Goal: Task Accomplishment & Management: Manage account settings

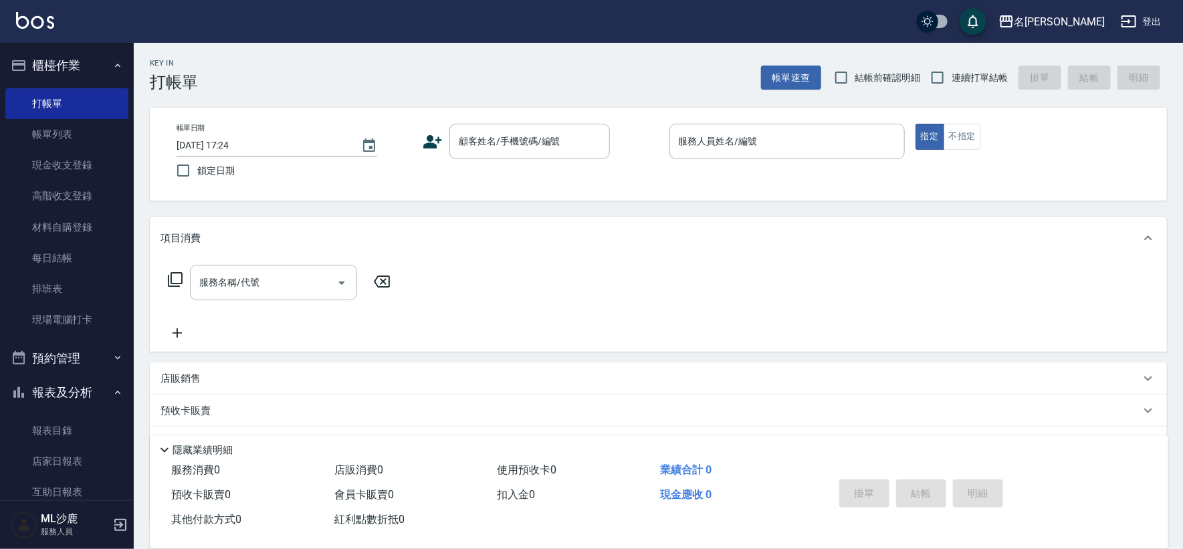
click at [953, 90] on label "連續打單結帳" at bounding box center [965, 78] width 84 height 28
click at [952, 90] on input "連續打單結帳" at bounding box center [937, 78] width 28 height 28
checkbox input "true"
click at [497, 139] on input "顧客姓名/手機號碼/編號" at bounding box center [519, 141] width 128 height 23
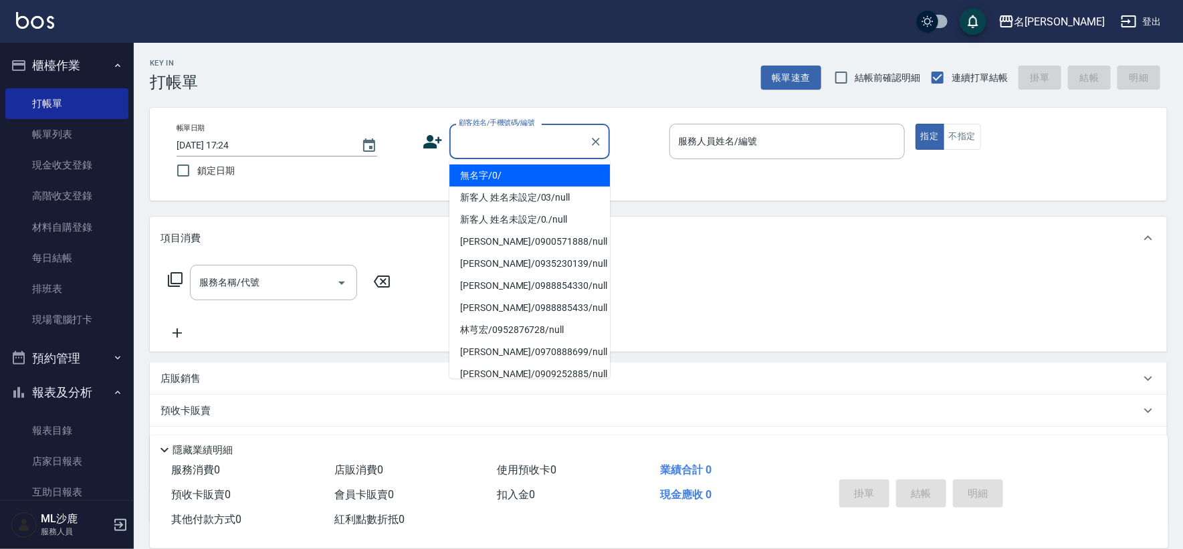
click at [490, 178] on li "無名字/0/" at bounding box center [529, 175] width 160 height 22
type input "無名字/0/"
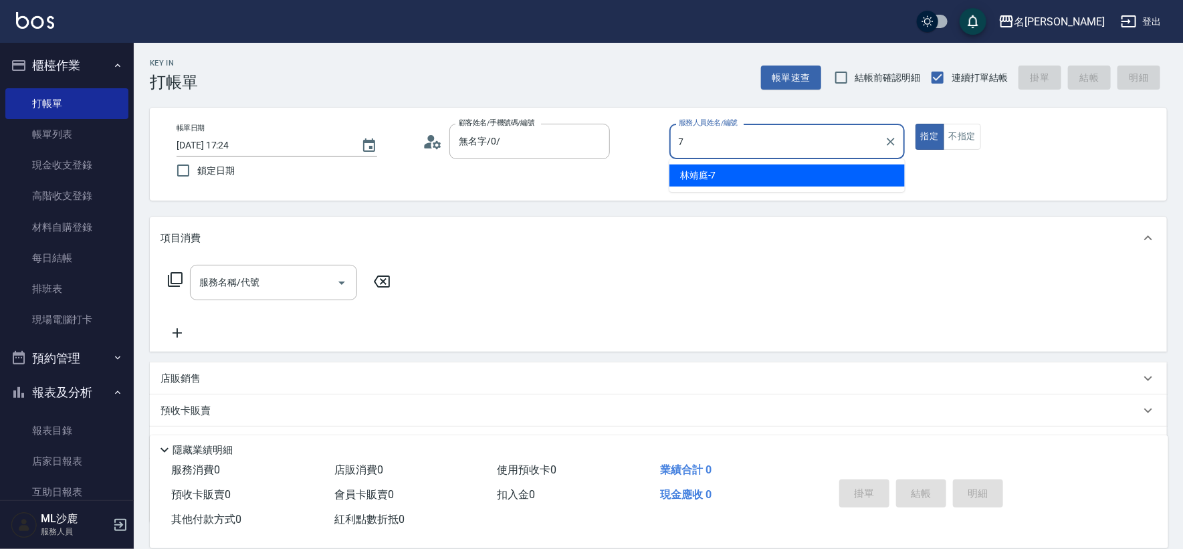
type input "[PERSON_NAME]-7"
type button "true"
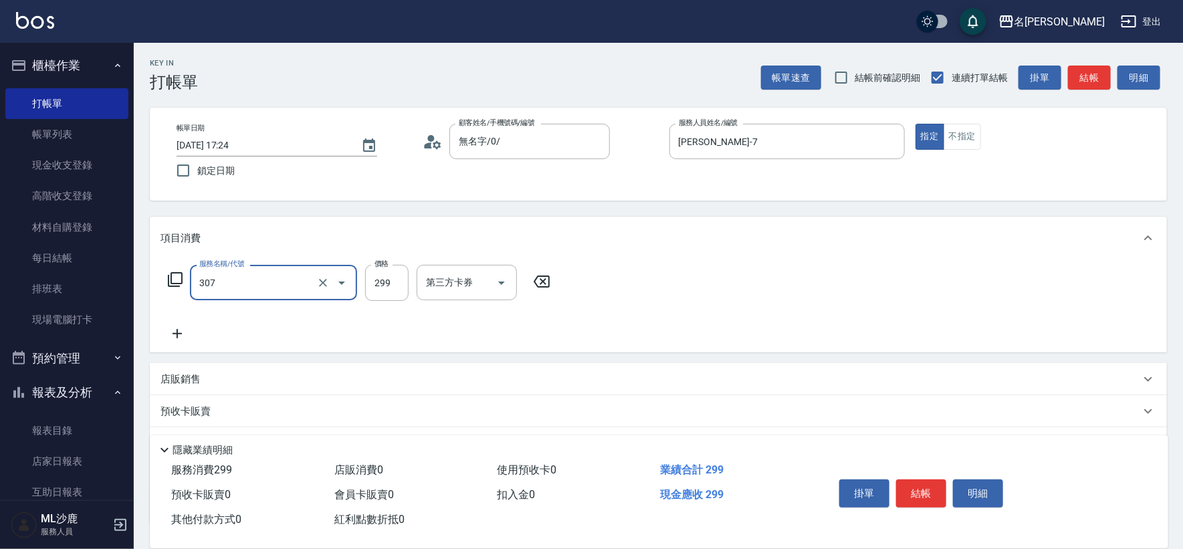
type input "剪髮(307)"
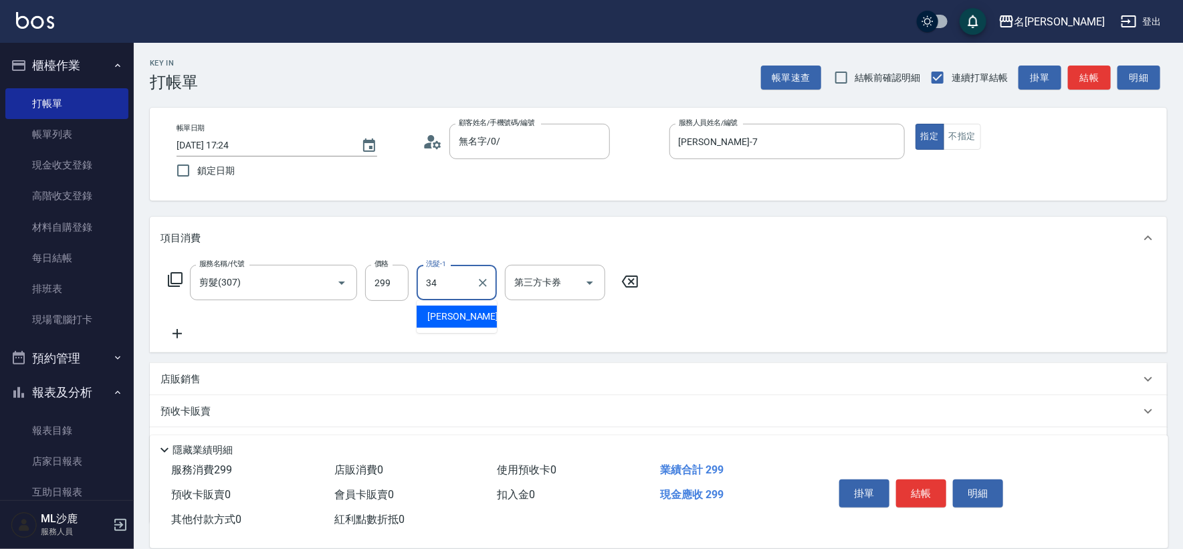
type input "[PERSON_NAME]-34"
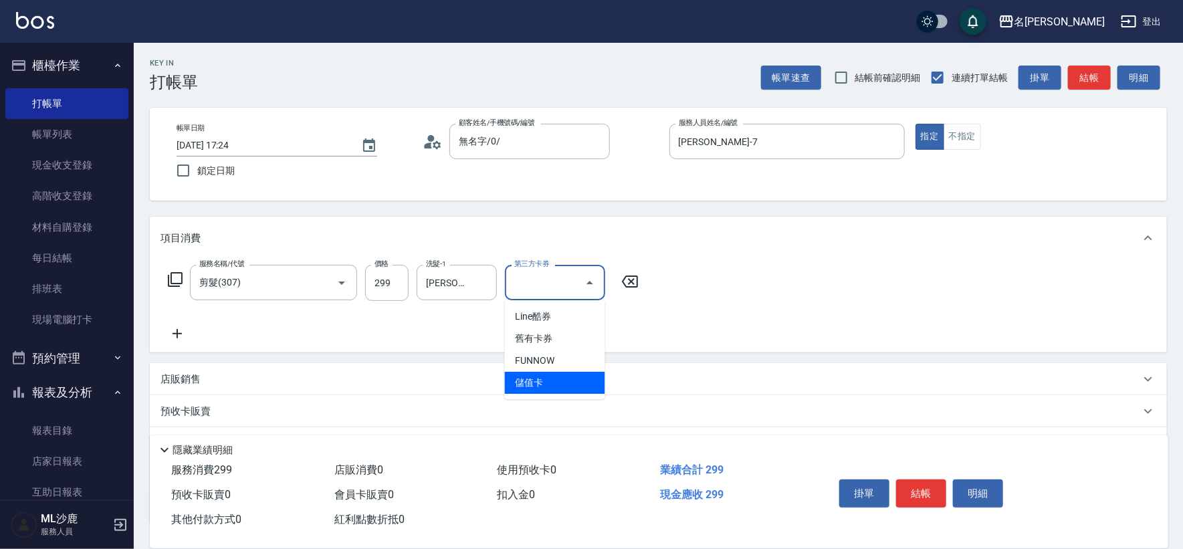
type input "儲值卡"
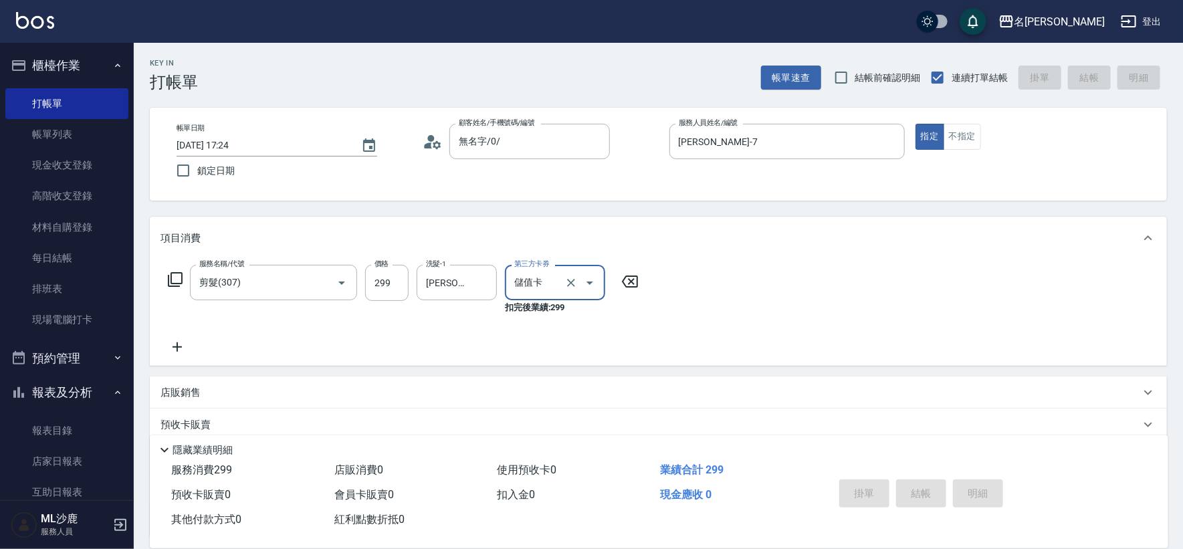
type input "[DATE] 18:44"
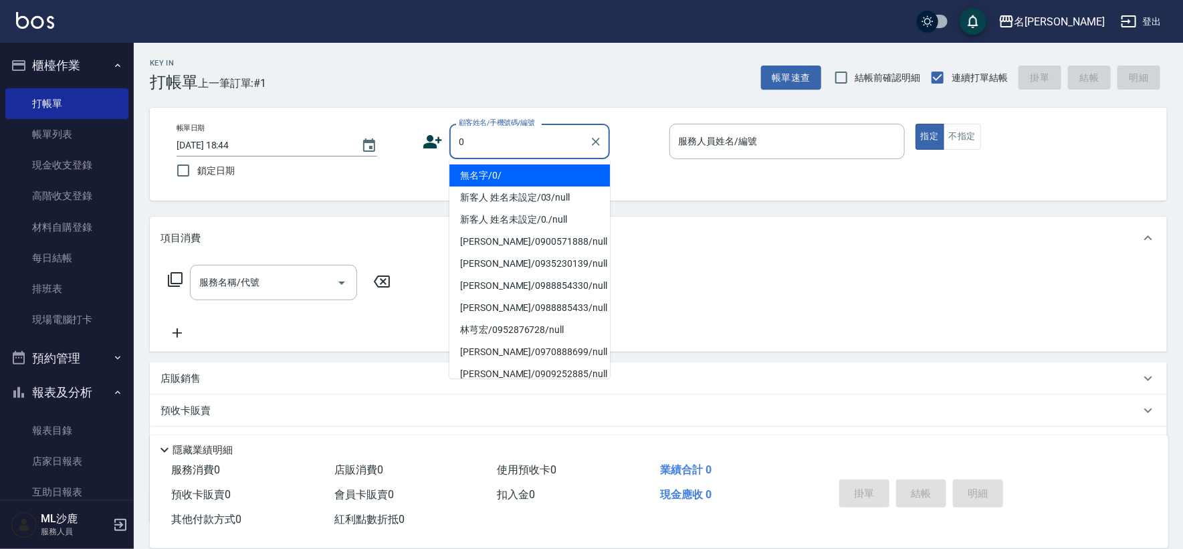
type input "無名字/0/"
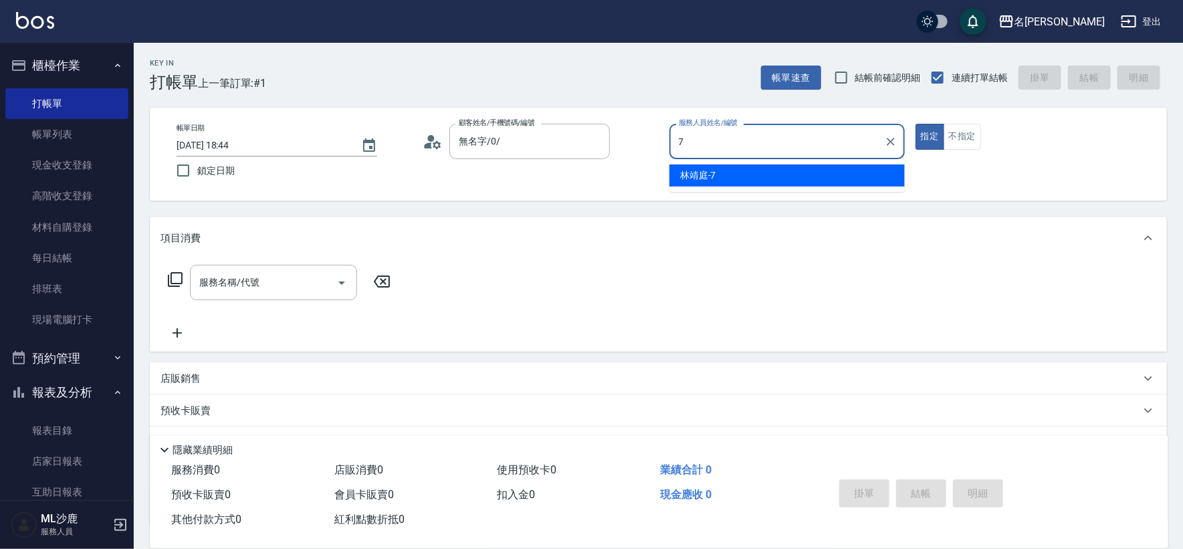
type input "[PERSON_NAME]-7"
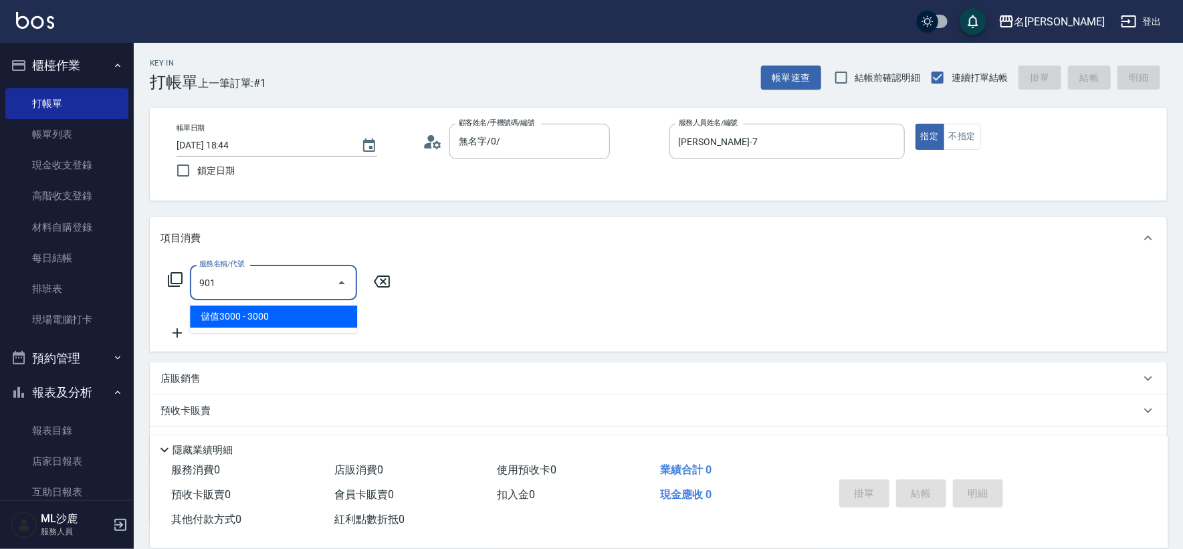
type input "儲值3000(901)"
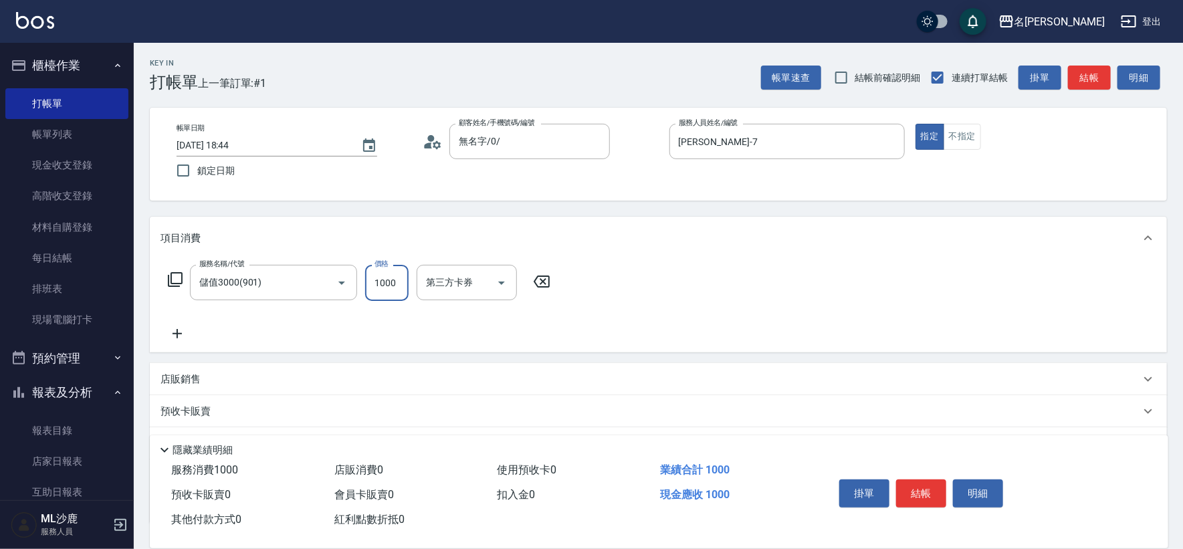
type input "1000"
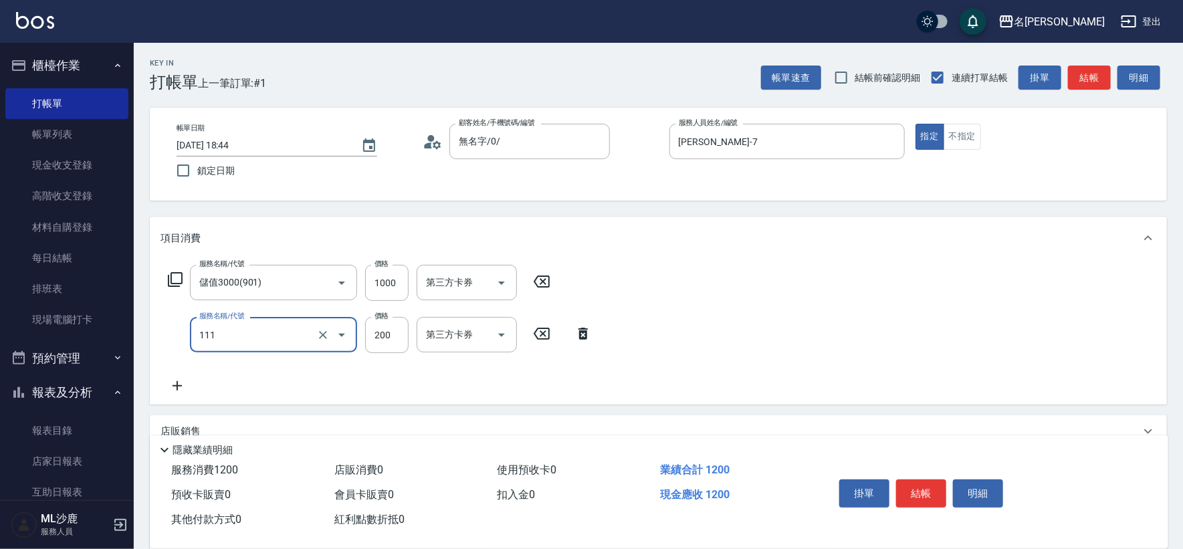
type input "200(111)"
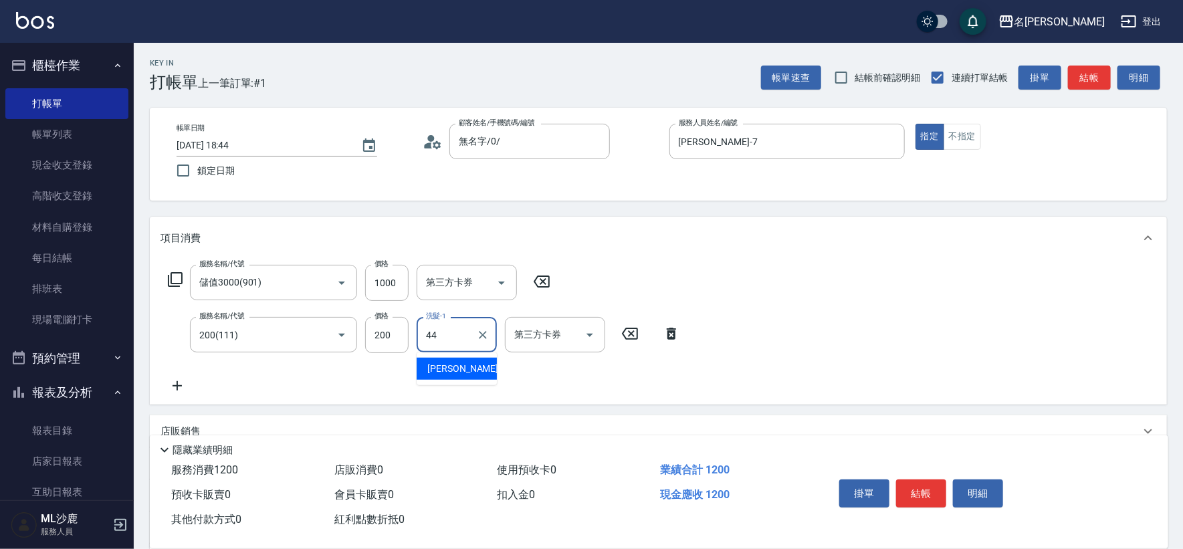
type input "[PERSON_NAME]-44"
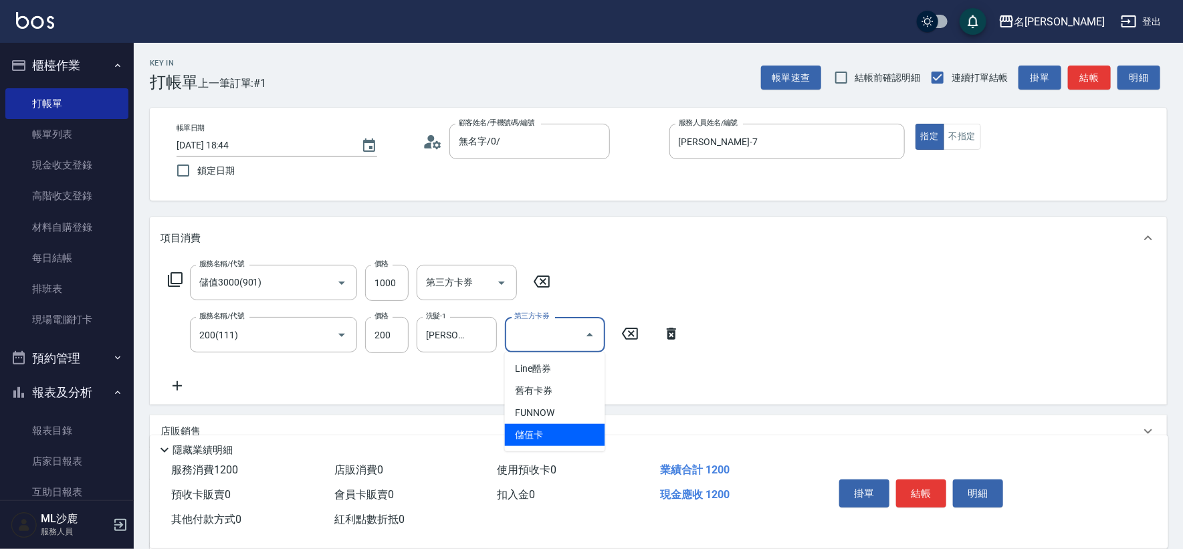
type input "儲值卡"
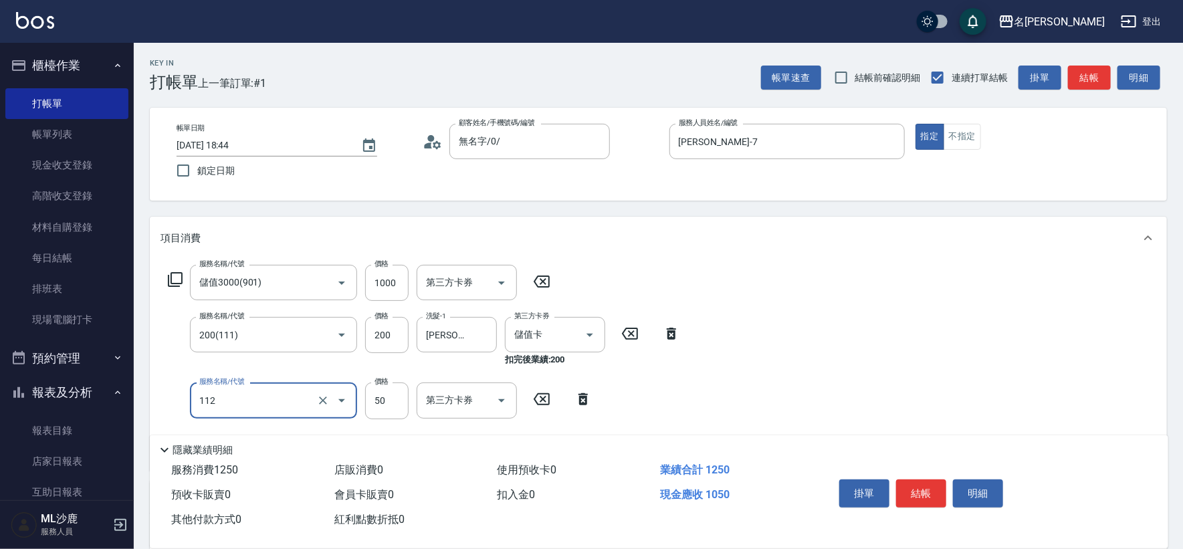
type input "精油50(112)"
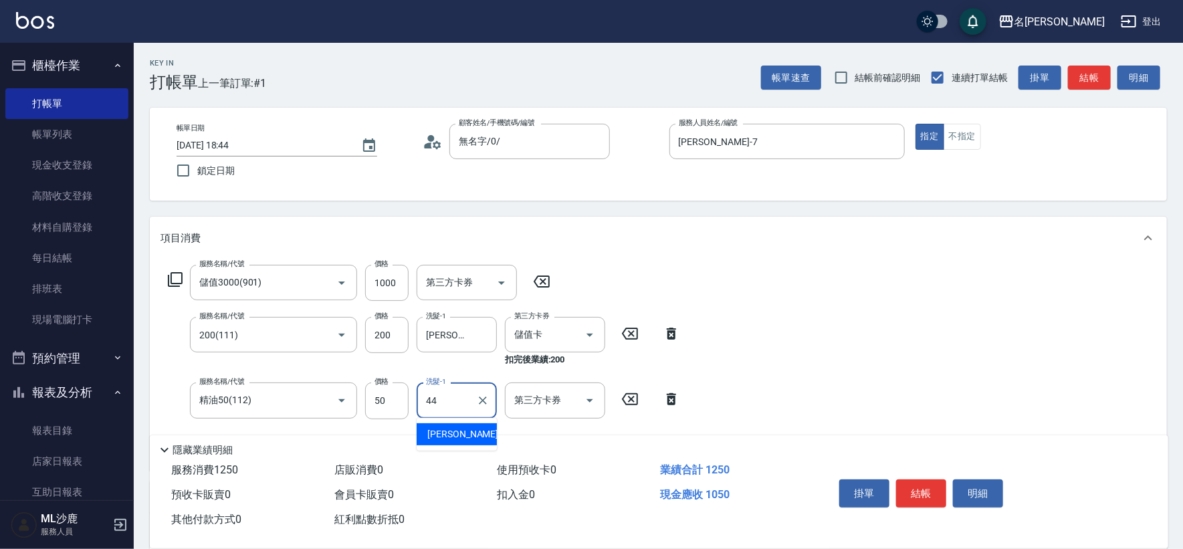
type input "[PERSON_NAME]-44"
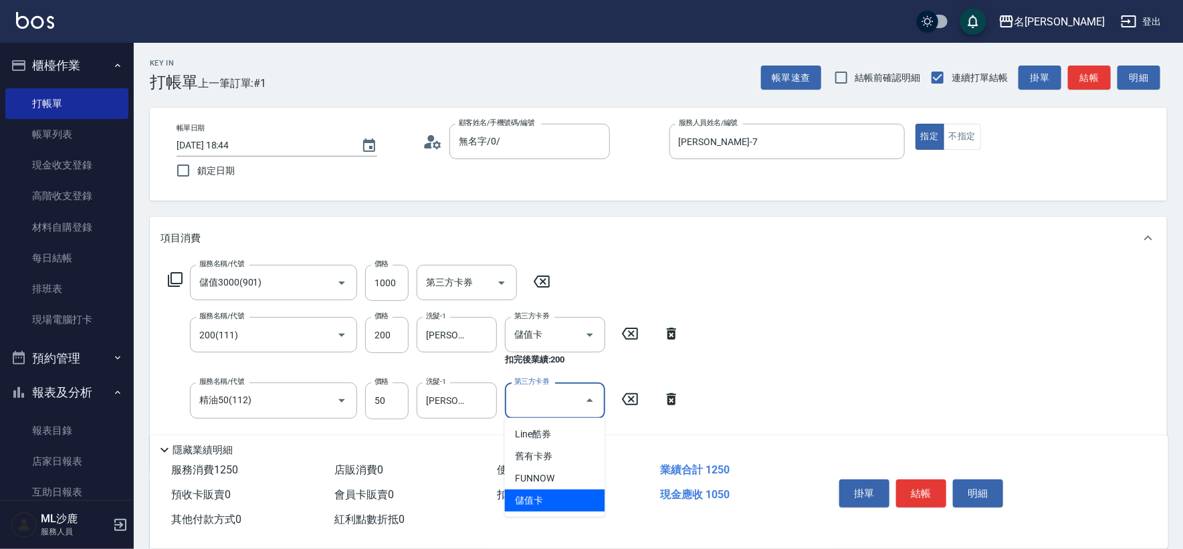
type input "儲值卡"
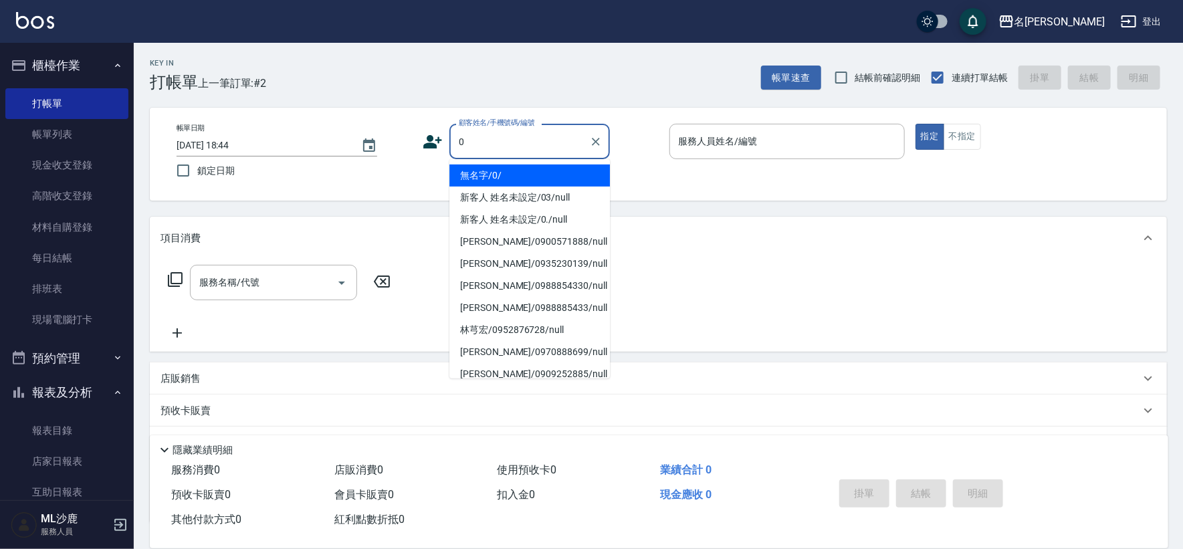
type input "無名字/0/"
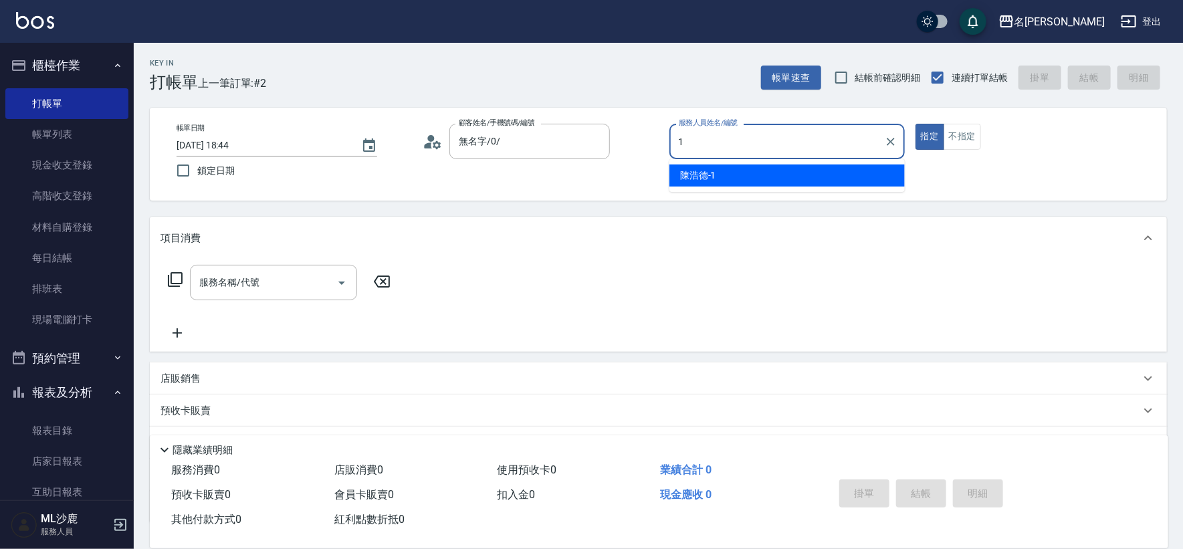
type input "[PERSON_NAME]1"
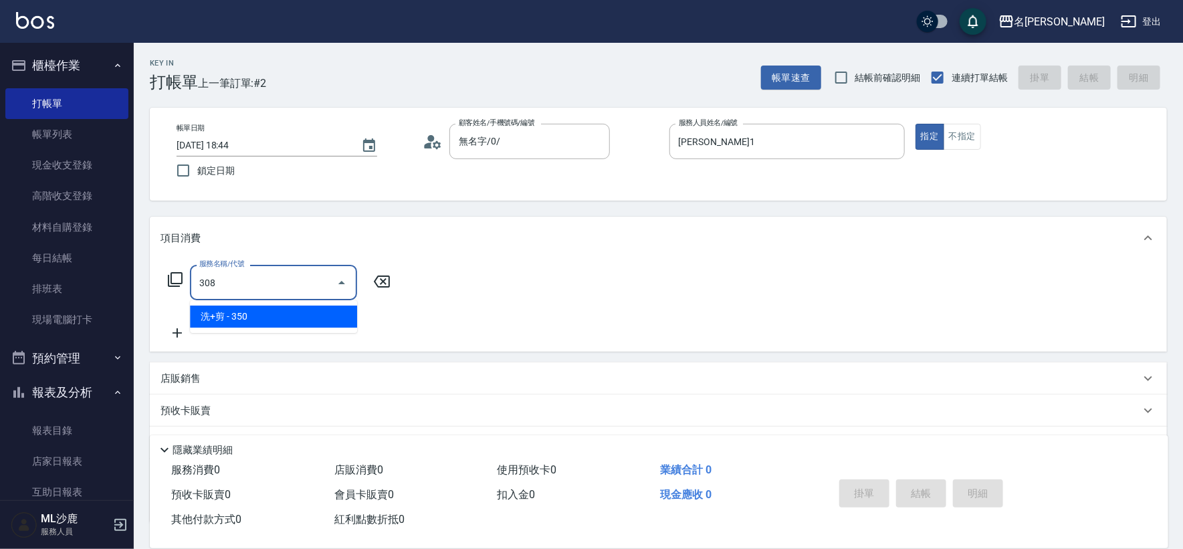
type input "洗+剪(308)"
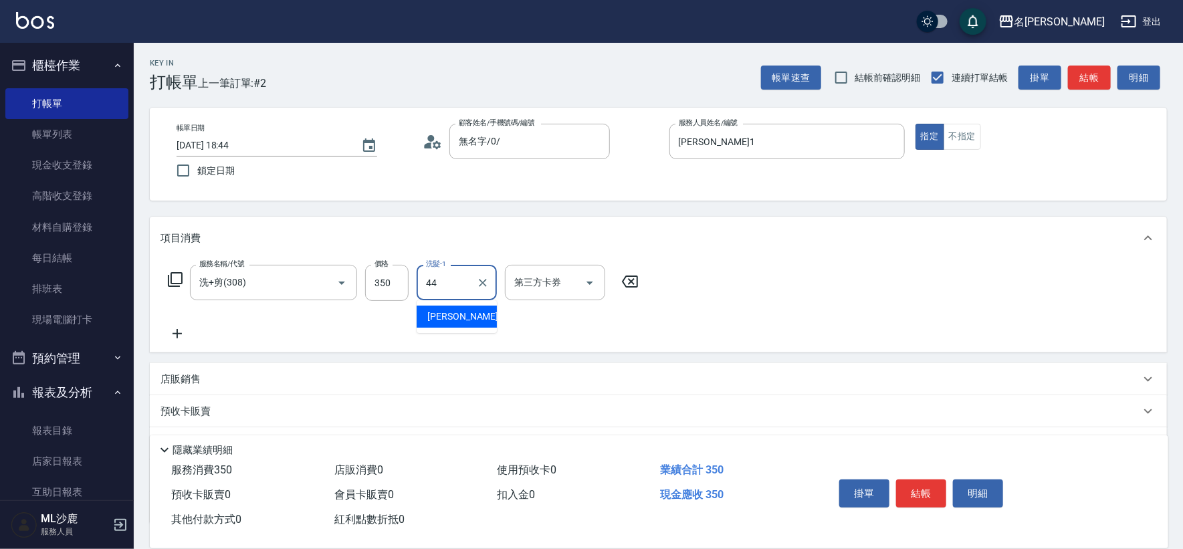
type input "[PERSON_NAME]-44"
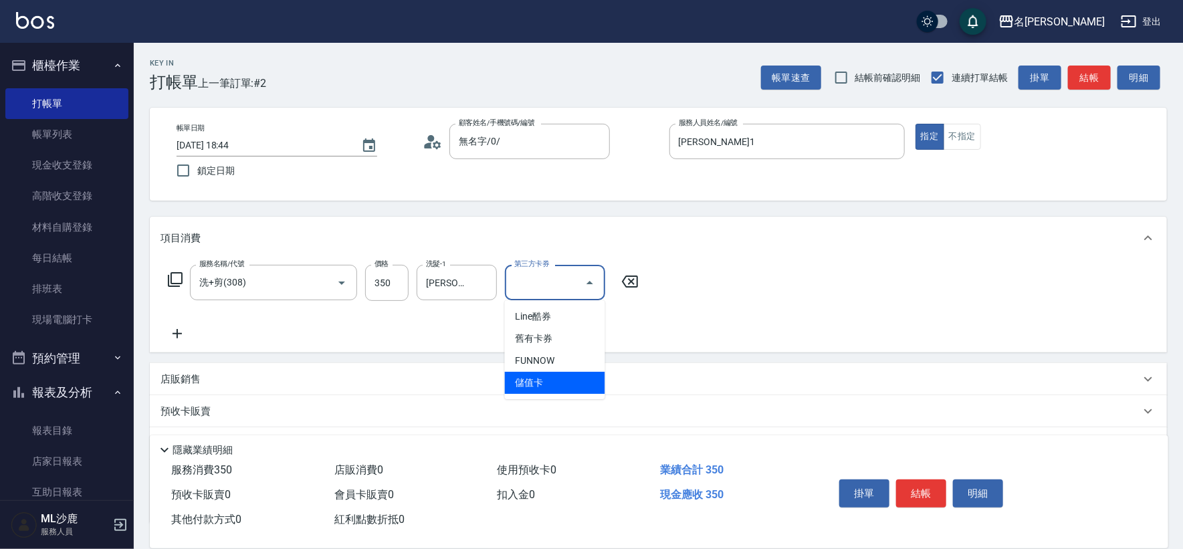
type input "儲值卡"
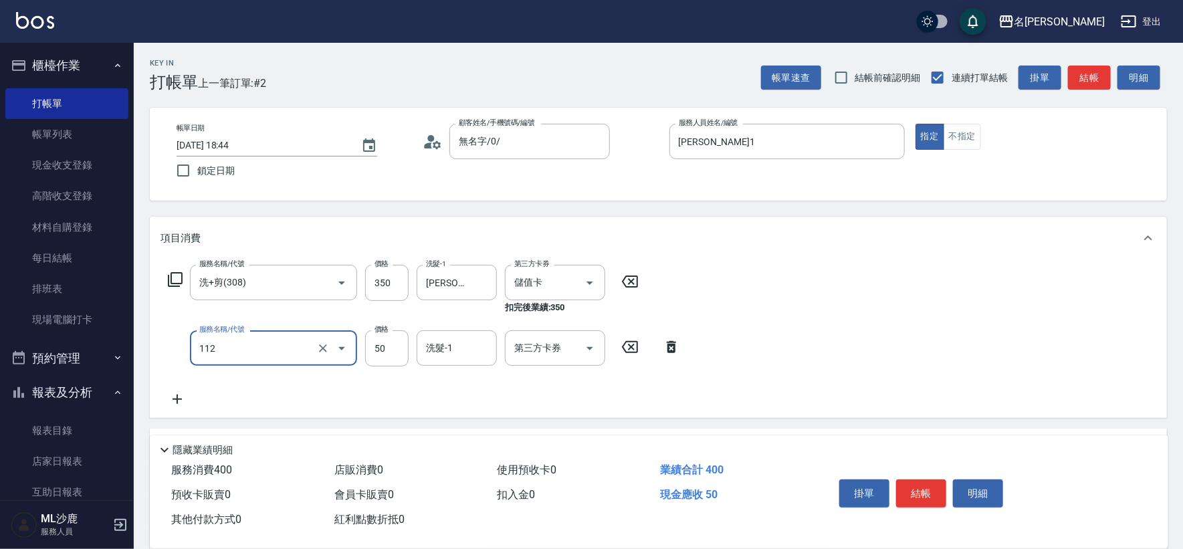
type input "精油50(112)"
type input "[PERSON_NAME]-44"
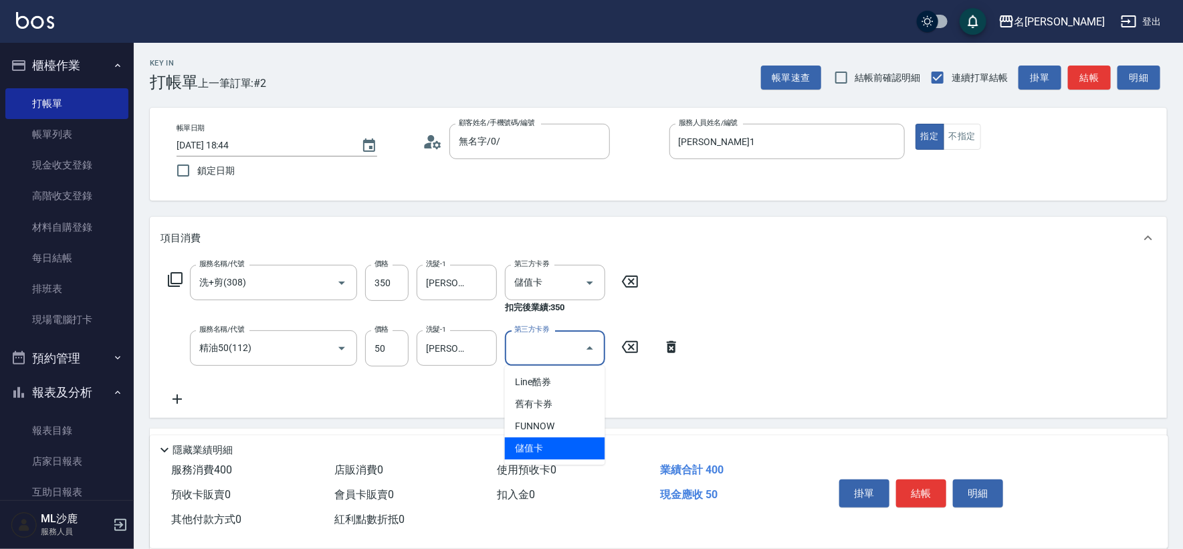
type input "儲值卡"
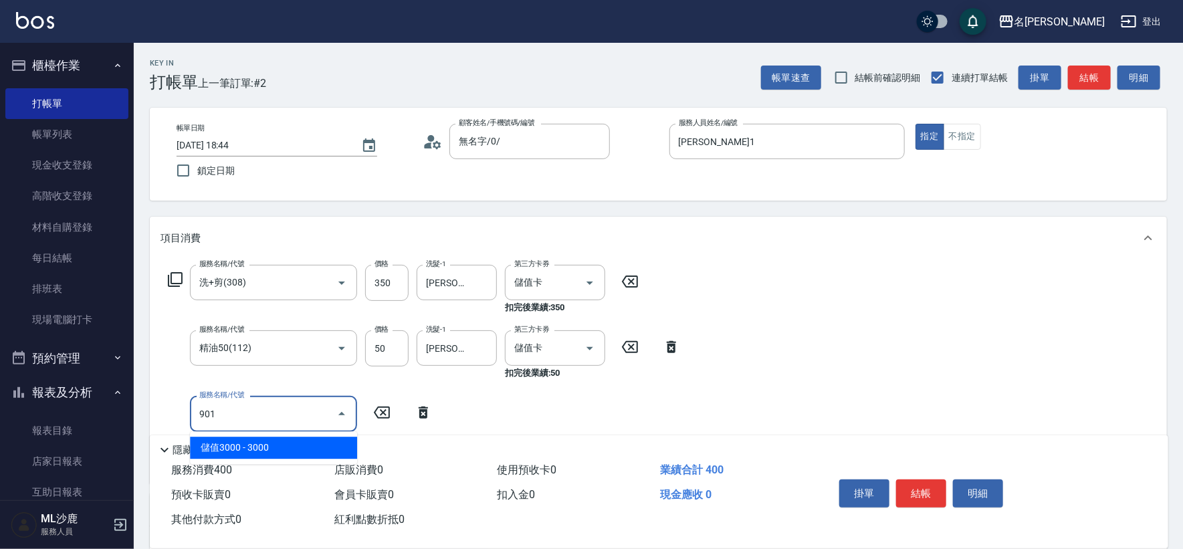
type input "儲值3000(901)"
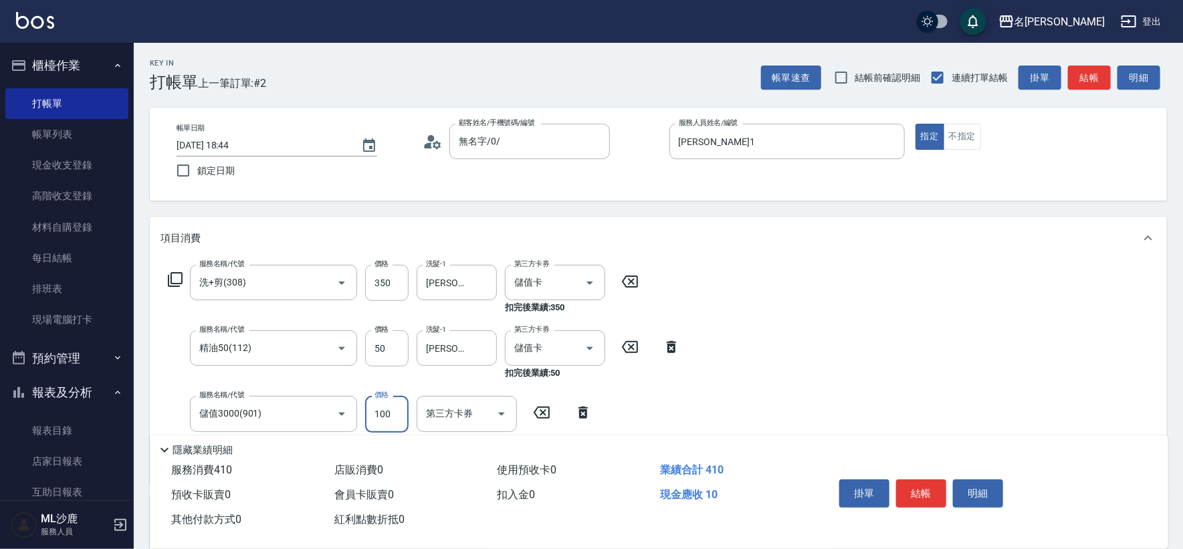
type input "1000"
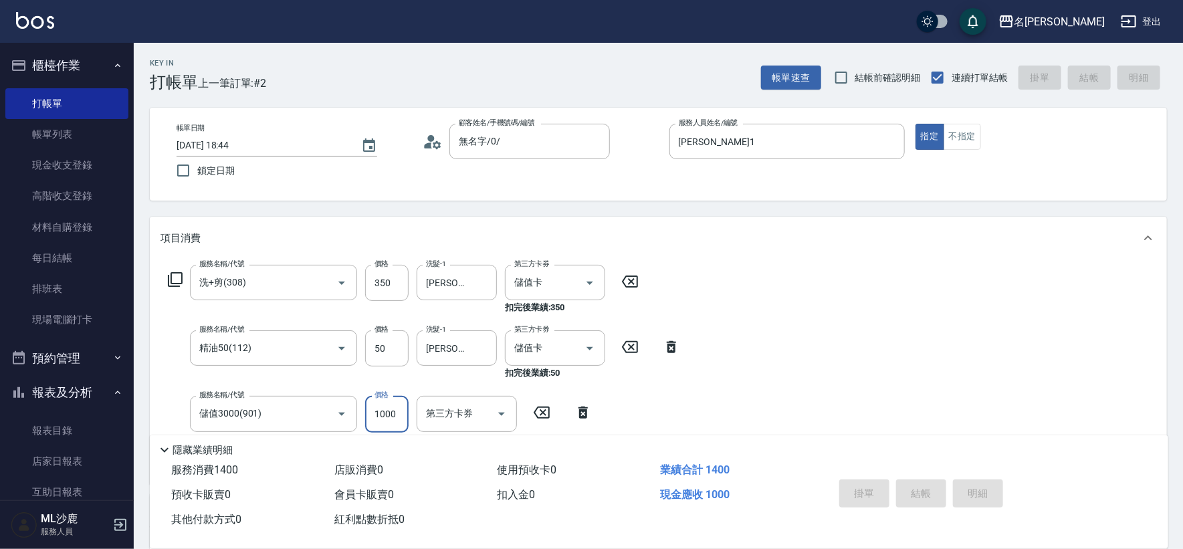
type input "[DATE] 18:45"
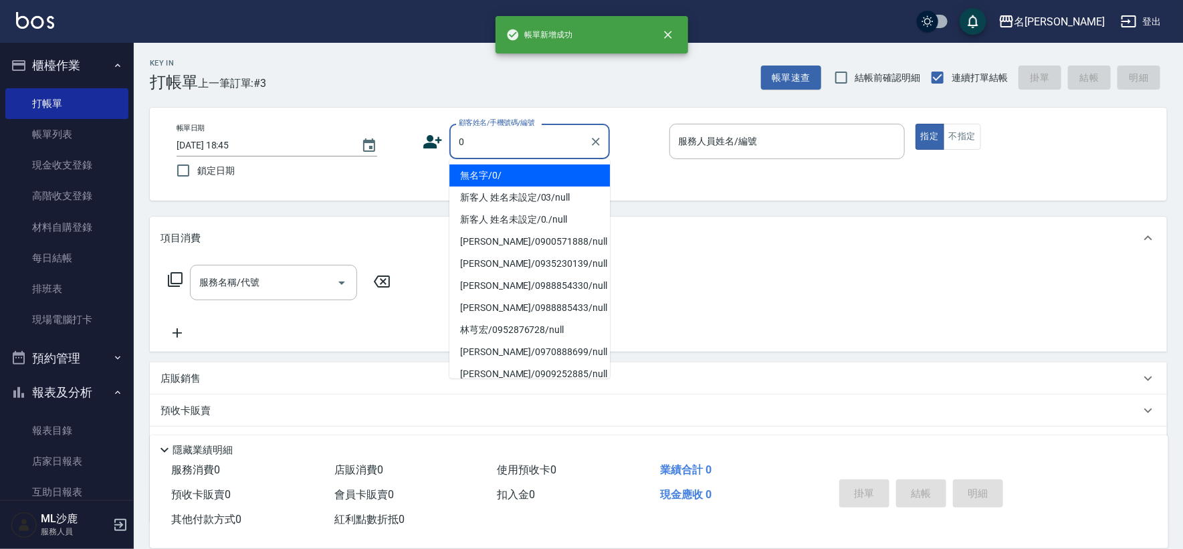
type input "無名字/0/"
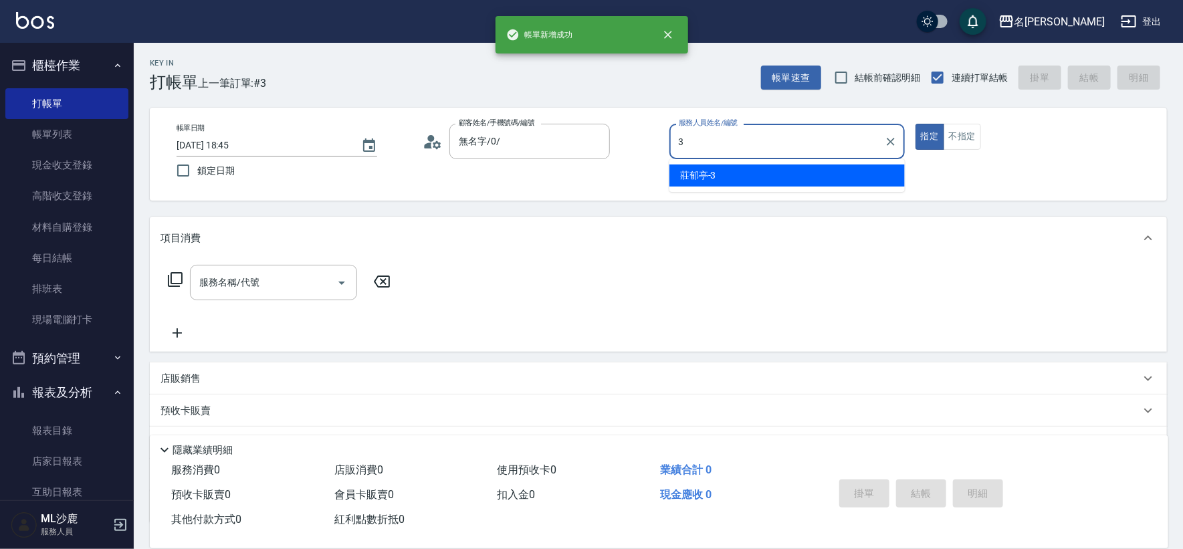
type input "[PERSON_NAME]-3"
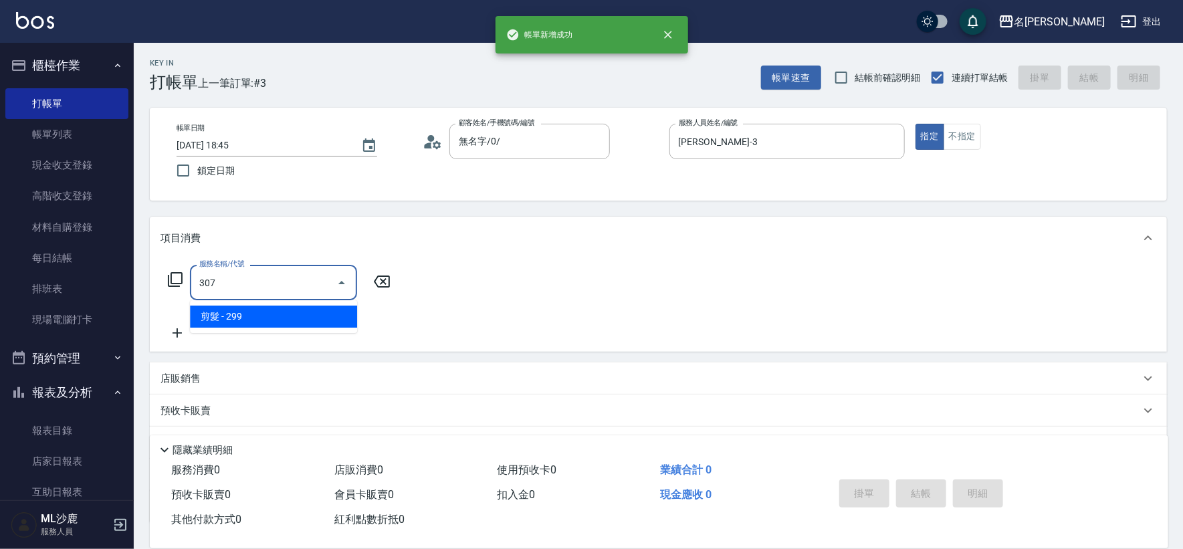
type input "剪髮(307)"
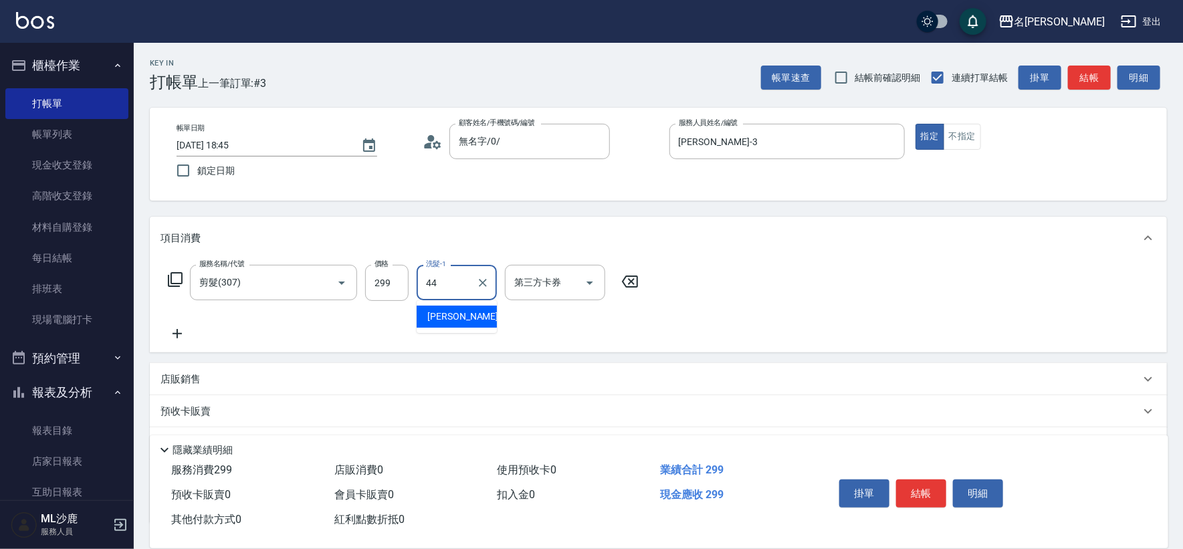
type input "[PERSON_NAME]-44"
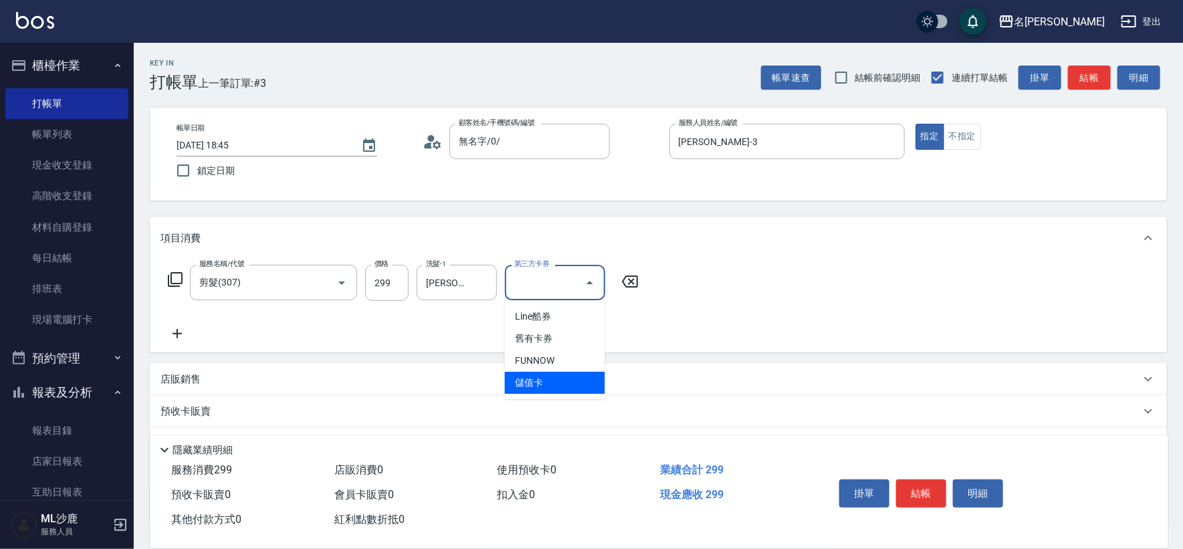
type input "儲值卡"
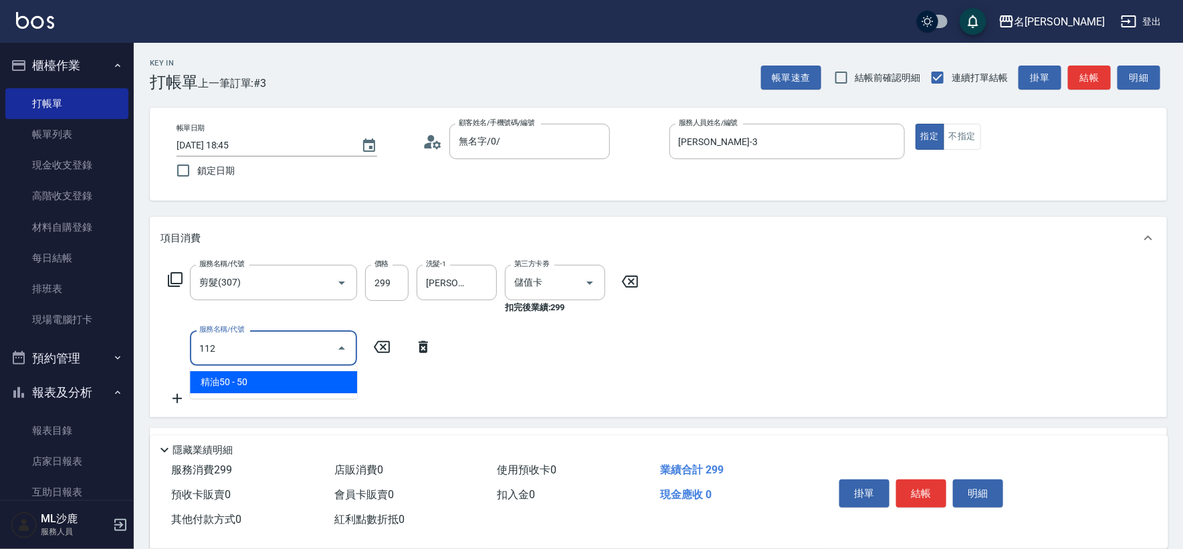
type input "精油50(112)"
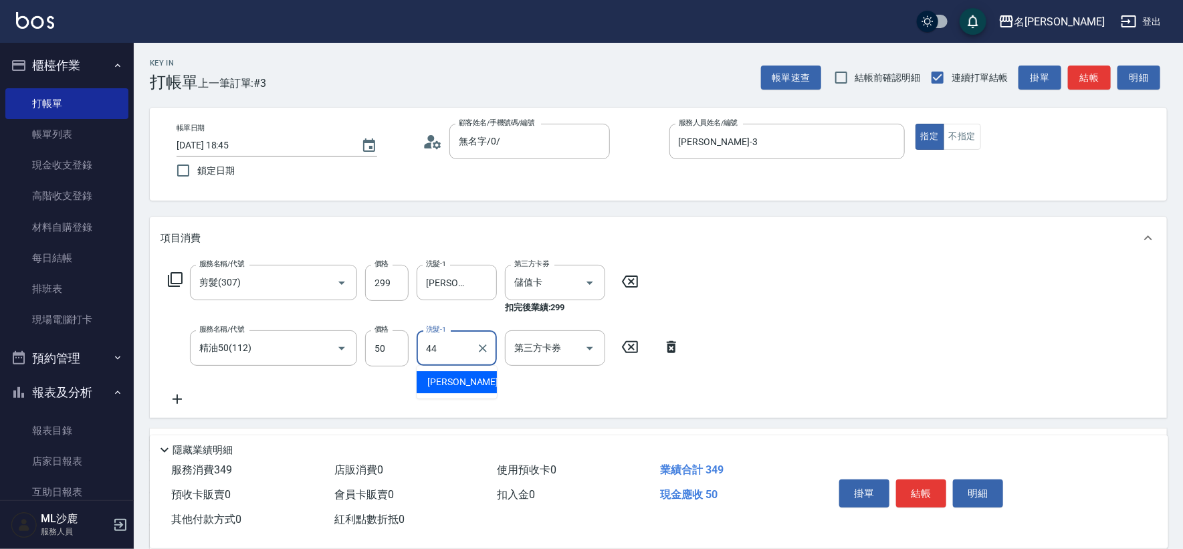
type input "[PERSON_NAME]-44"
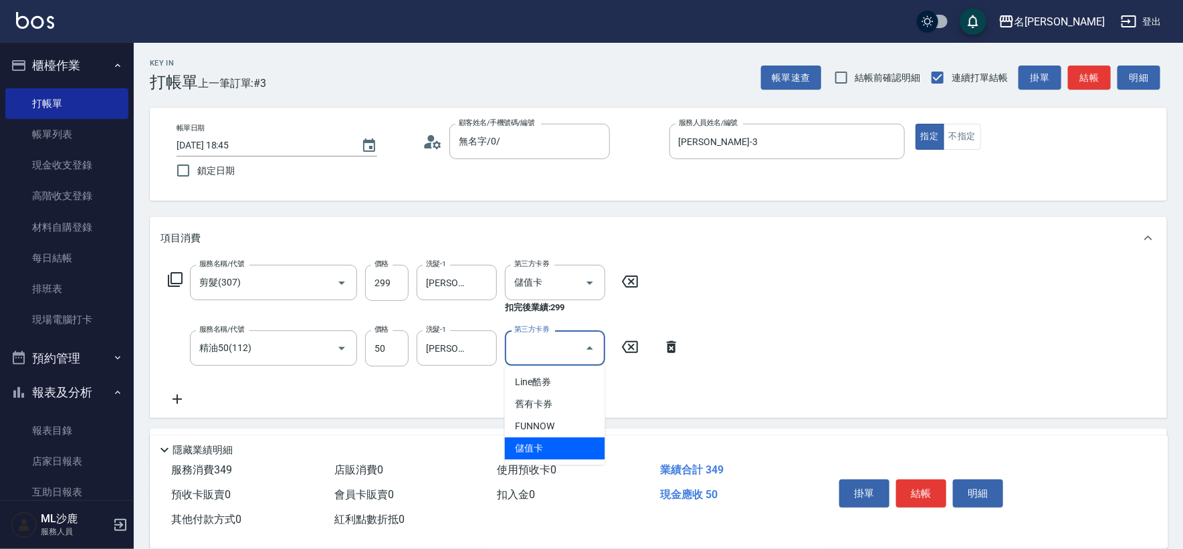
type input "儲值卡"
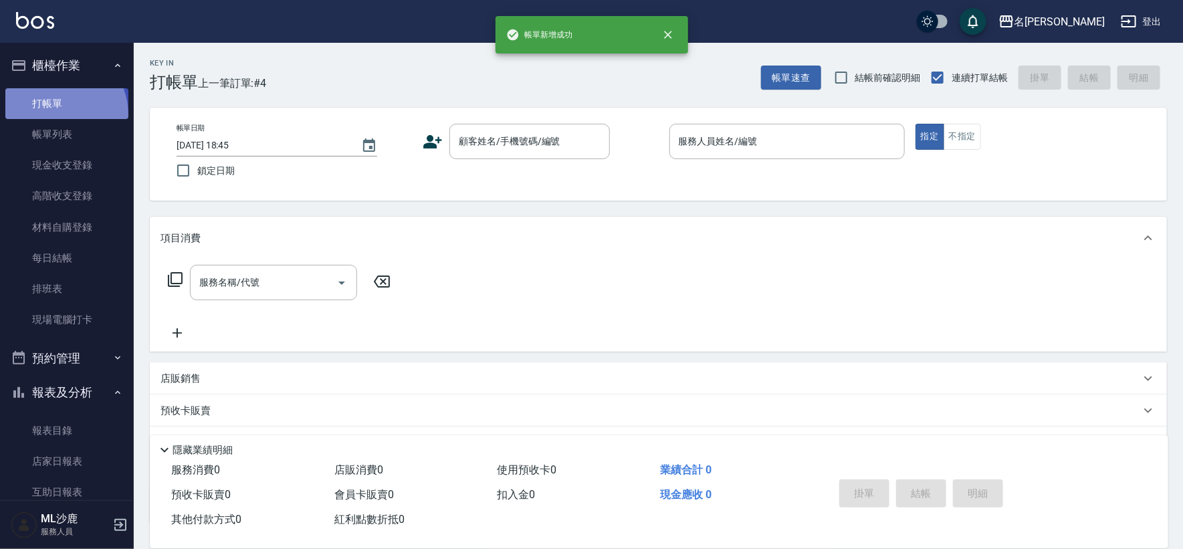
click at [57, 114] on link "打帳單" at bounding box center [66, 103] width 123 height 31
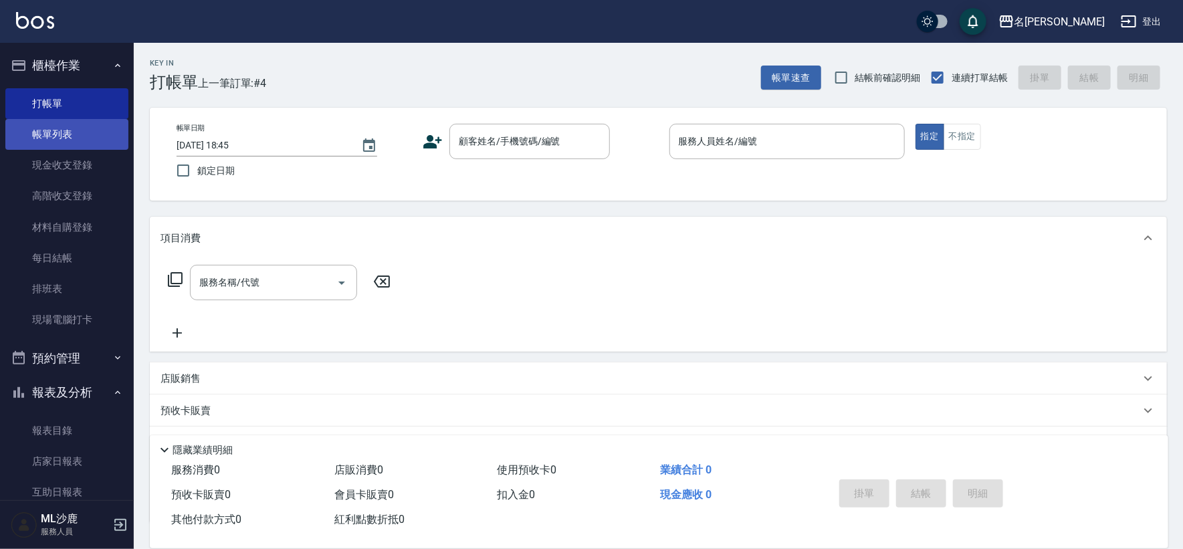
click at [57, 124] on link "帳單列表" at bounding box center [66, 134] width 123 height 31
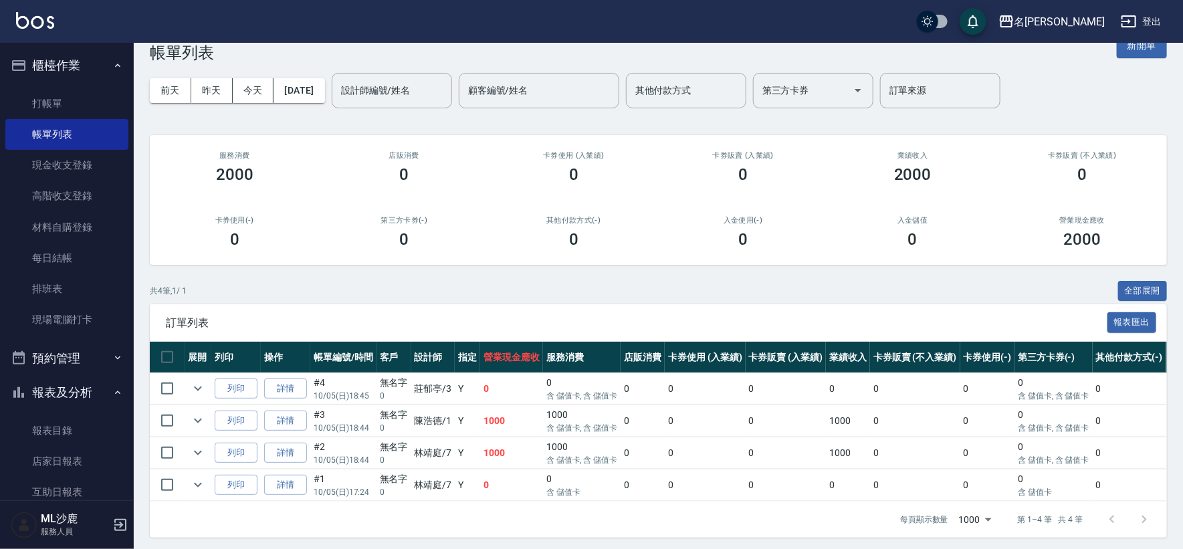
scroll to position [44, 0]
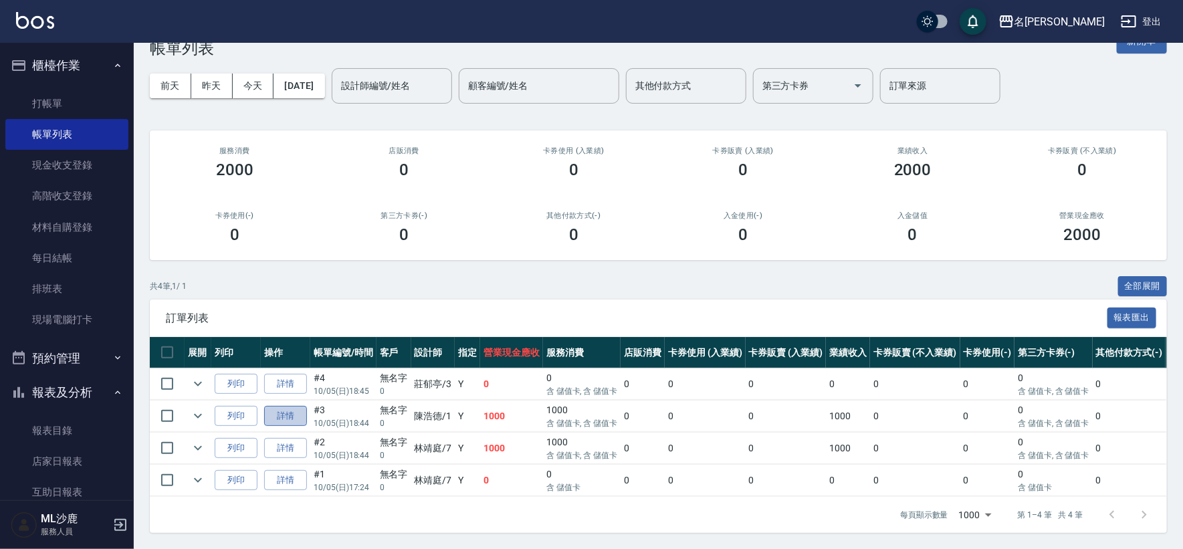
click at [292, 406] on link "詳情" at bounding box center [285, 416] width 43 height 21
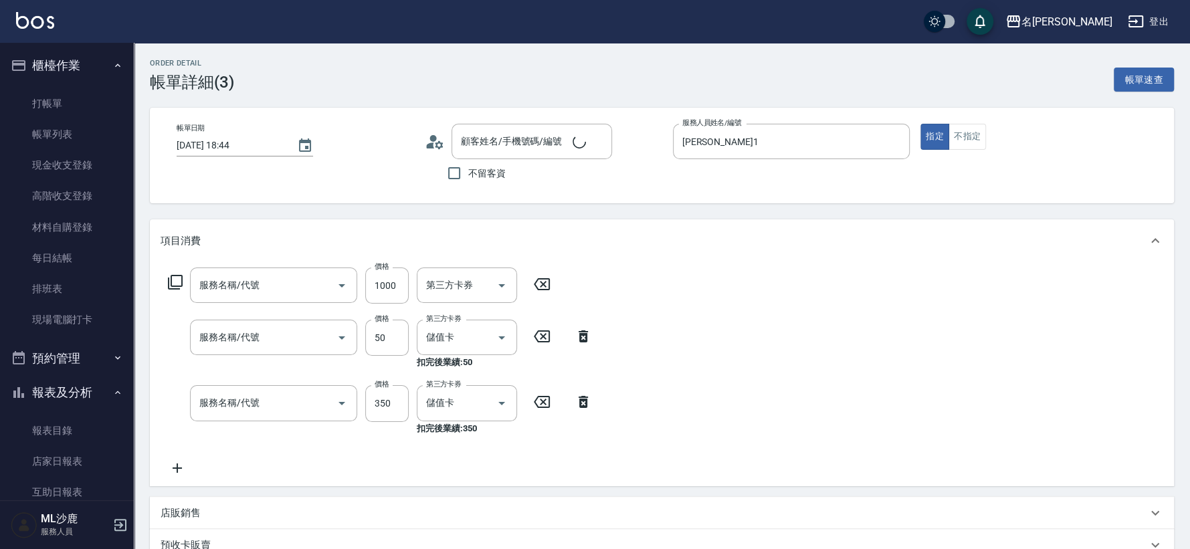
type input "[DATE] 18:44"
type input "[PERSON_NAME]1"
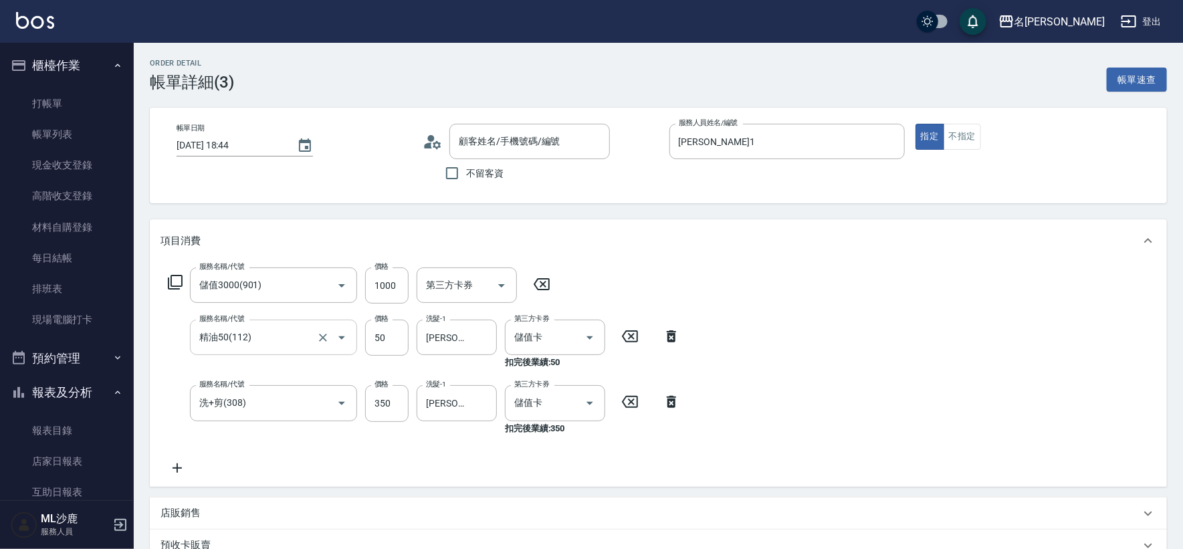
type input "儲值3000(901)"
type input "精油50(112)"
type input "洗+剪(308)"
type input "無名字/0/"
click at [546, 288] on icon at bounding box center [541, 284] width 33 height 16
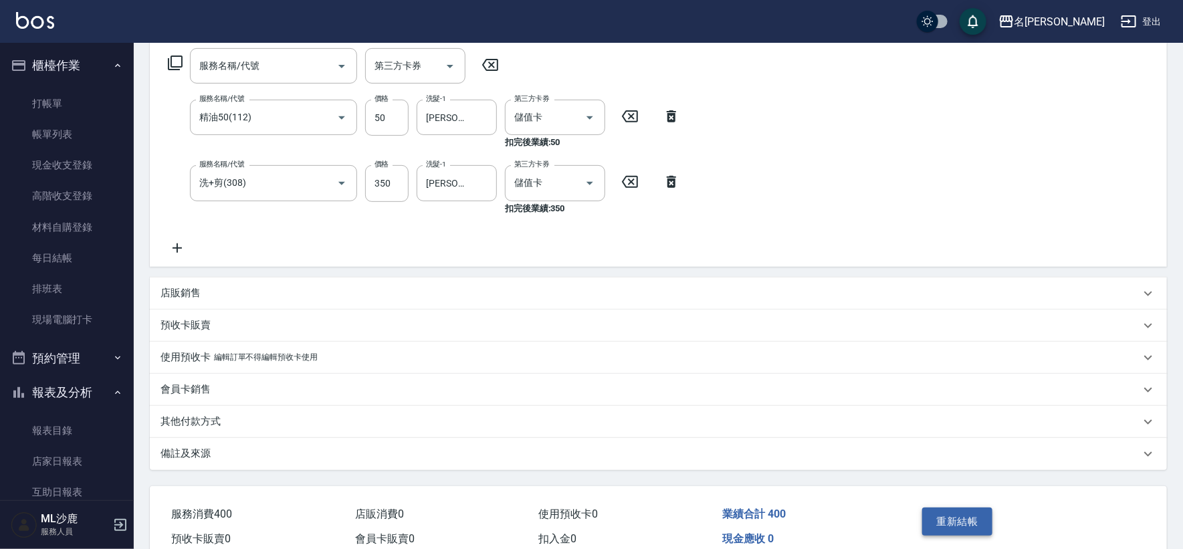
scroll to position [282, 0]
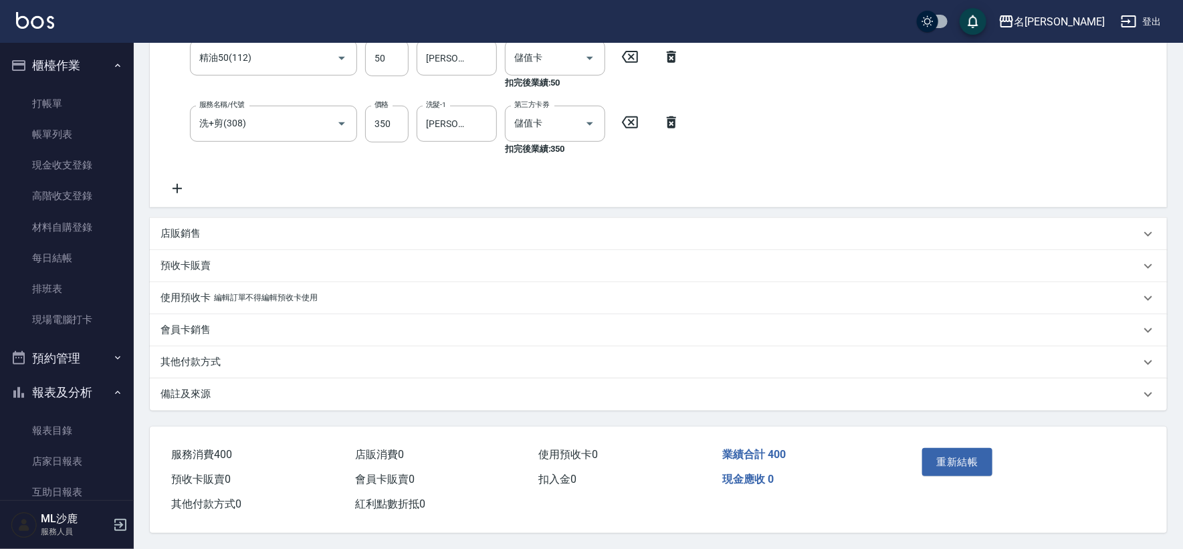
click at [964, 464] on button "重新結帳" at bounding box center [957, 462] width 71 height 28
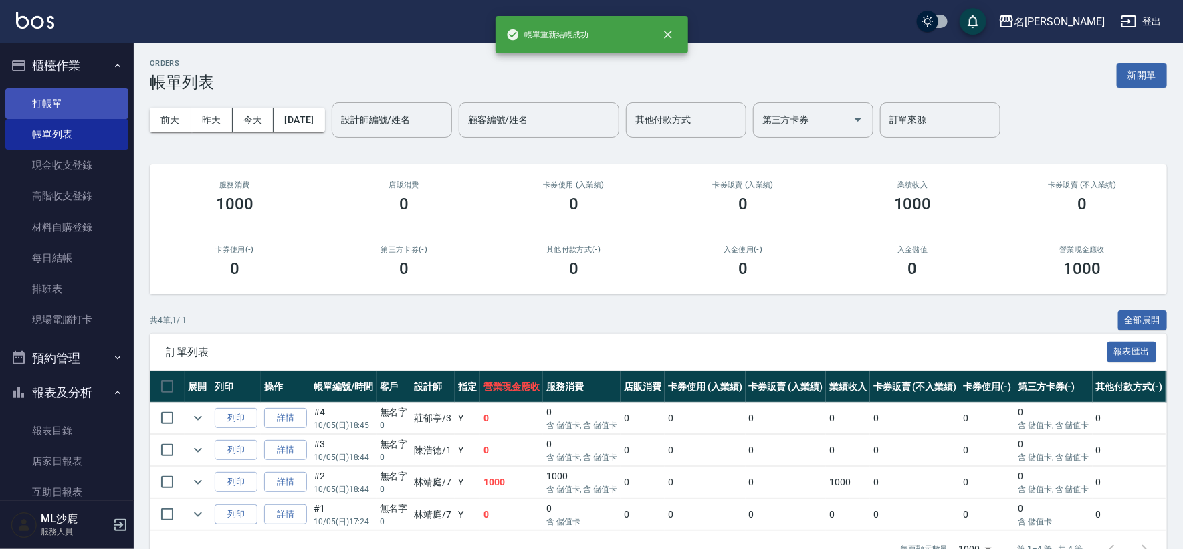
click at [80, 106] on link "打帳單" at bounding box center [66, 103] width 123 height 31
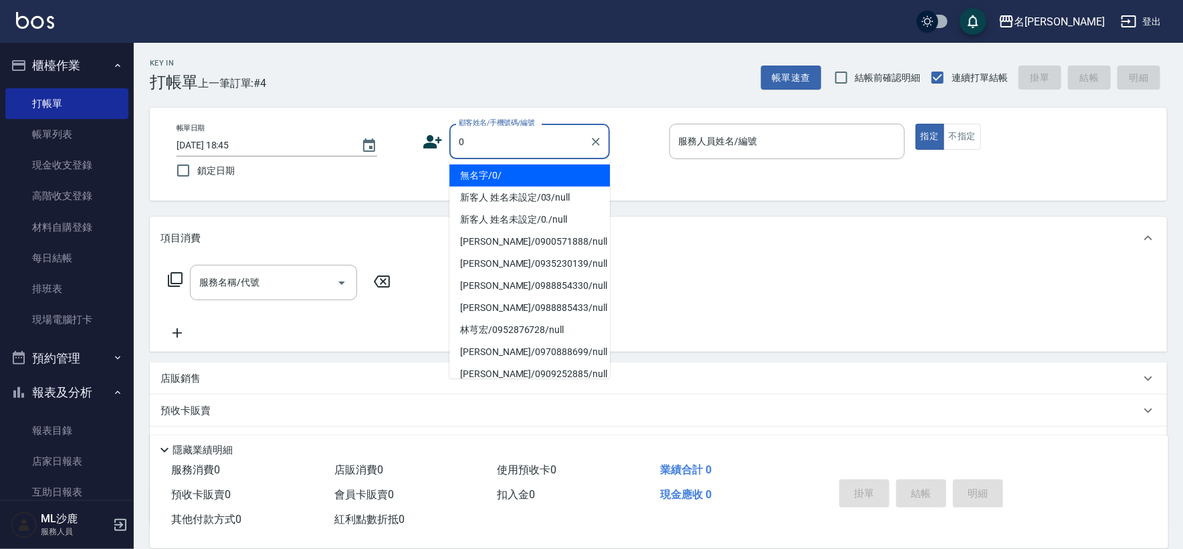
type input "無名字/0/"
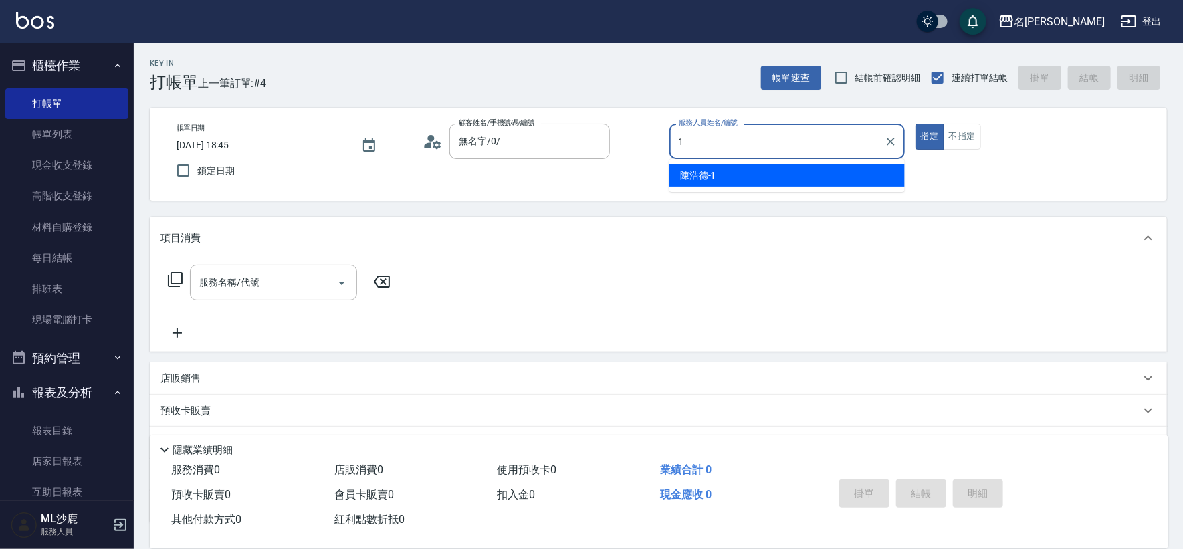
type input "[PERSON_NAME]1"
type button "true"
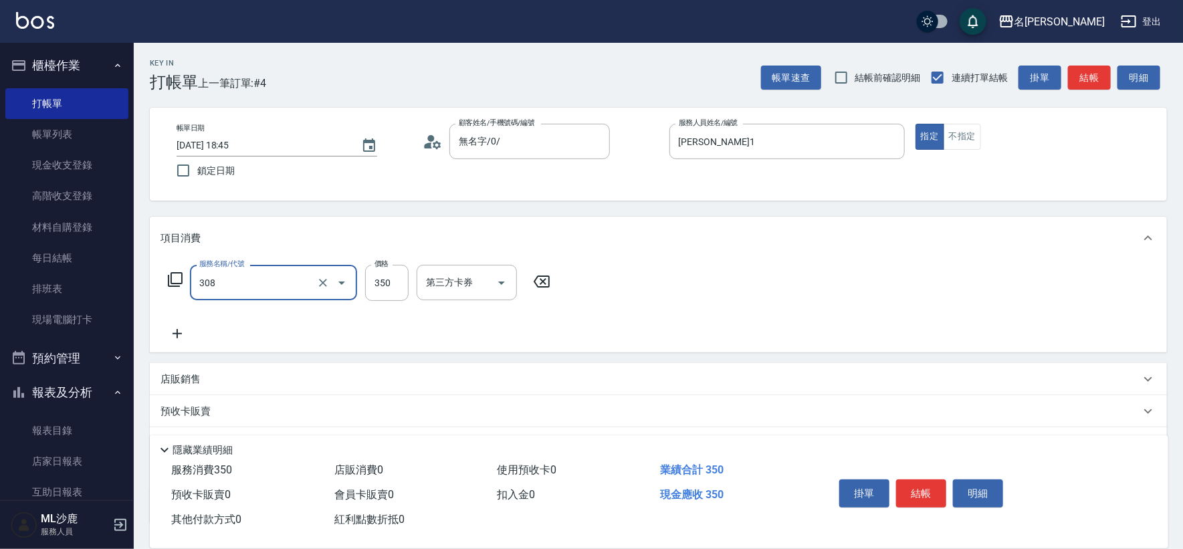
type input "洗+剪(308)"
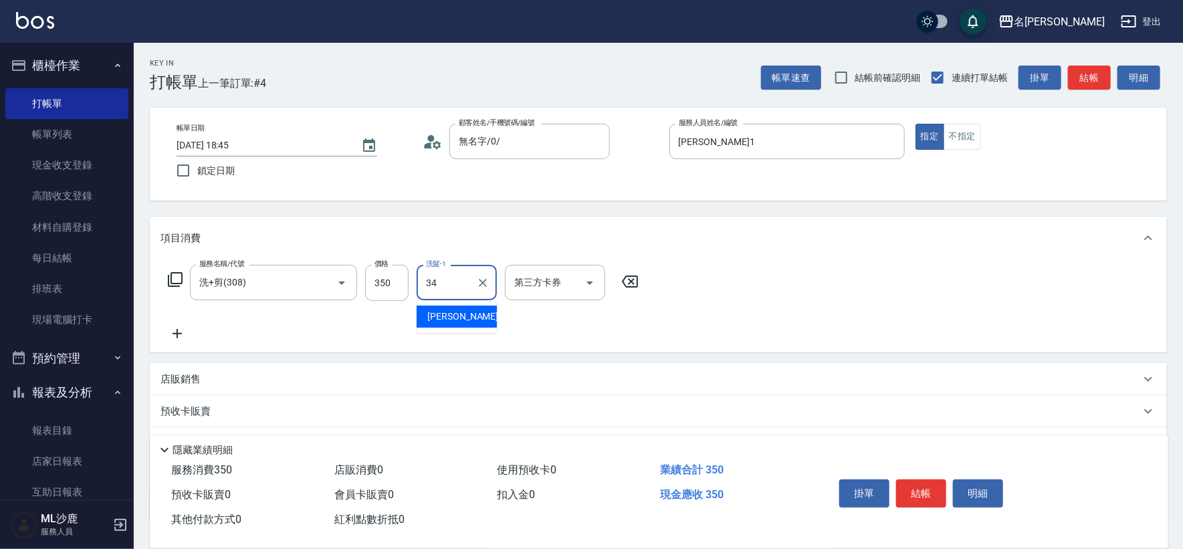
type input "[PERSON_NAME]-34"
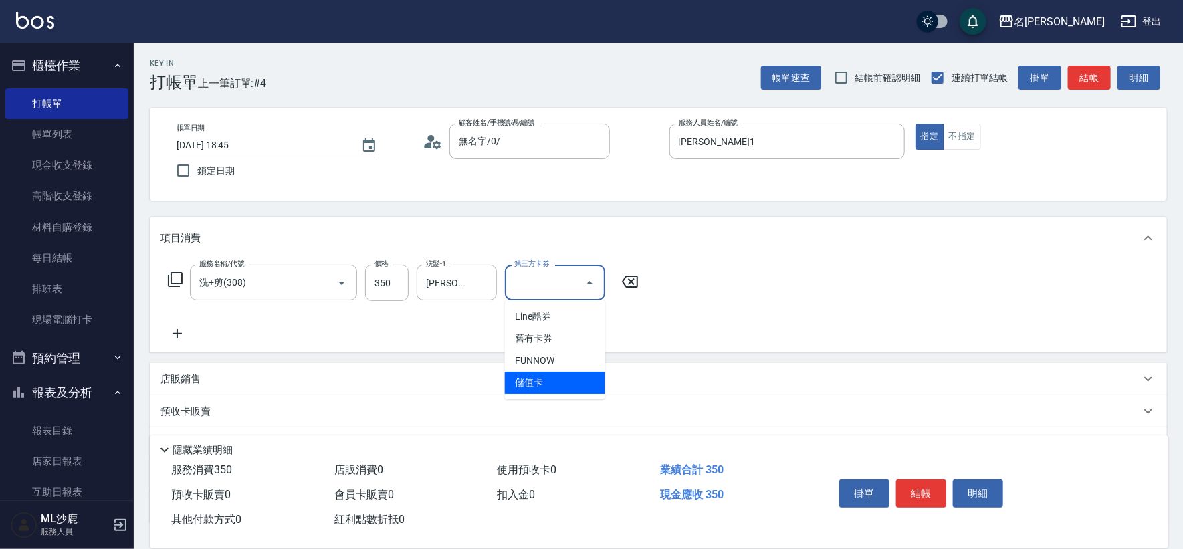
type input "儲值卡"
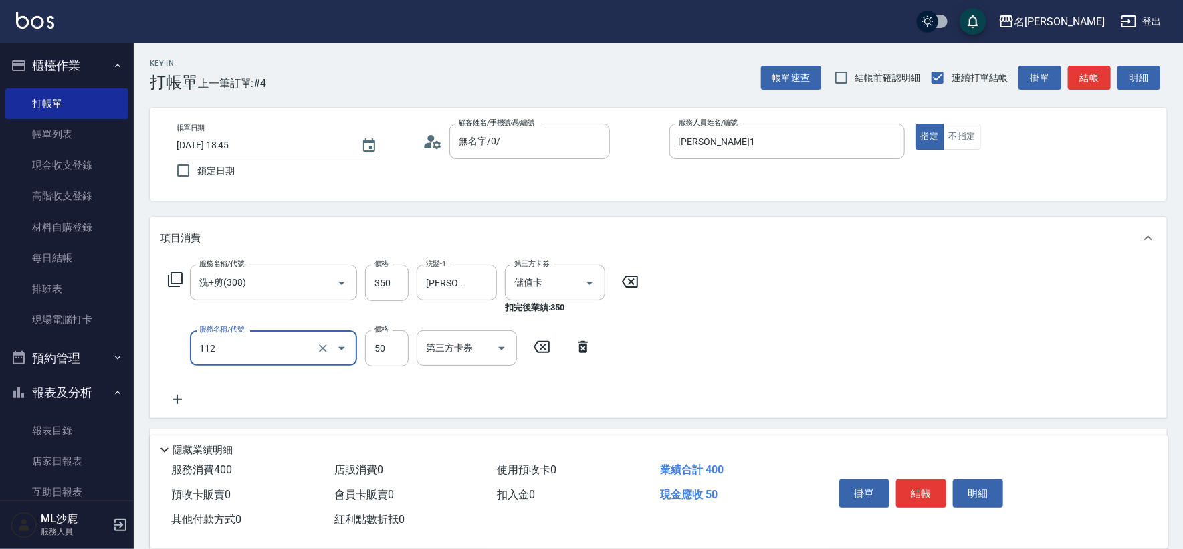
type input "精油50(112)"
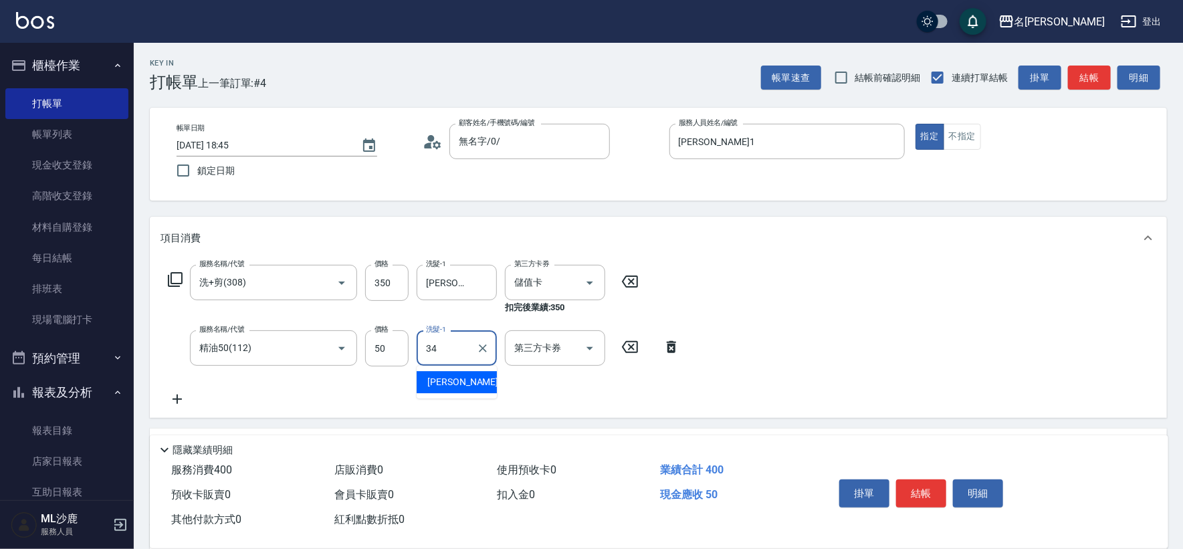
type input "[PERSON_NAME]-34"
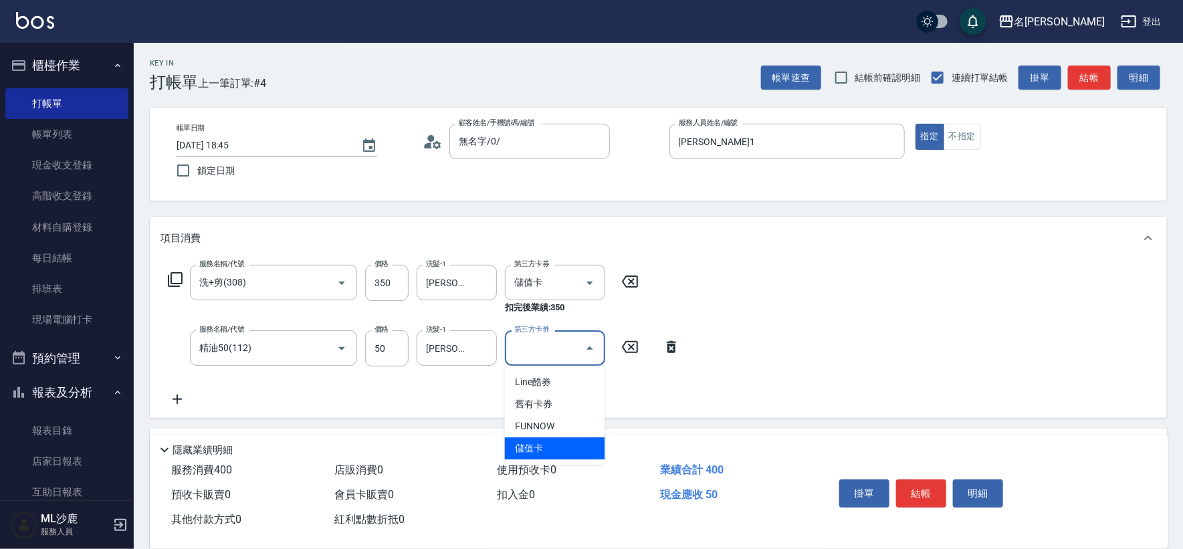
type input "儲值卡"
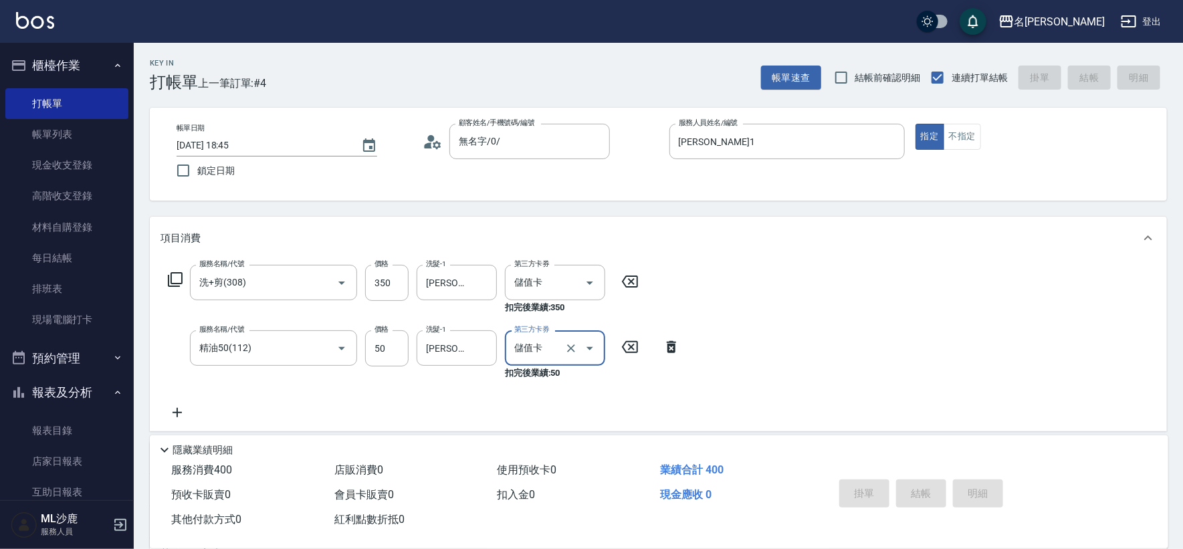
type input "[DATE] 18:46"
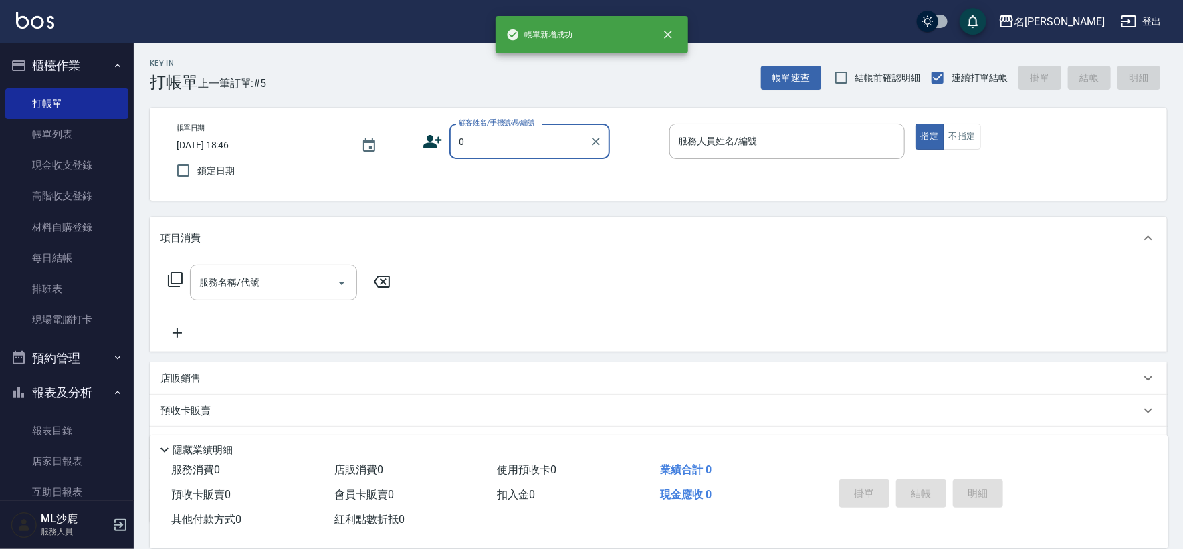
type input "無名字/0/"
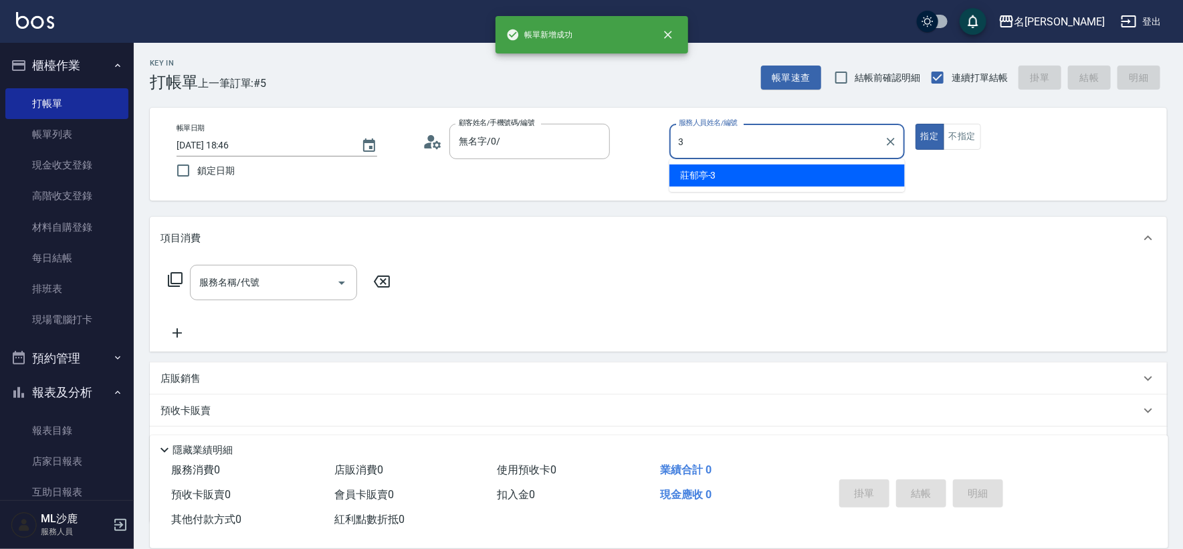
type input "[PERSON_NAME]-3"
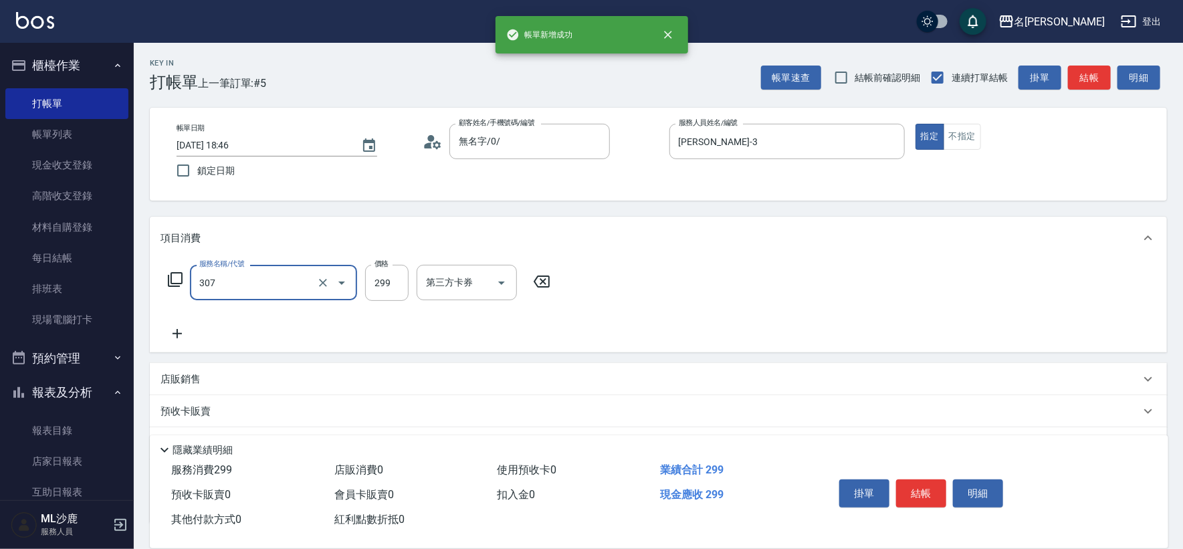
type input "剪髮(307)"
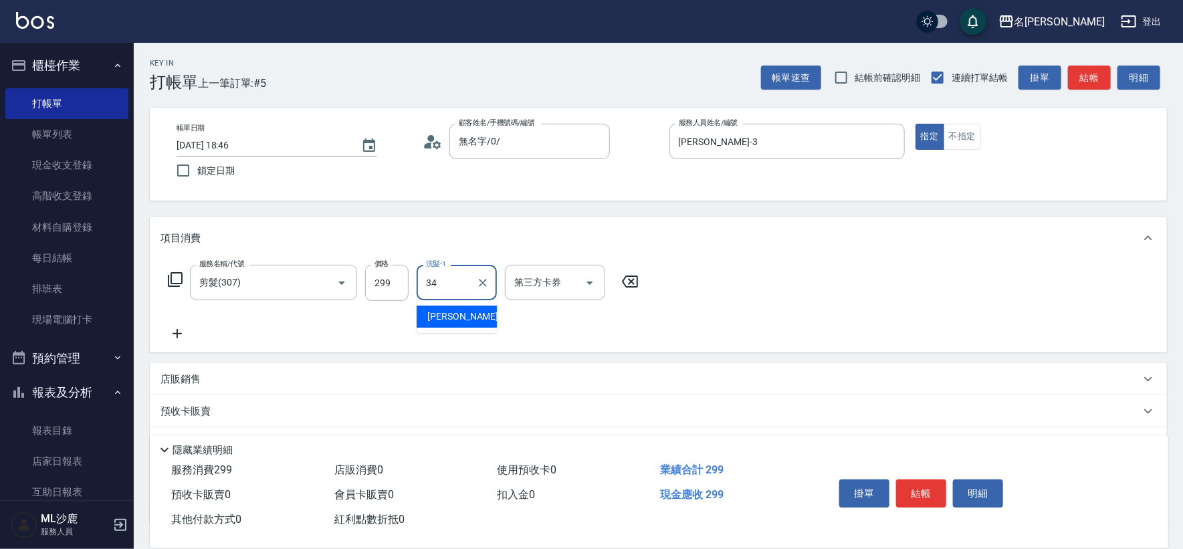
type input "[PERSON_NAME]-34"
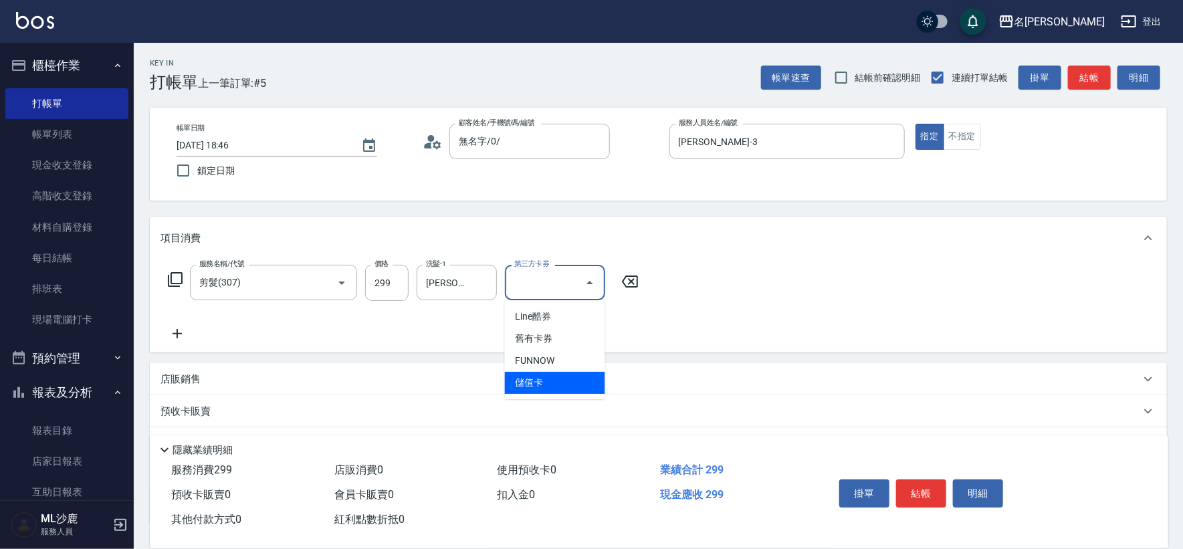
type input "儲值卡"
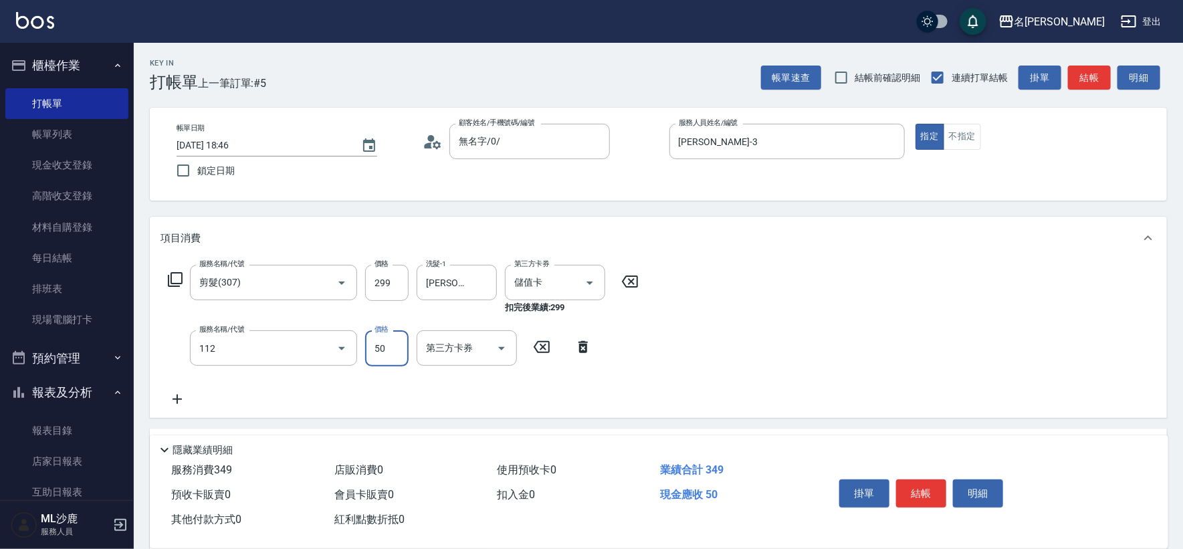
type input "精油50(112)"
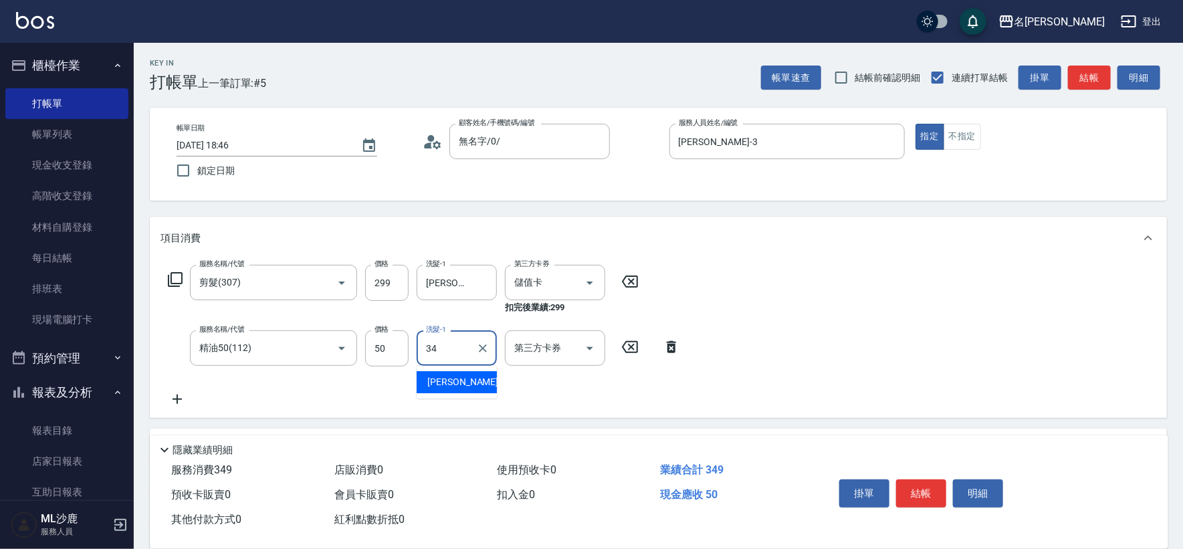
type input "[PERSON_NAME]-34"
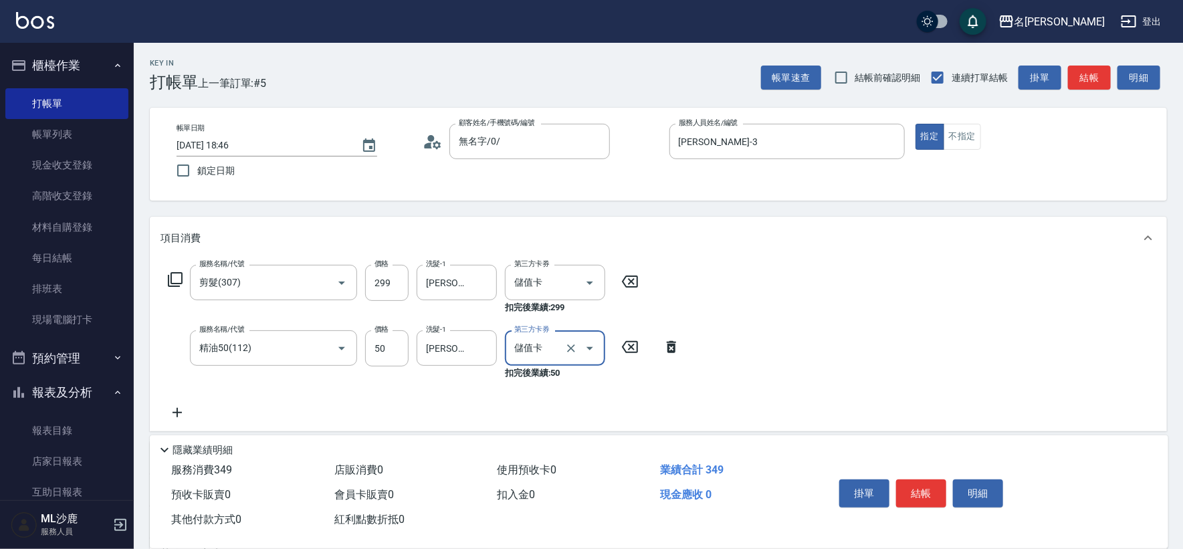
type input "儲值卡"
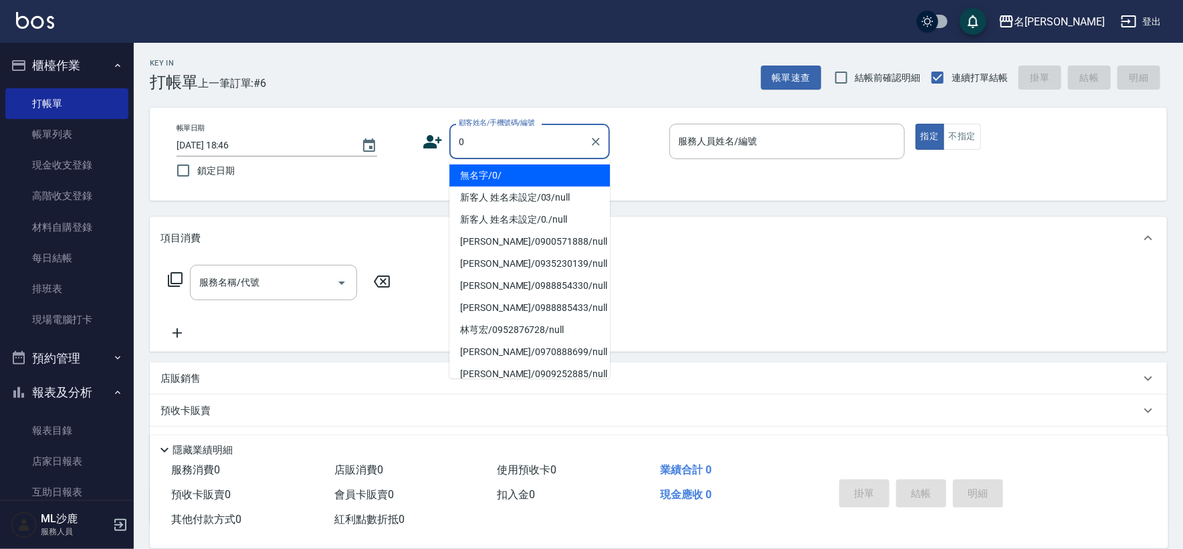
type input "無名字/0/"
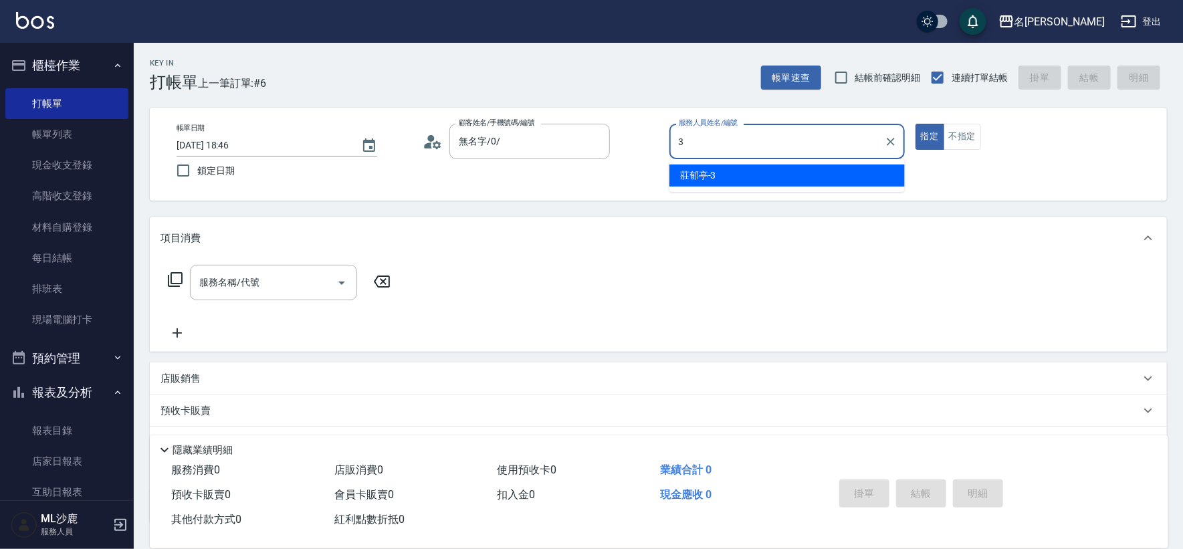
type input "[PERSON_NAME]-3"
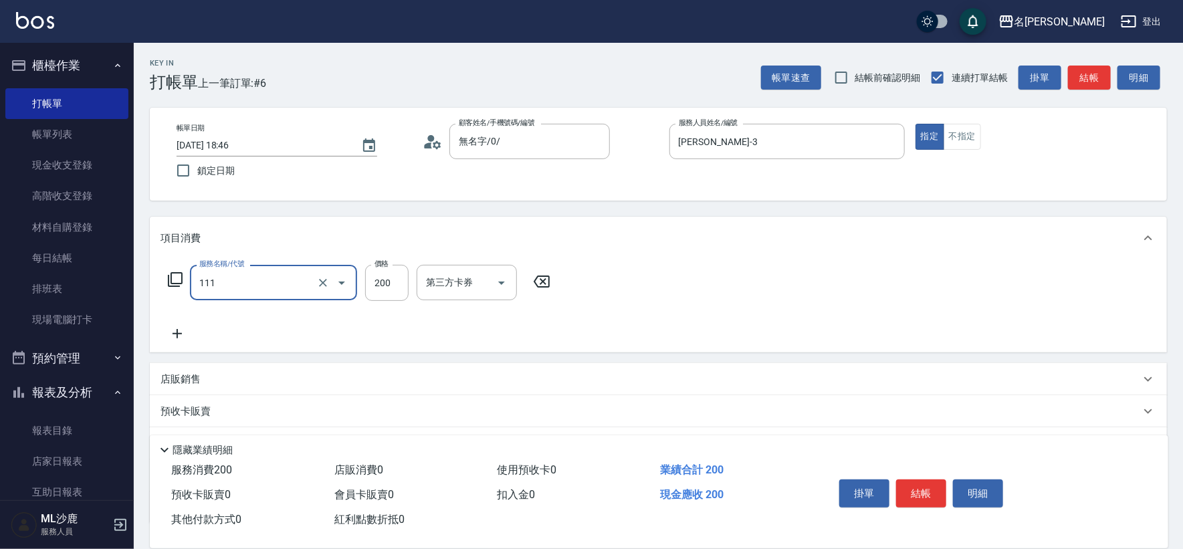
type input "200(111)"
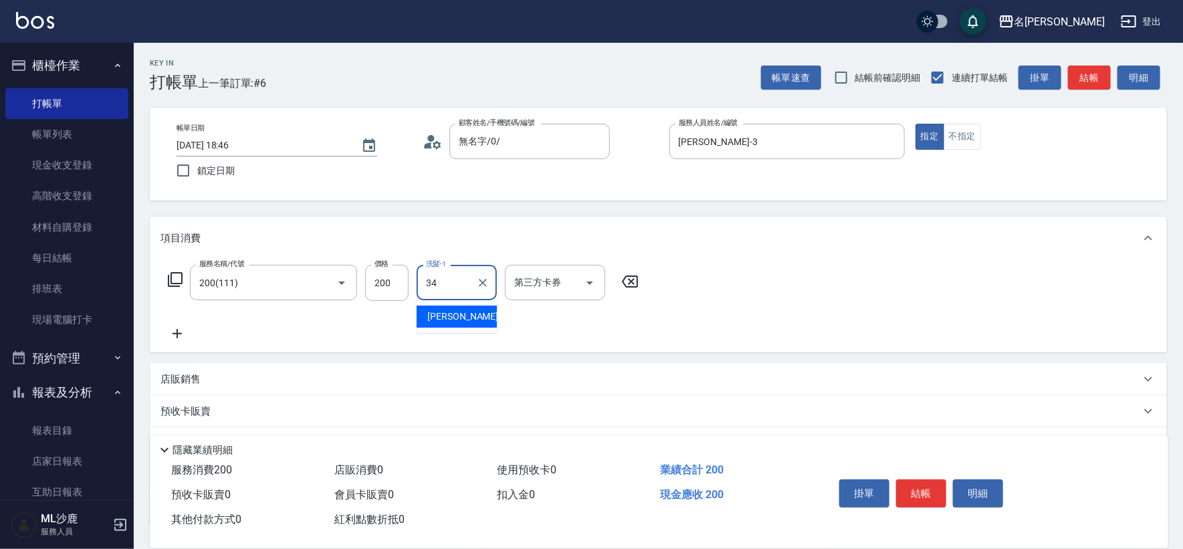
type input "[PERSON_NAME]-34"
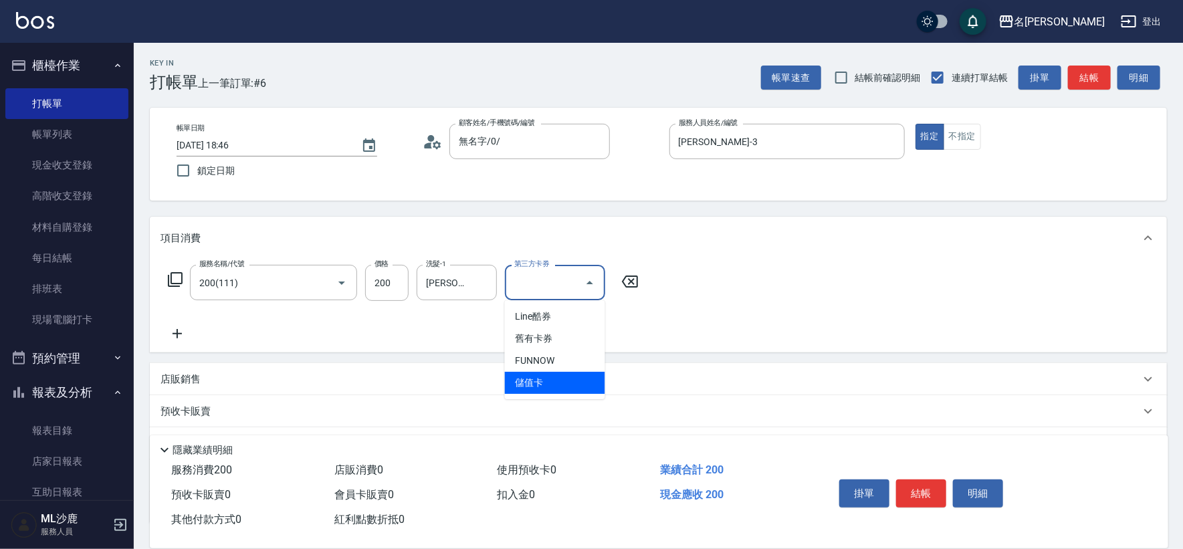
type input "儲值卡"
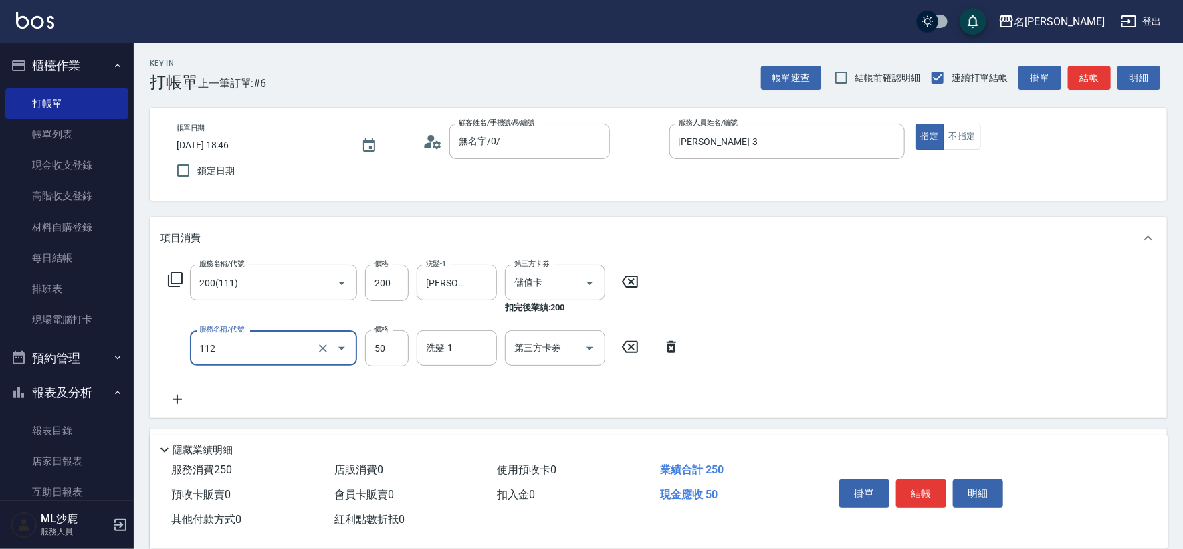
type input "精油50(112)"
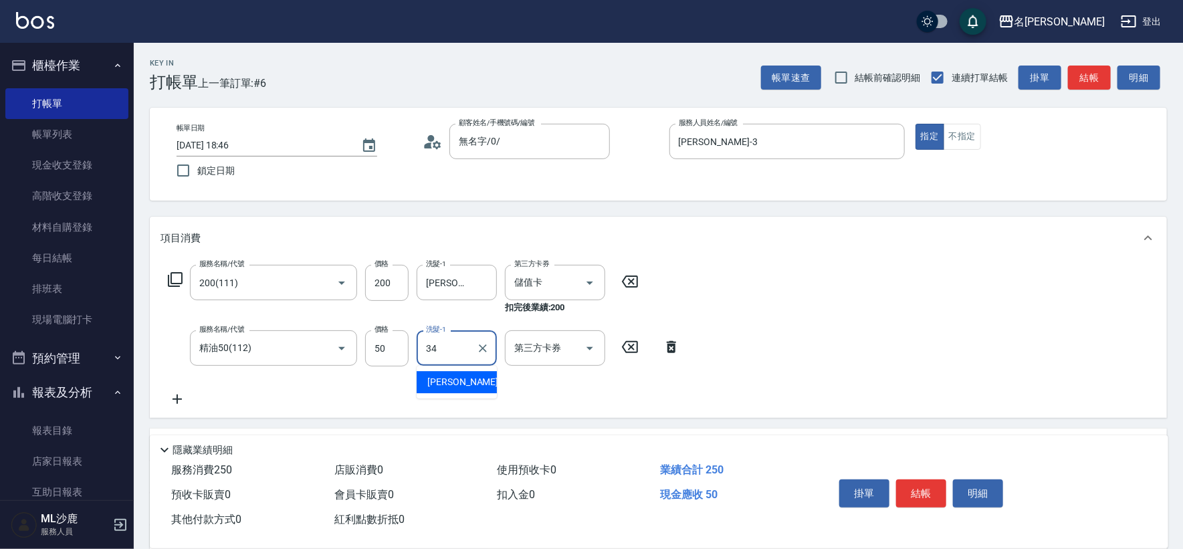
type input "[PERSON_NAME]-34"
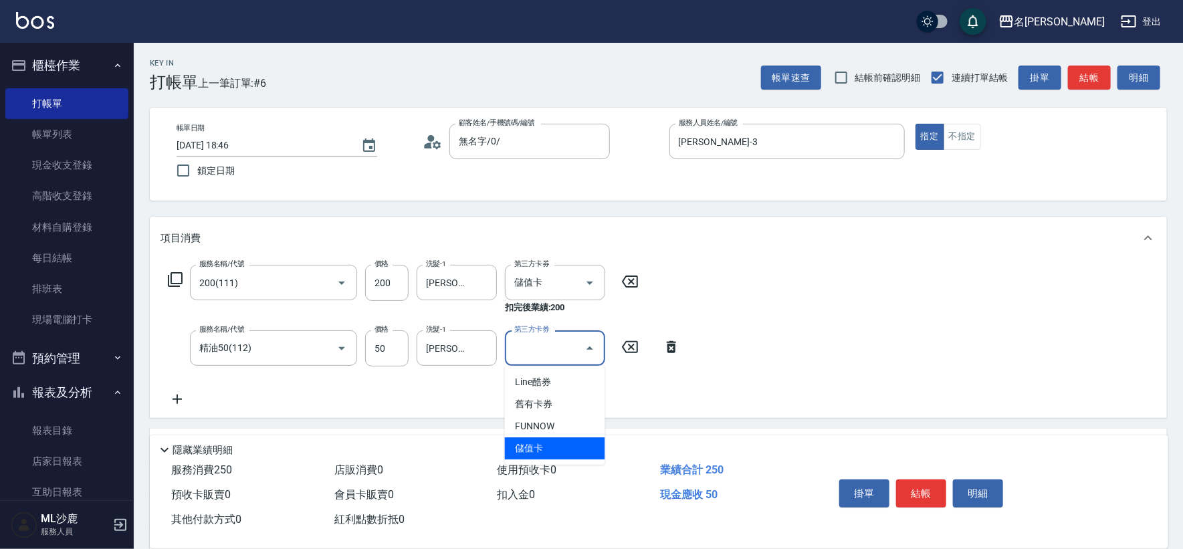
type input "儲值卡"
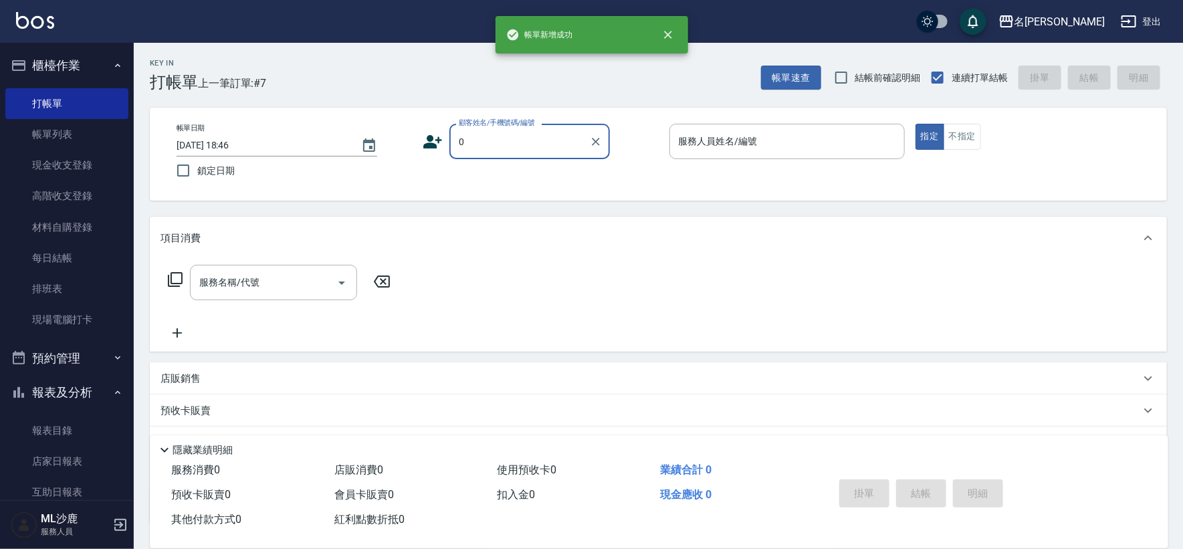
type input "無名字/0/"
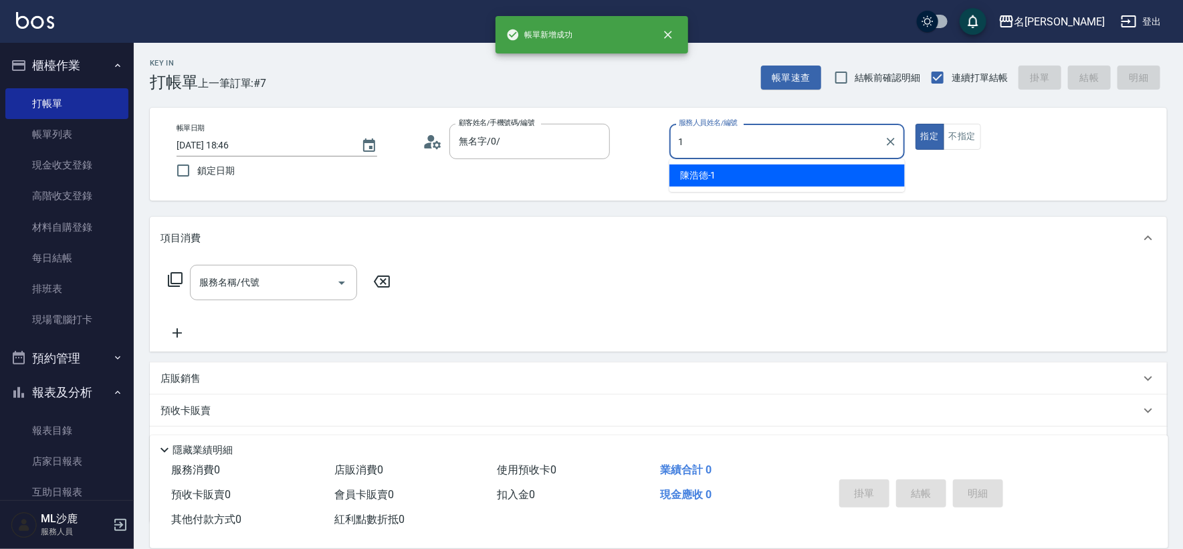
type input "[PERSON_NAME]1"
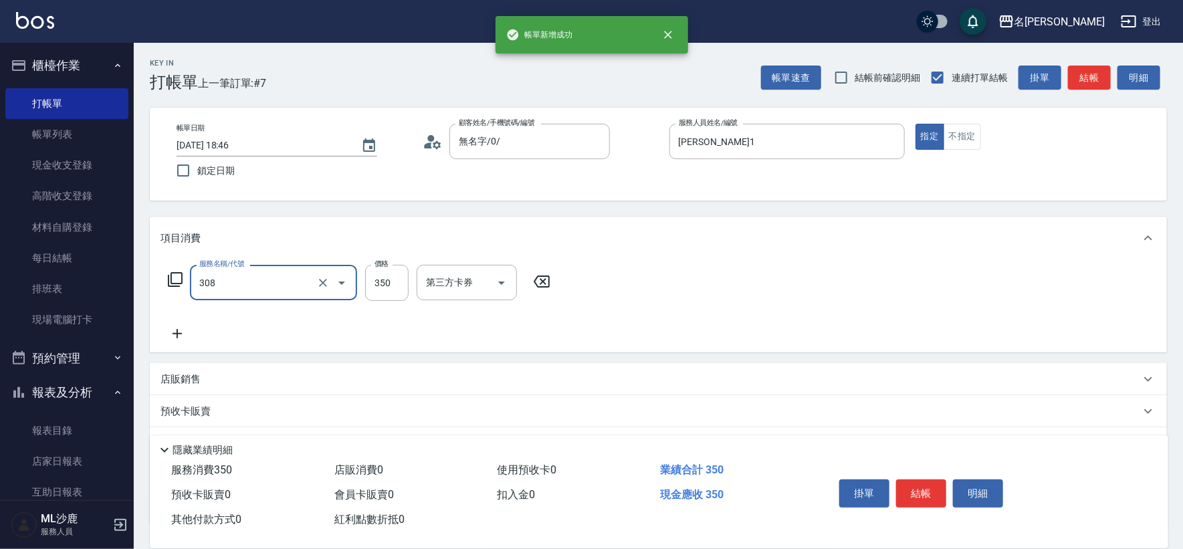
type input "洗+剪(308)"
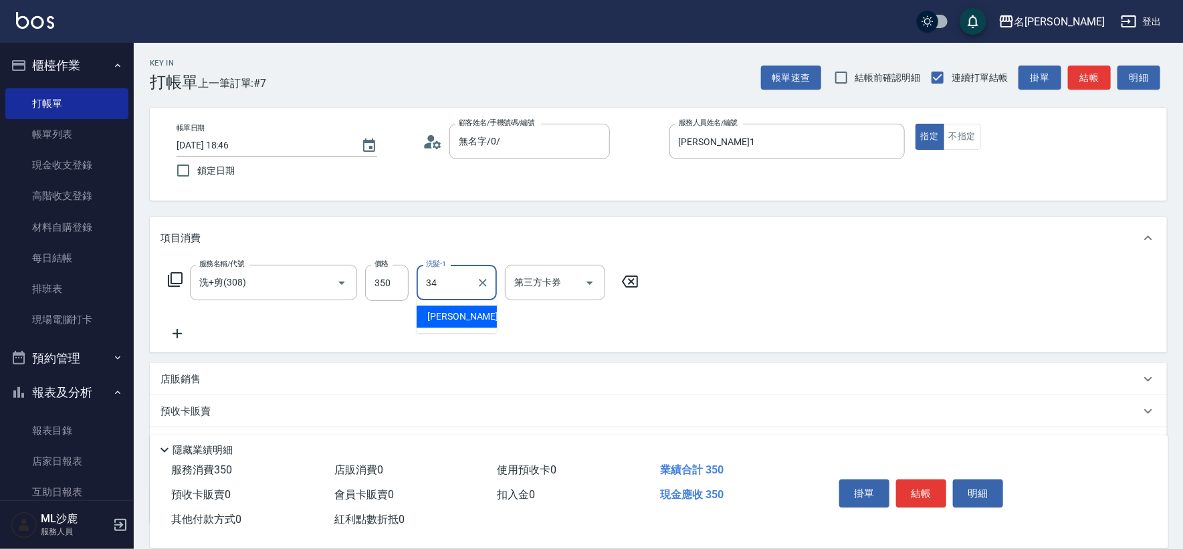
type input "[PERSON_NAME]-34"
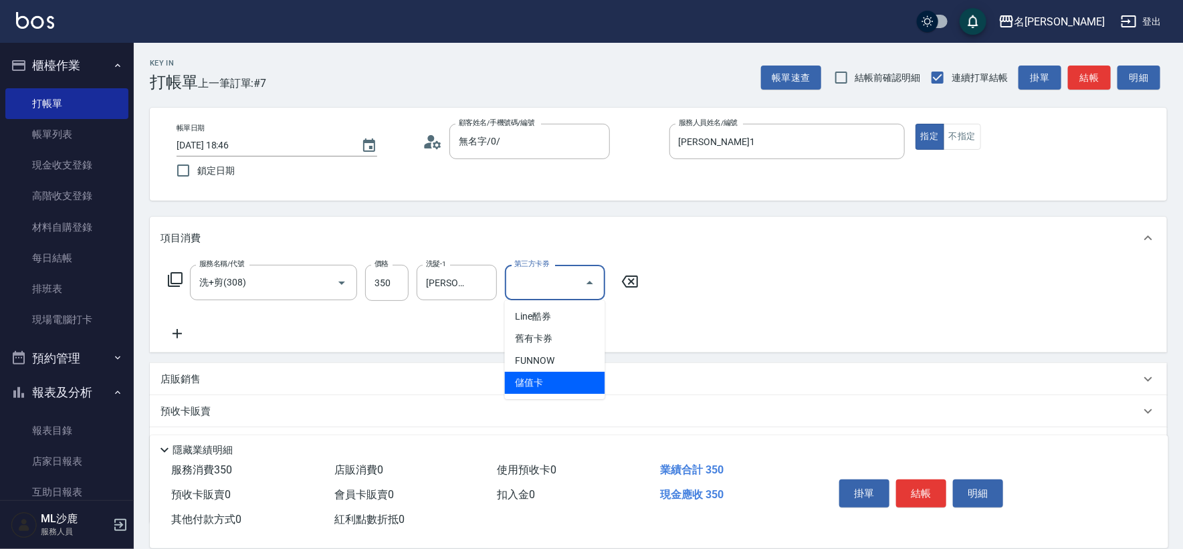
type input "儲值卡"
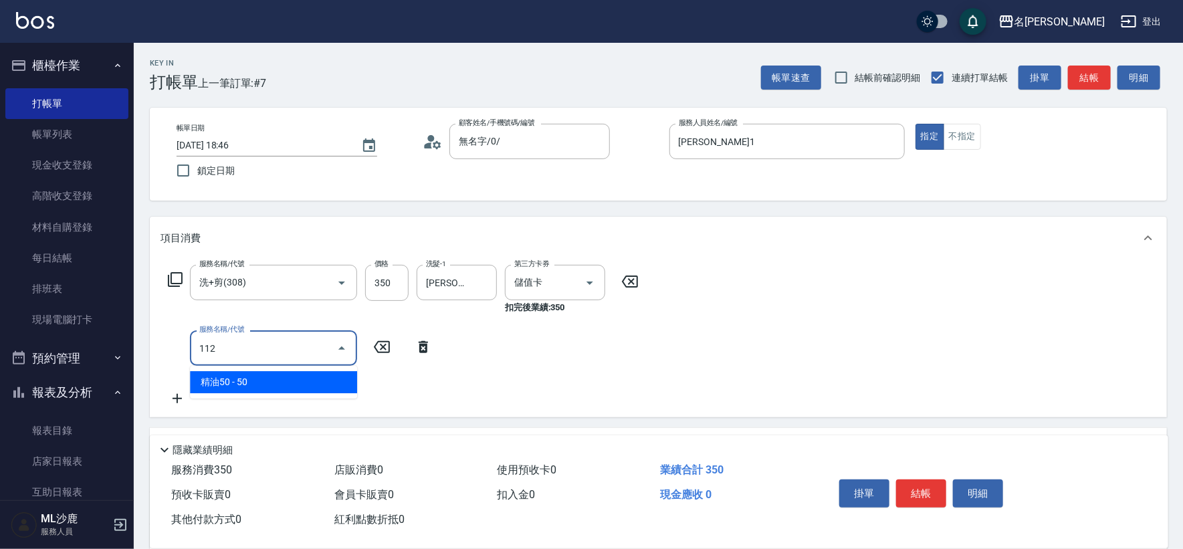
type input "精油50(112)"
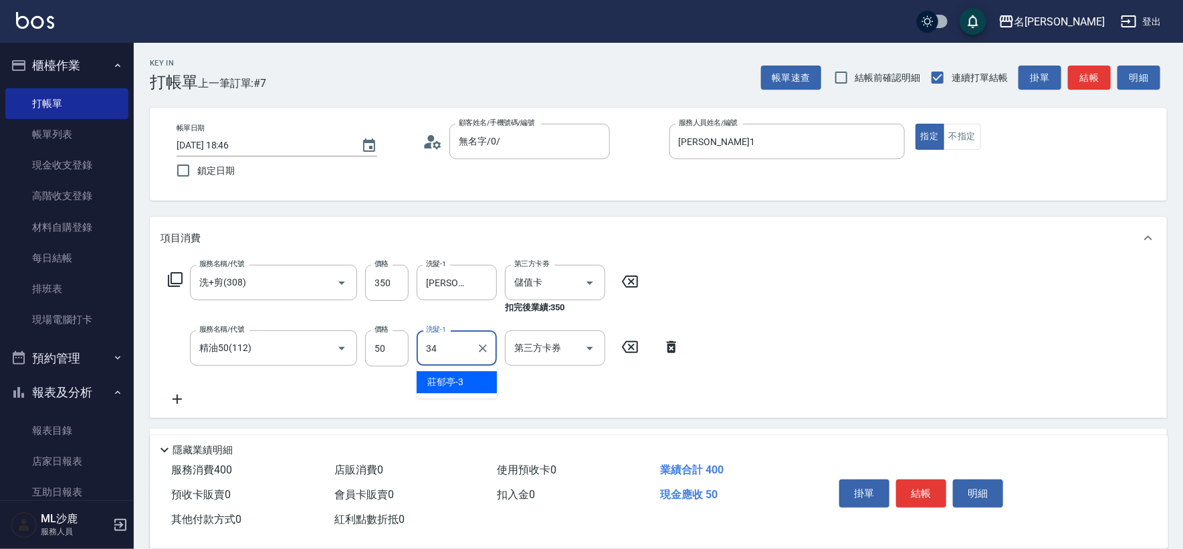
type input "[PERSON_NAME]-34"
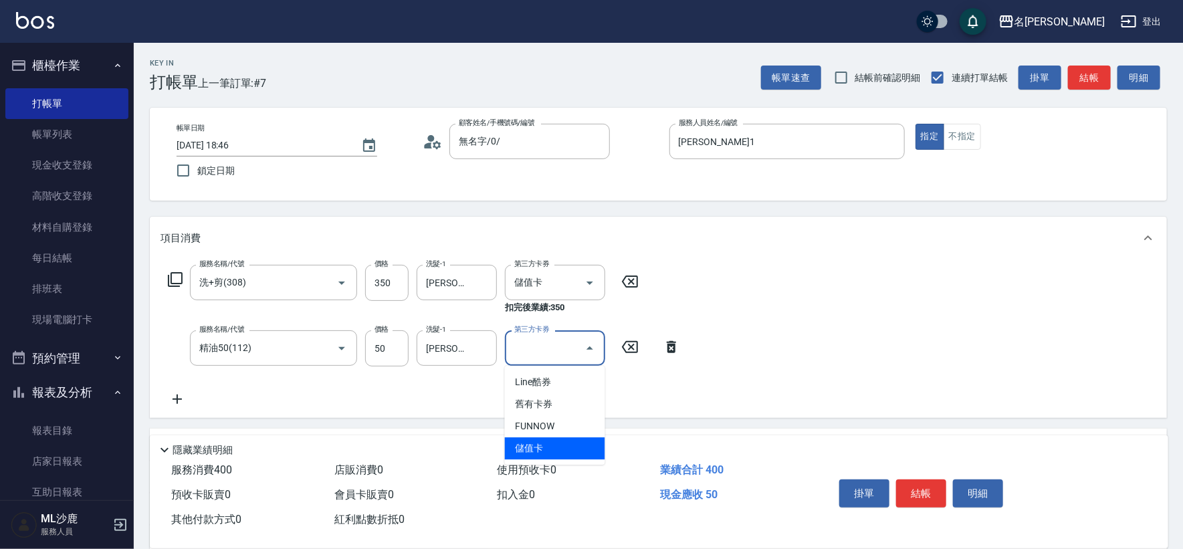
type input "儲值卡"
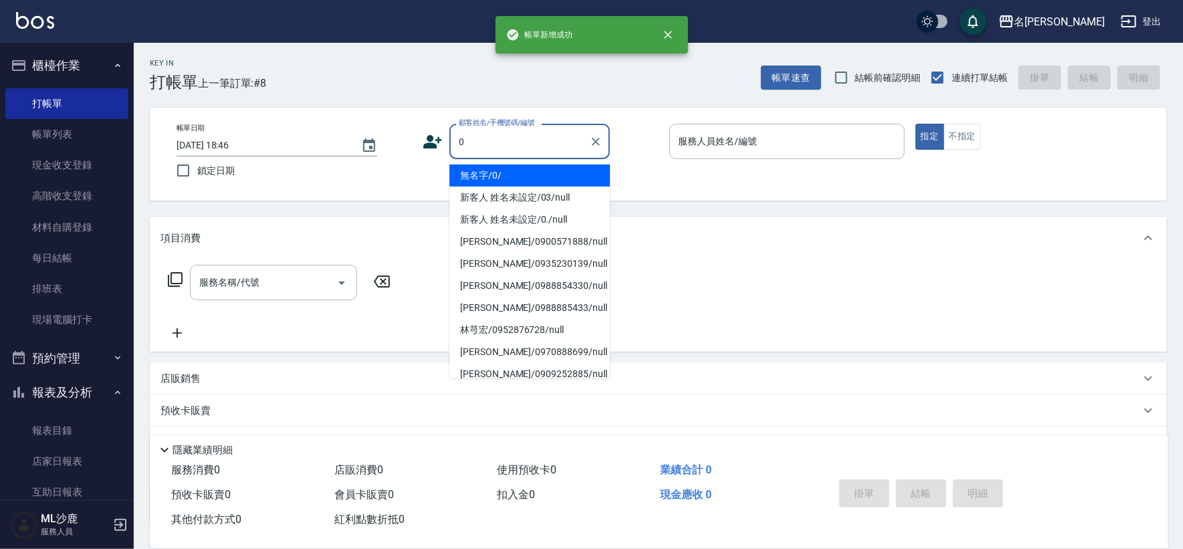
type input "無名字/0/"
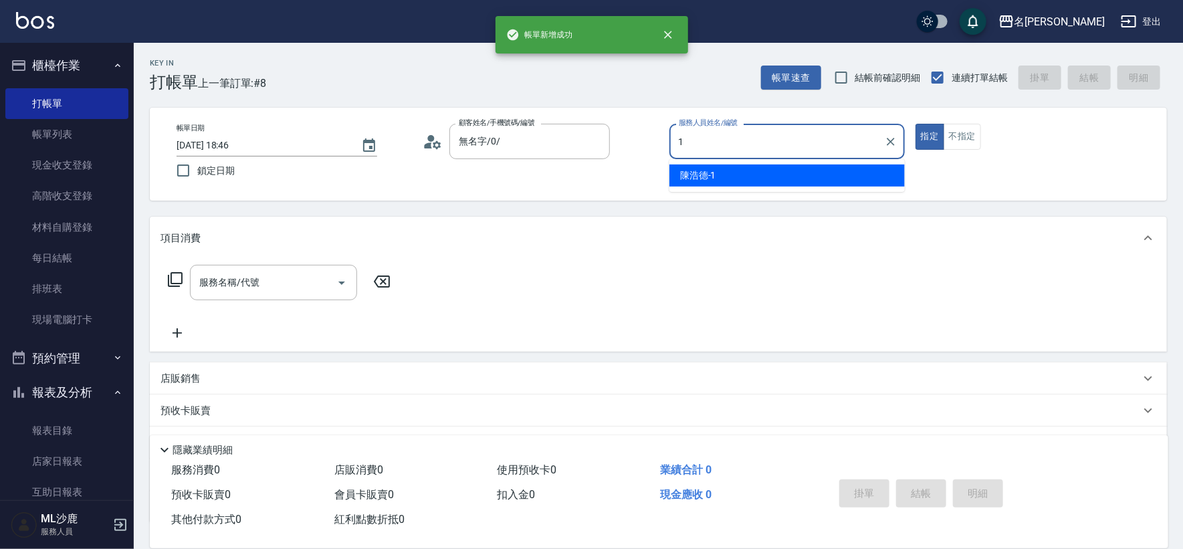
type input "[PERSON_NAME]1"
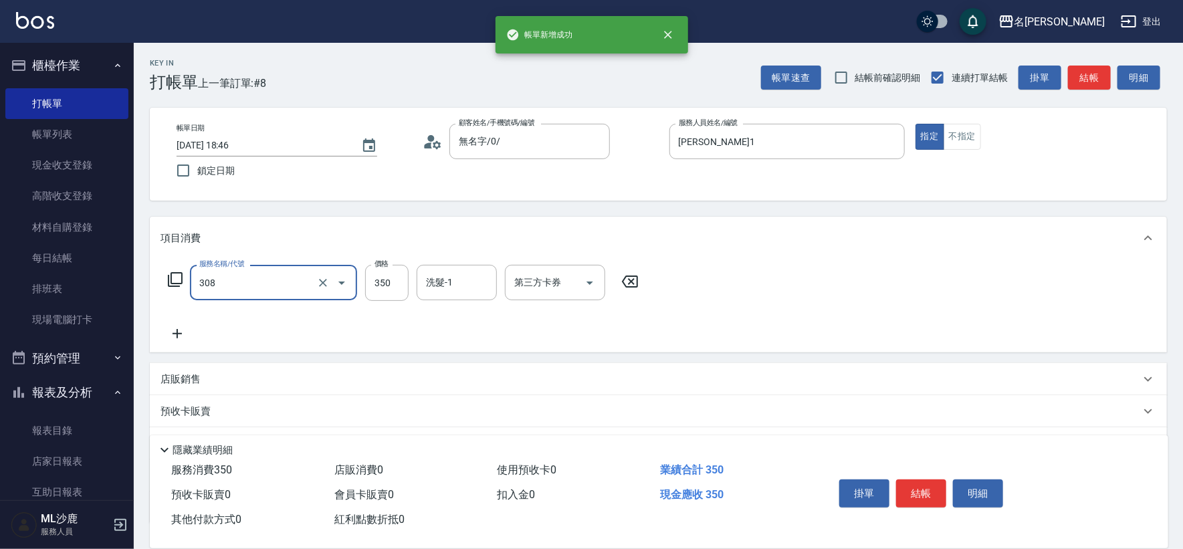
type input "洗+剪(308)"
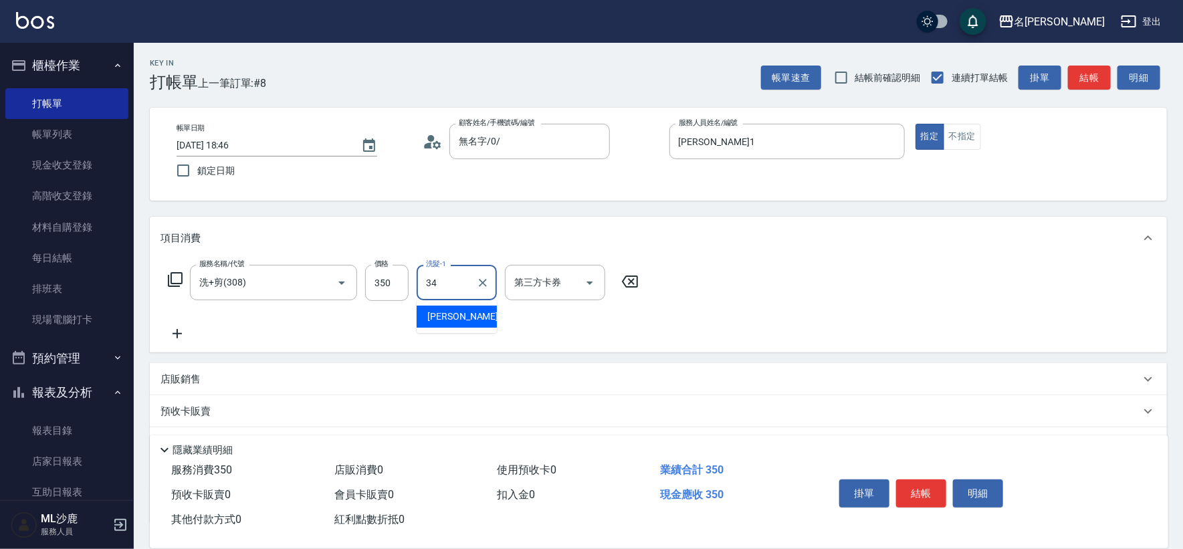
type input "[PERSON_NAME]-34"
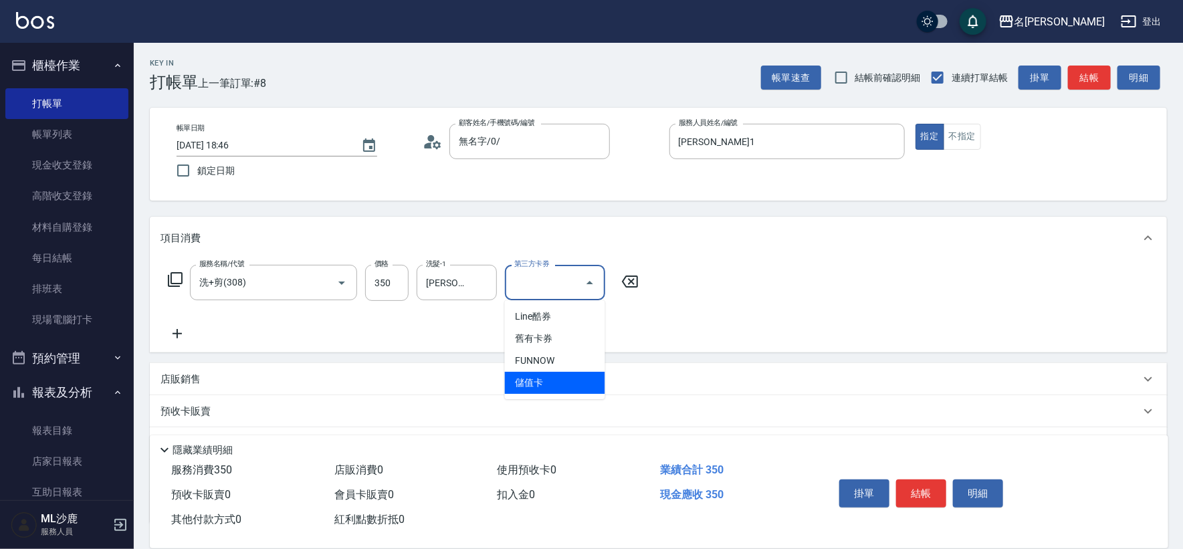
type input "儲值卡"
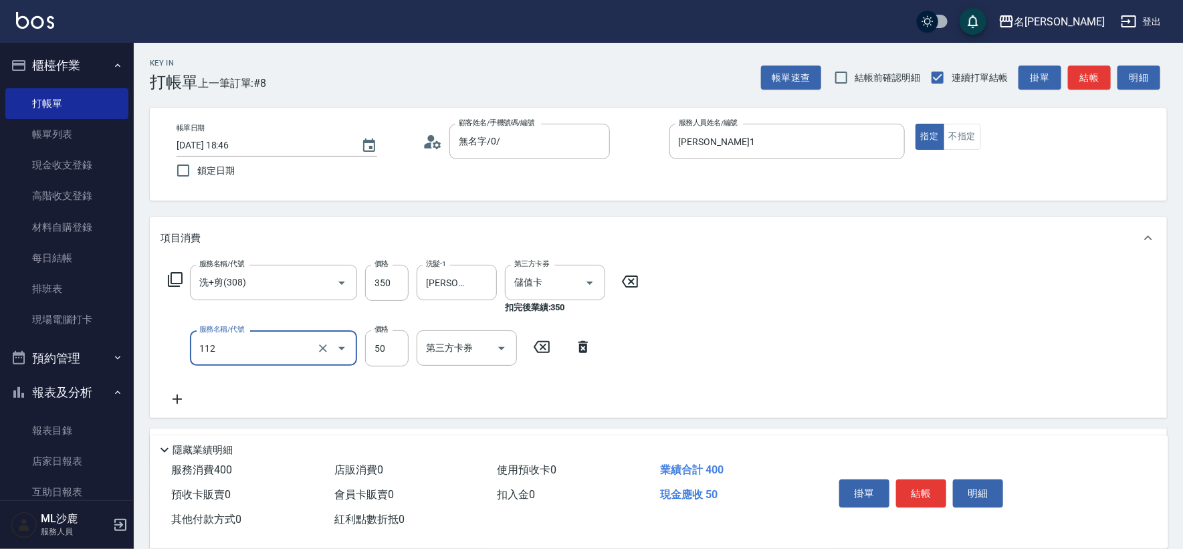
type input "精油50(112)"
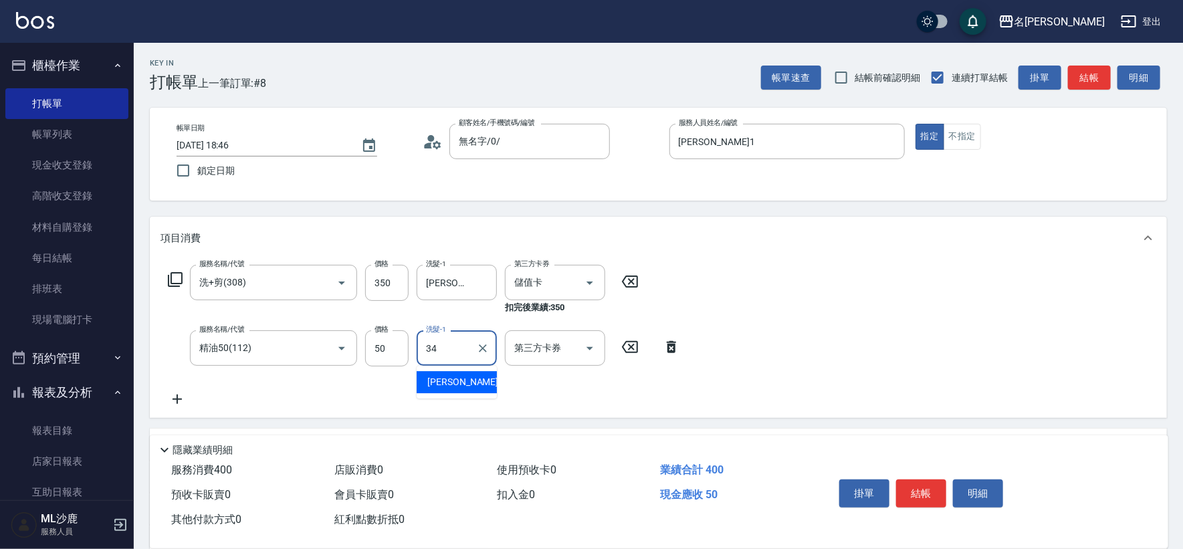
type input "[PERSON_NAME]-34"
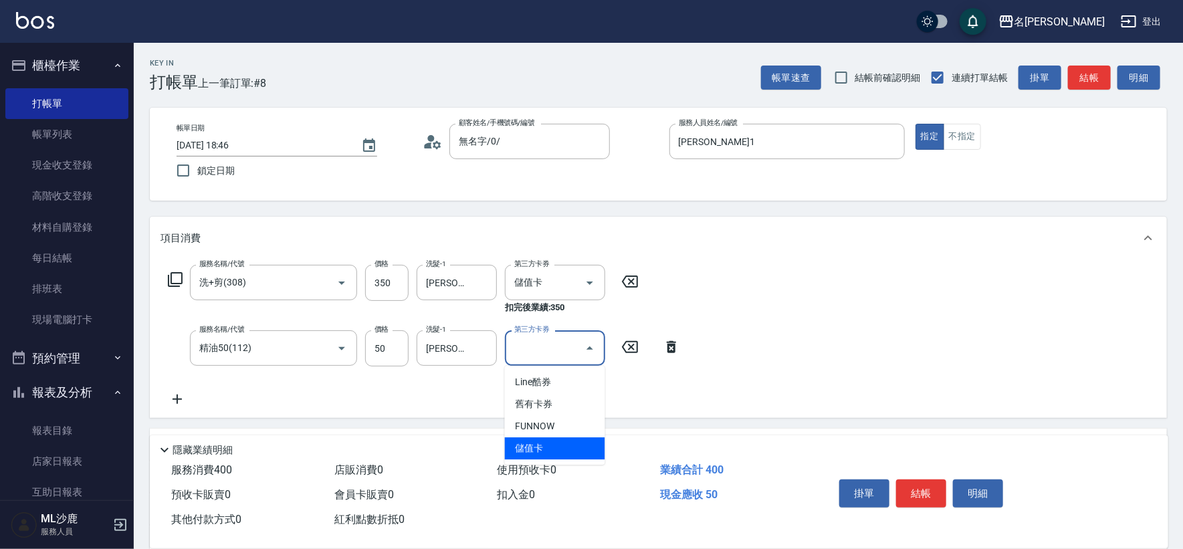
type input "儲值卡"
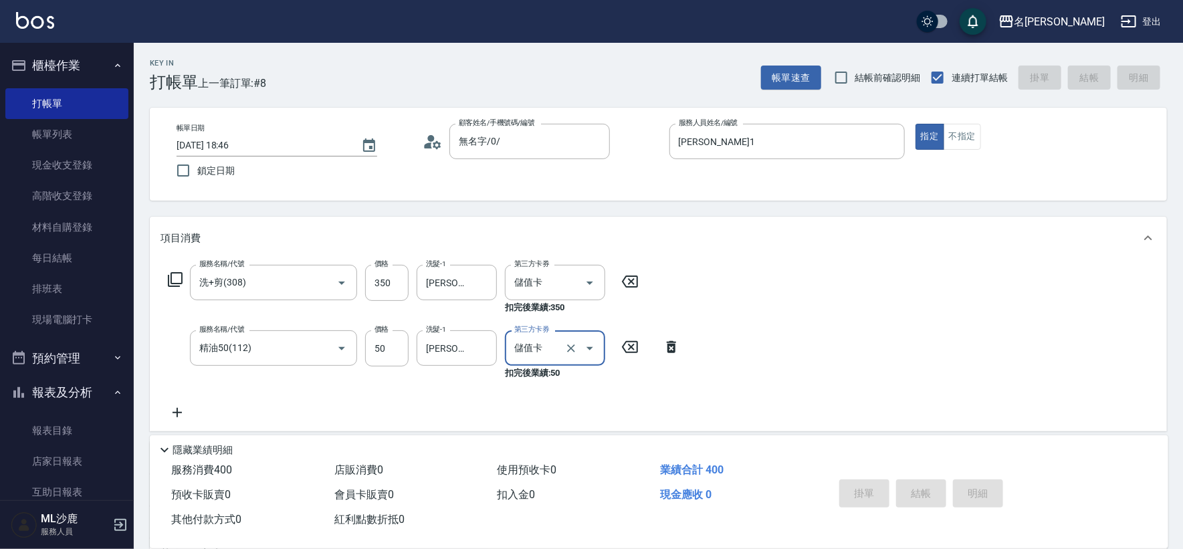
type input "[DATE] 18:47"
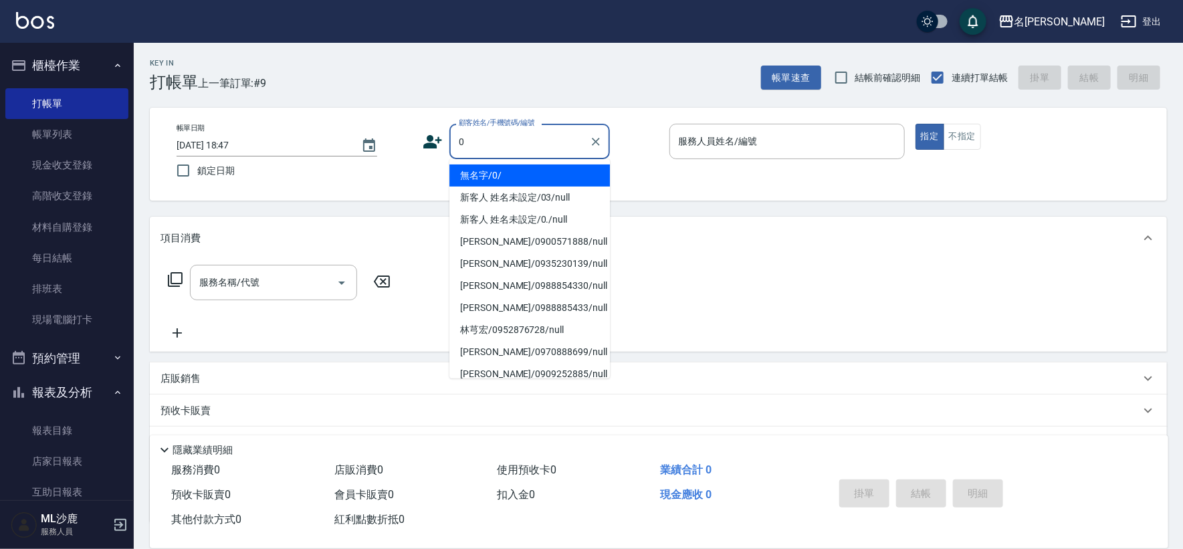
type input "無名字/0/"
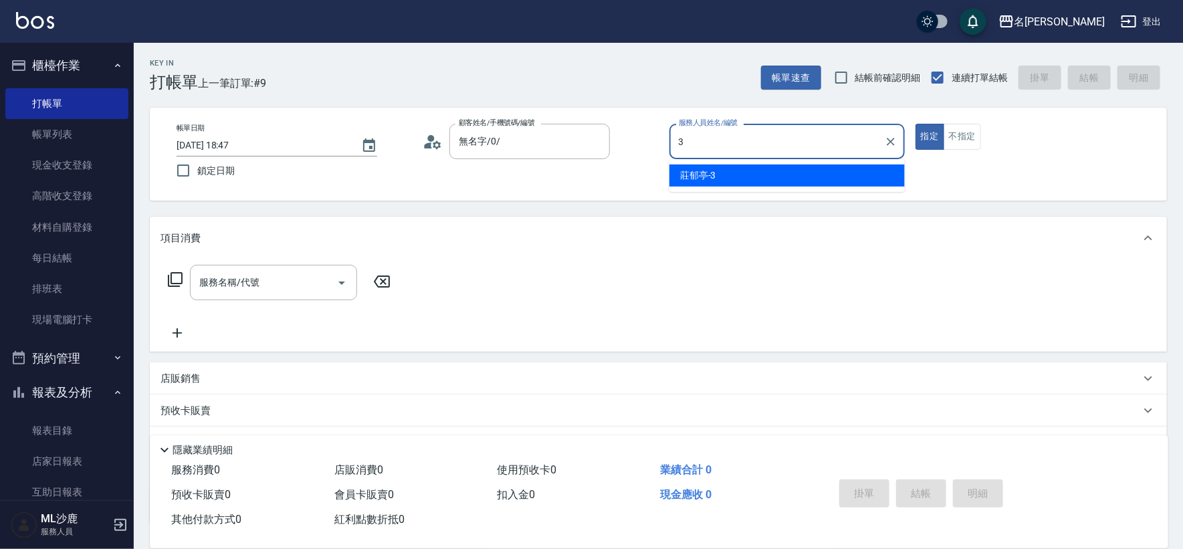
type input "[PERSON_NAME]-3"
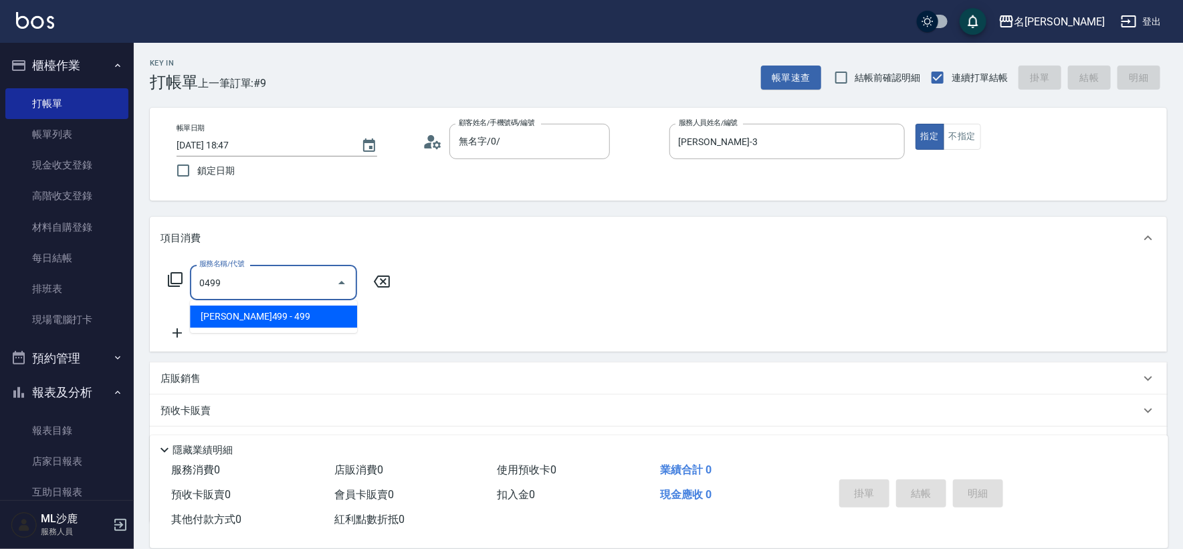
type input "[PERSON_NAME]499(0499)"
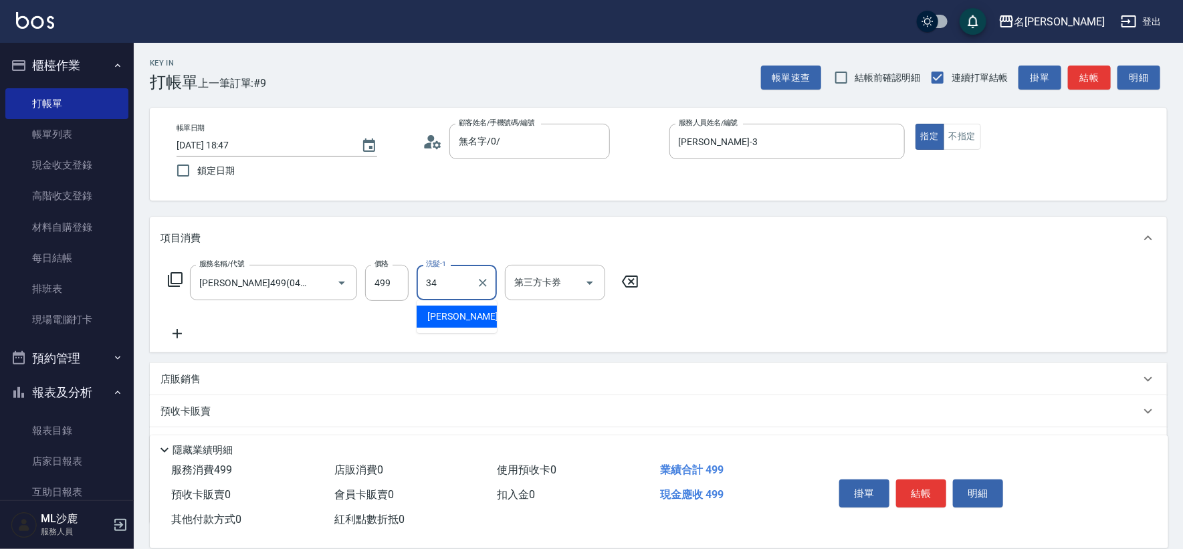
type input "[PERSON_NAME]-34"
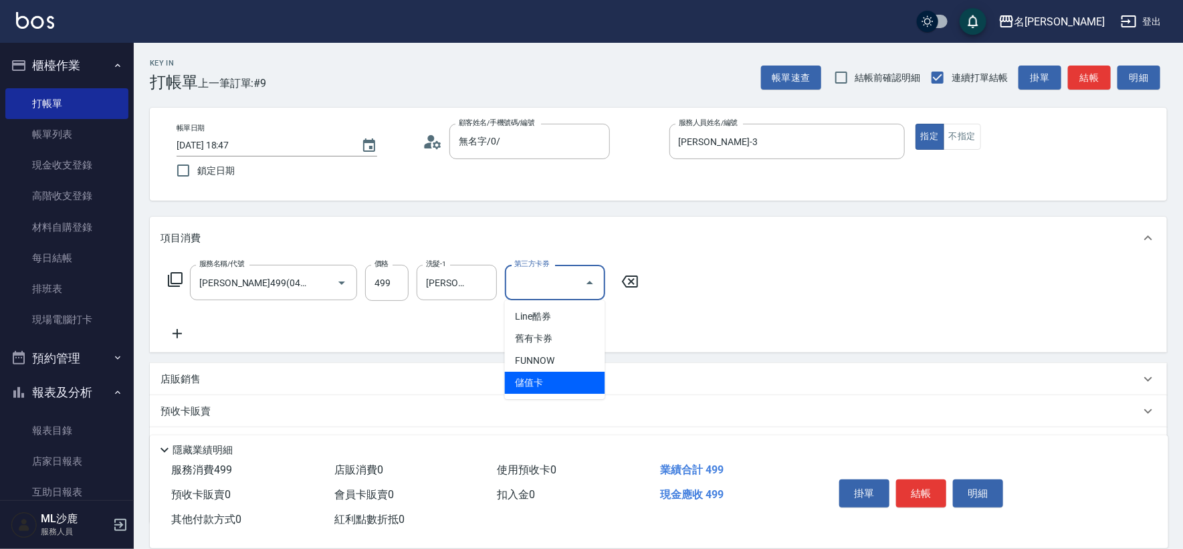
type input "儲值卡"
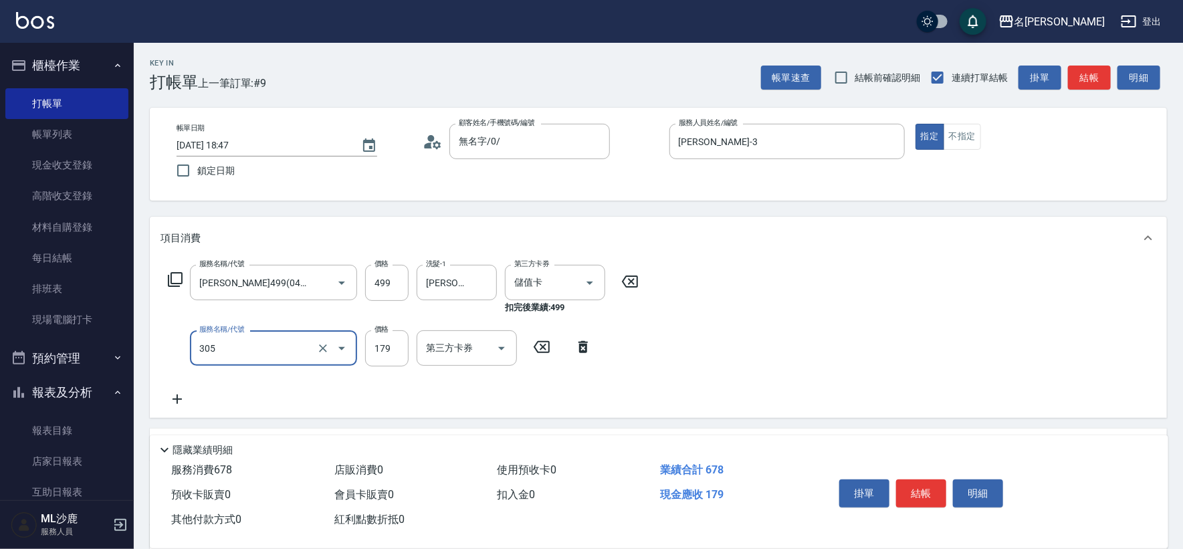
type input "剪髮(305)"
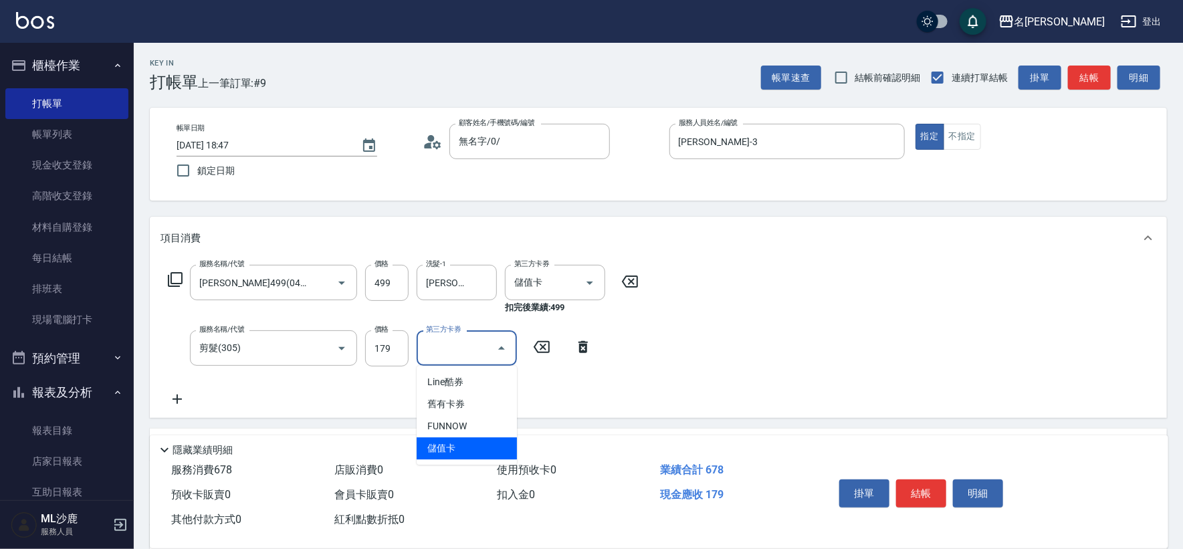
type input "儲值卡"
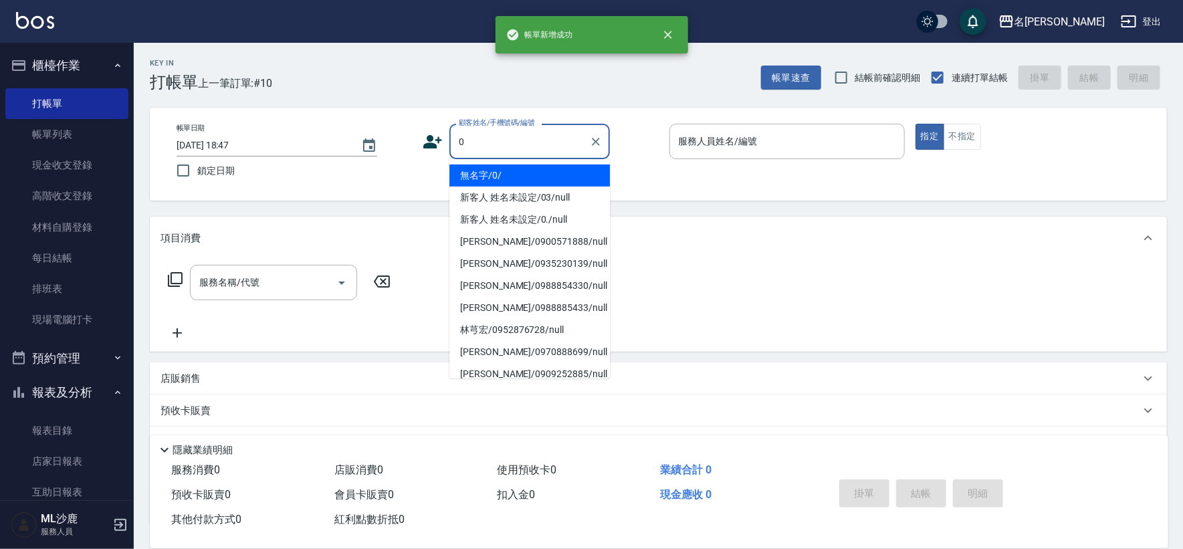
type input "無名字/0/"
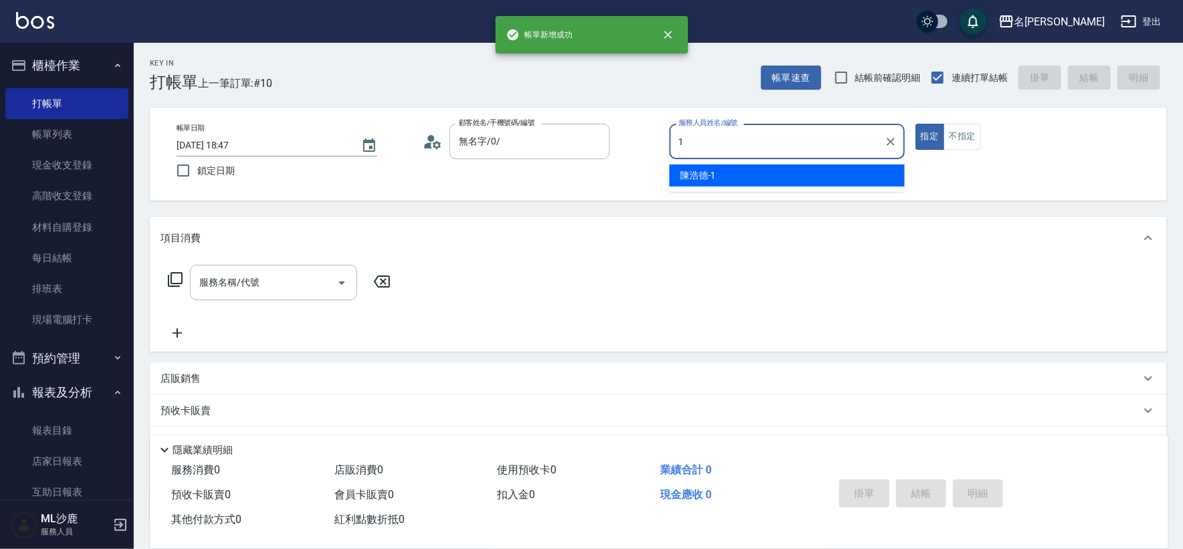
type input "[PERSON_NAME]1"
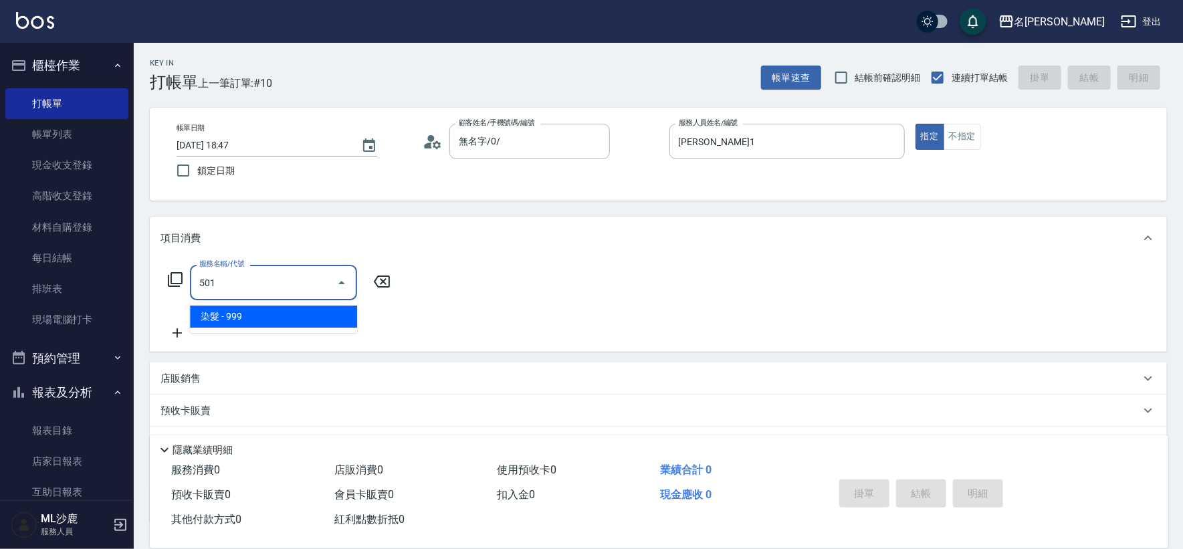
type input "染髮(501)"
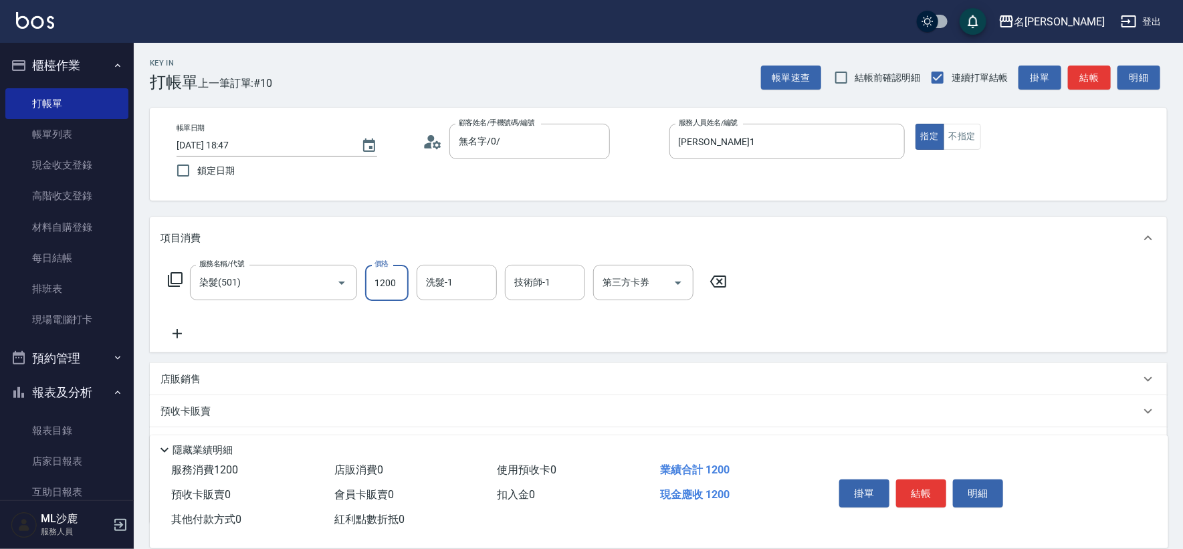
type input "1200"
type input "[PERSON_NAME]-34"
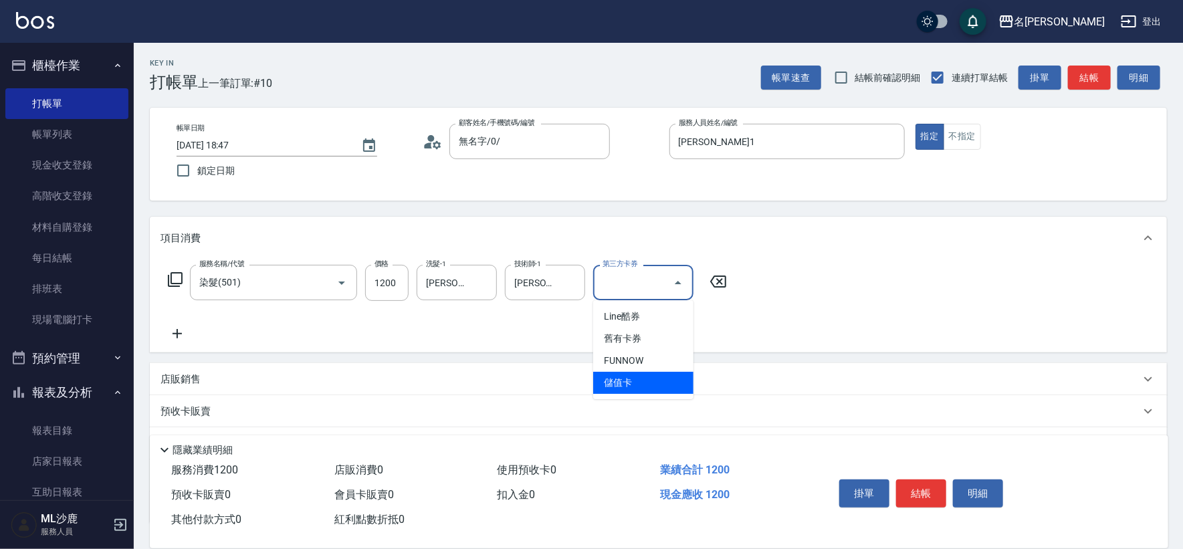
type input "儲值卡"
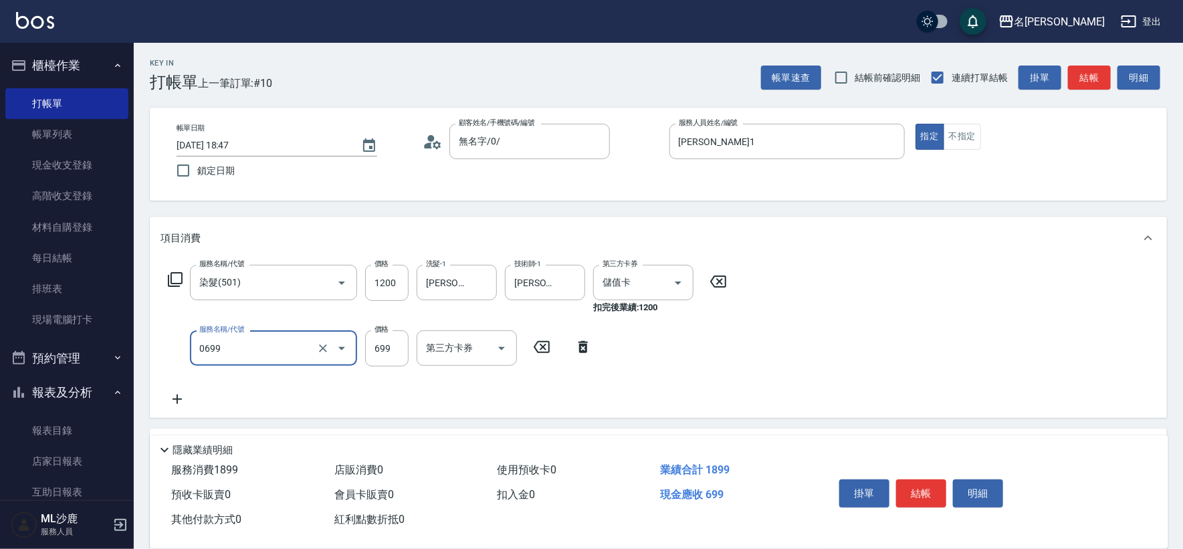
type input "精油SPA(0699)"
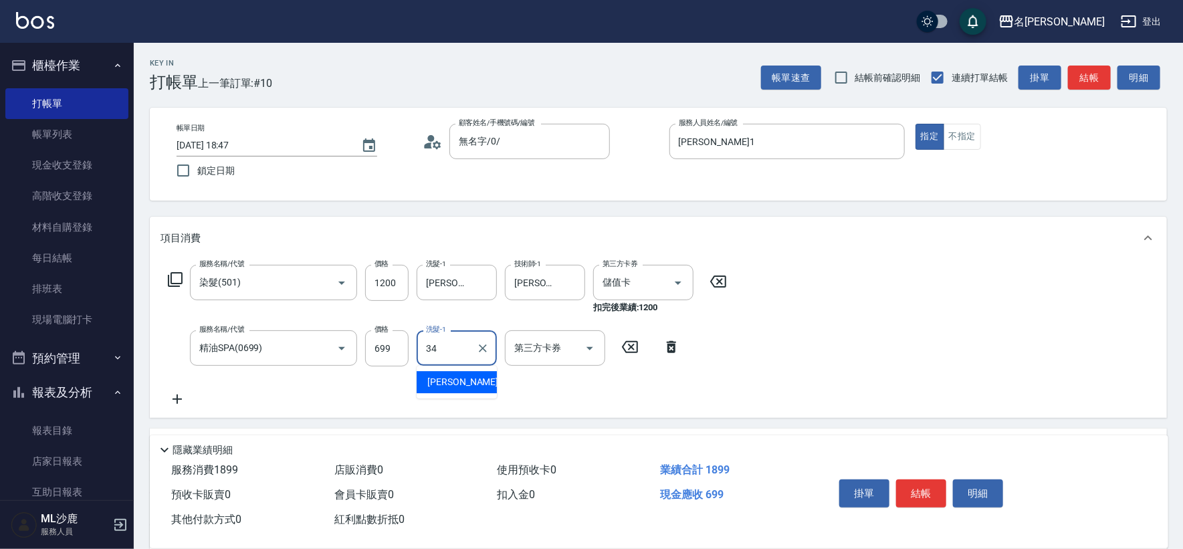
type input "[PERSON_NAME]-34"
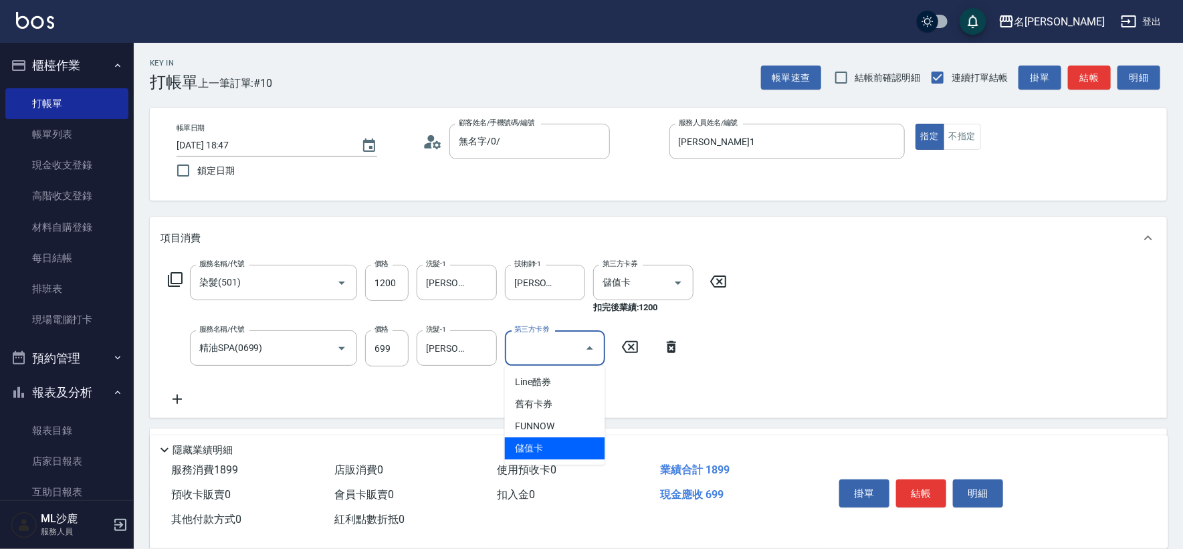
type input "儲值卡"
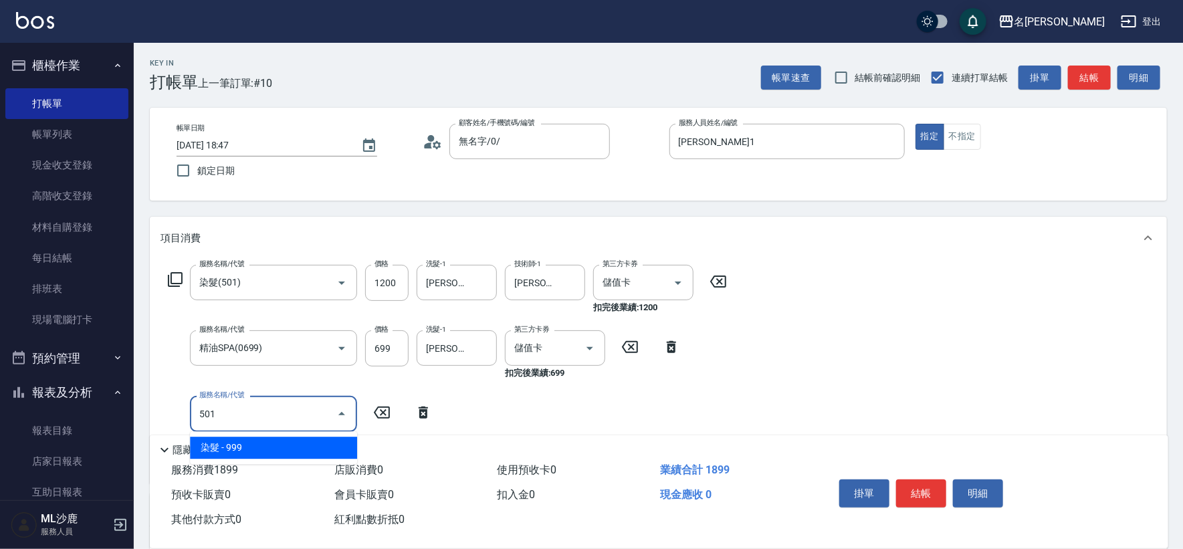
type input "染髮(501)"
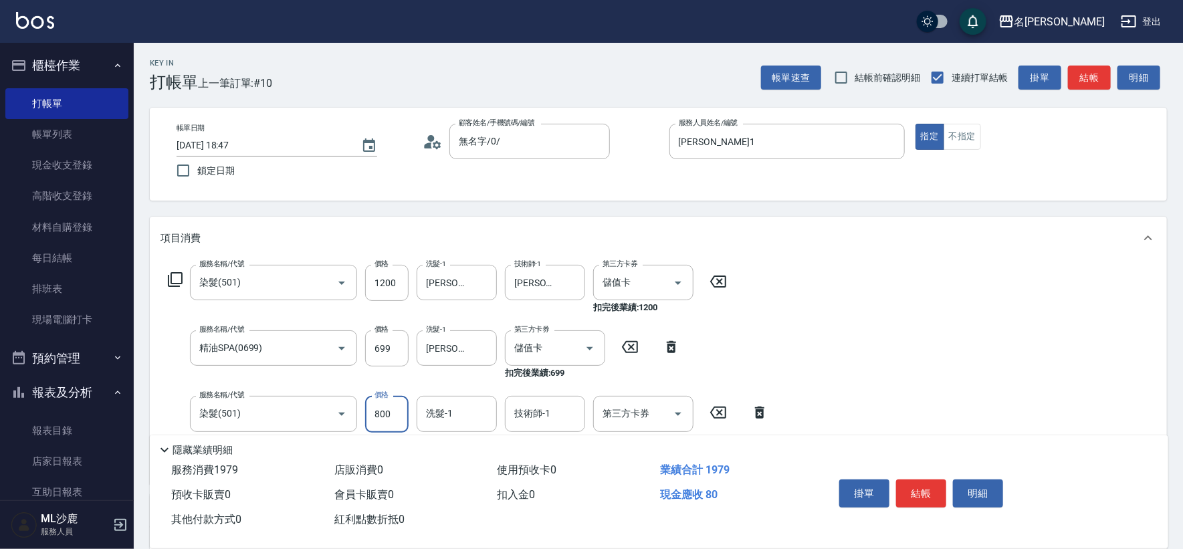
type input "800"
type input "[PERSON_NAME]-34"
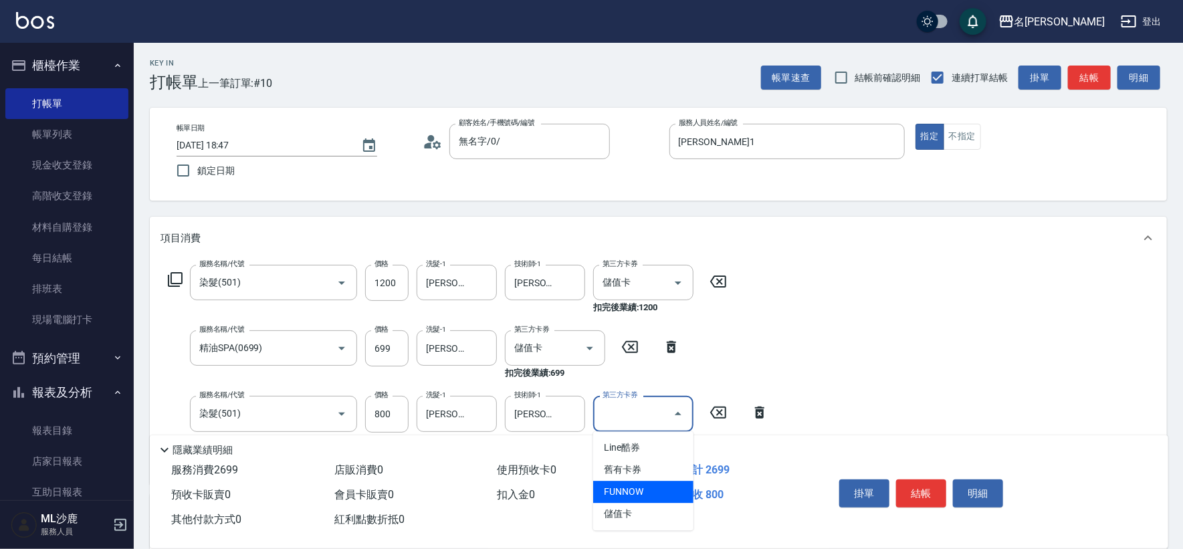
type input "儲值卡"
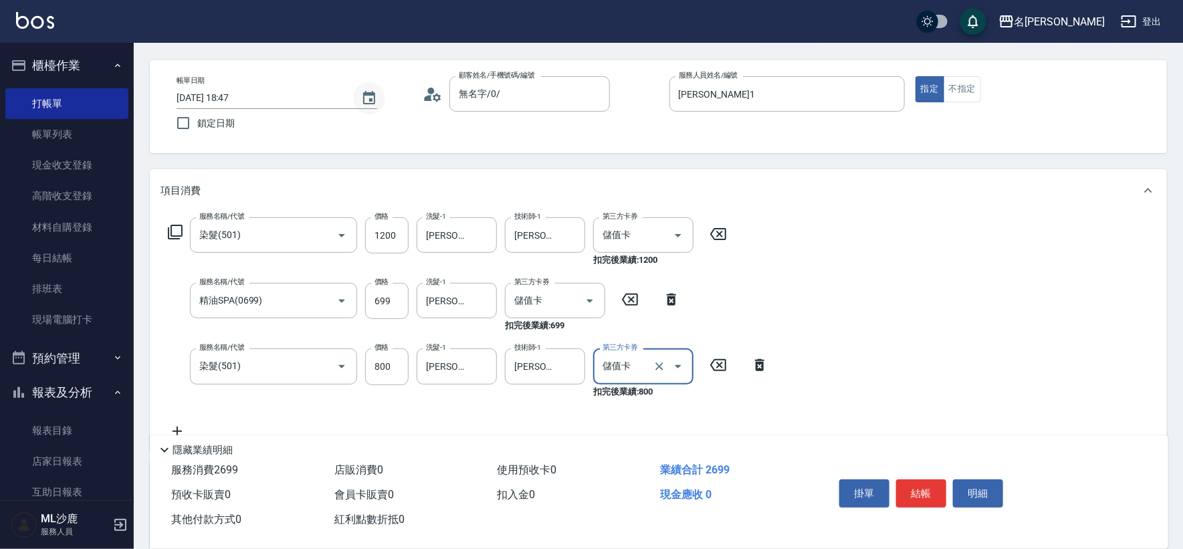
scroll to position [74, 0]
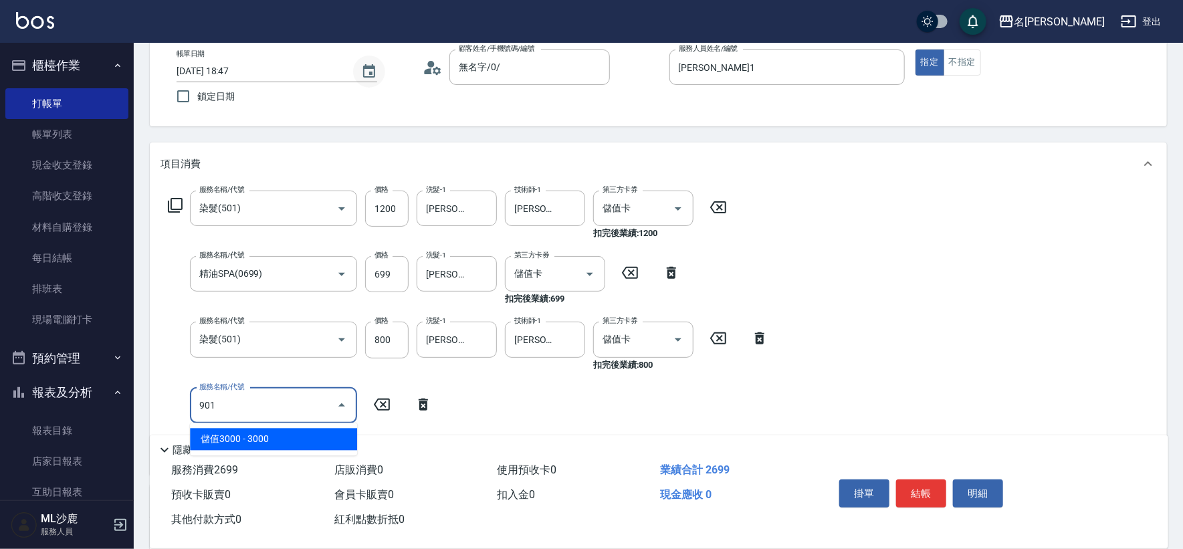
type input "儲值3000(901)"
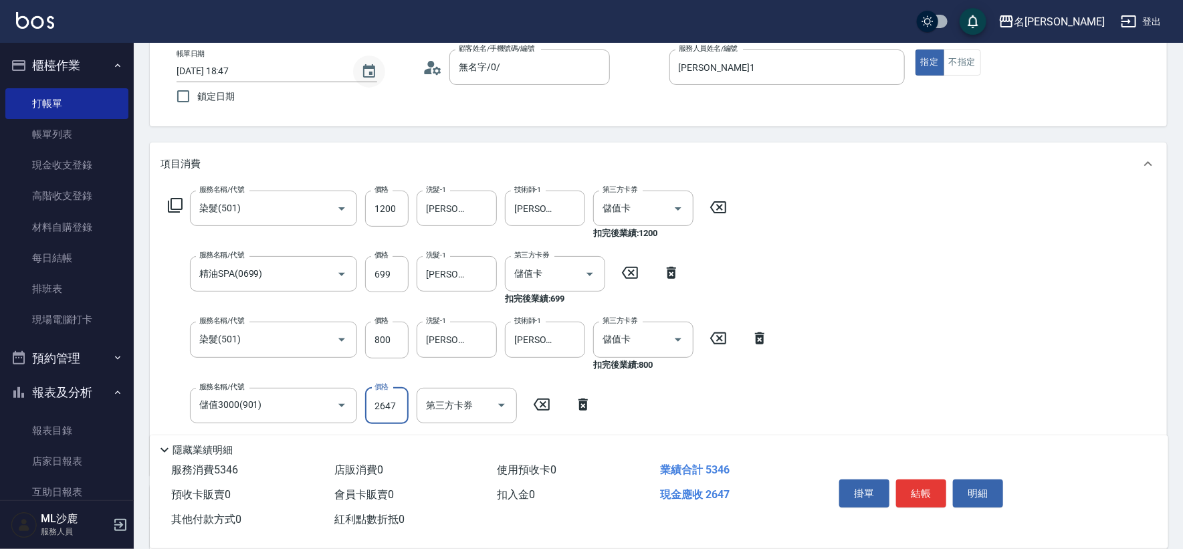
type input "2647"
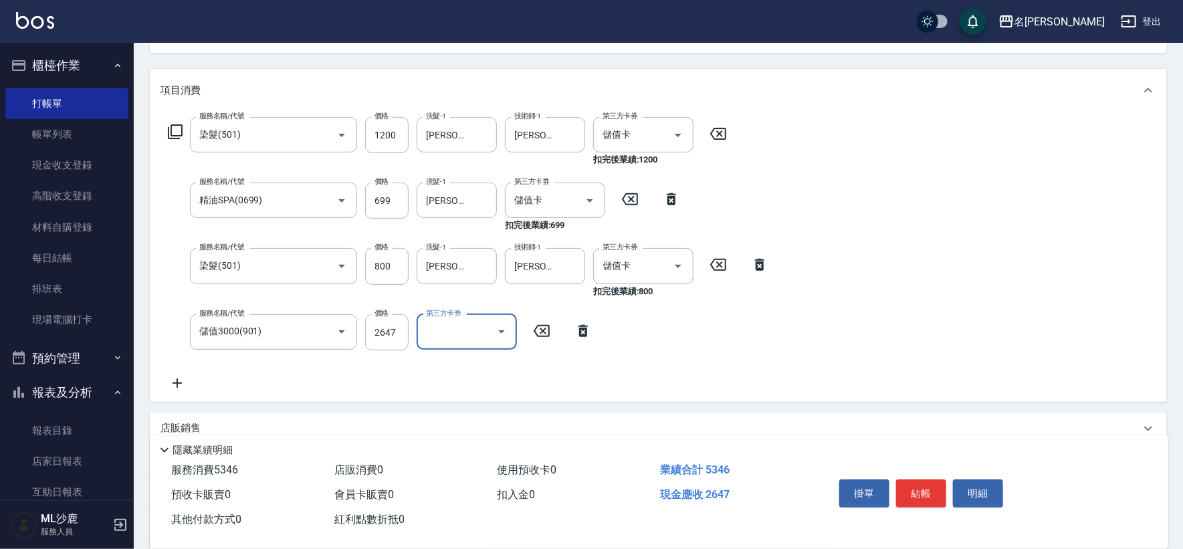
scroll to position [148, 0]
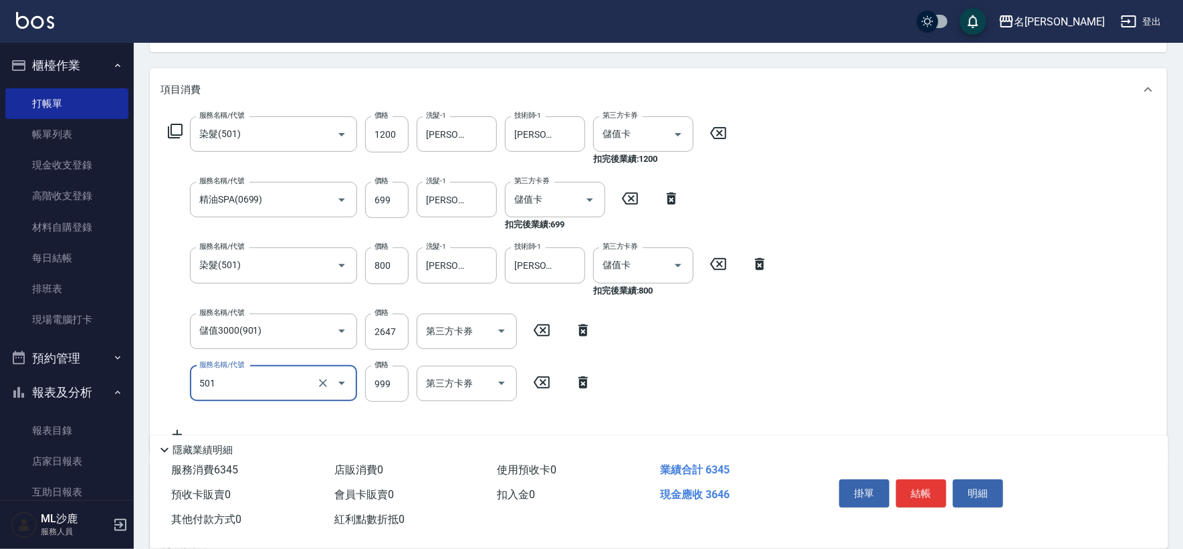
type input "染髮(501)"
type input "1000"
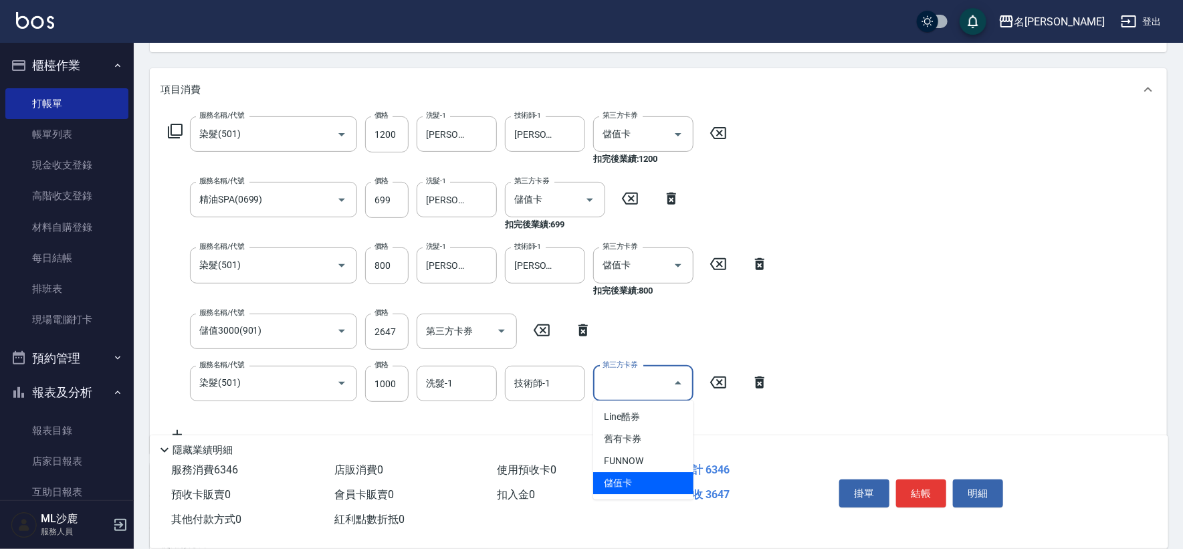
type input "儲值卡"
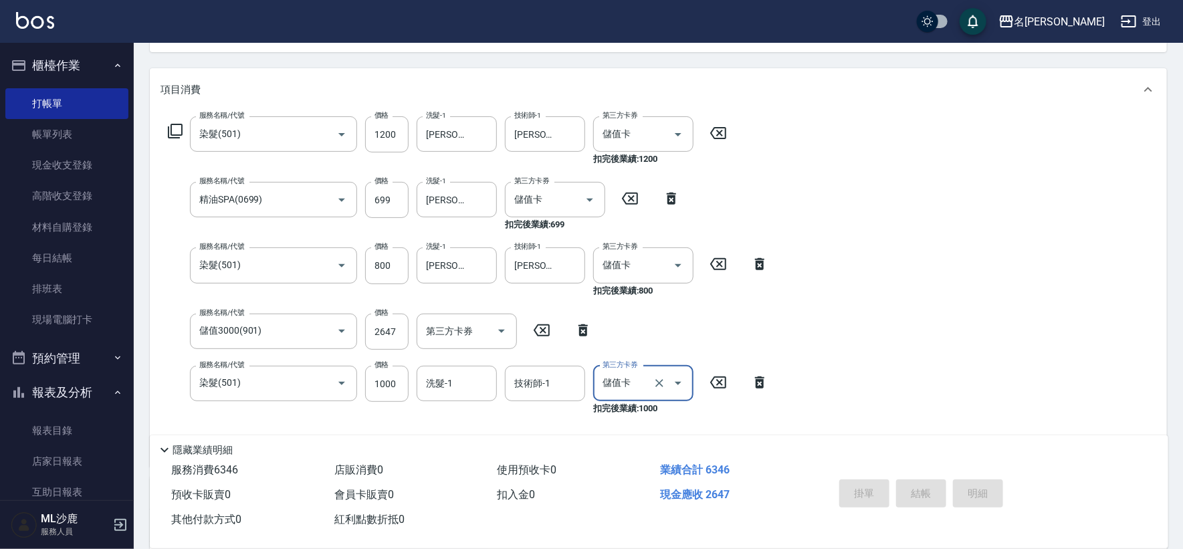
type input "[DATE] 18:48"
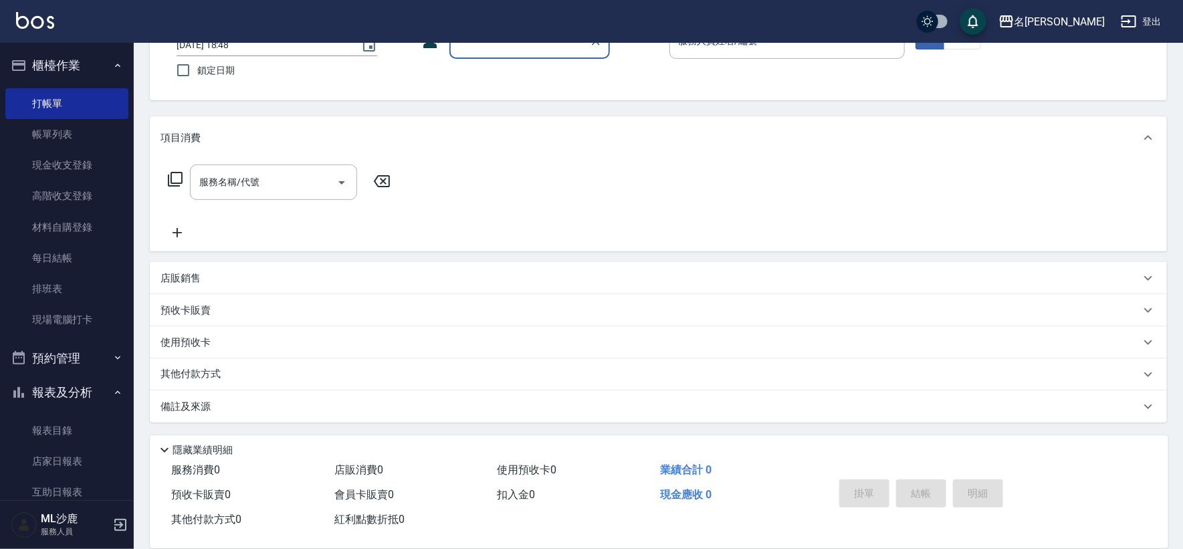
scroll to position [0, 0]
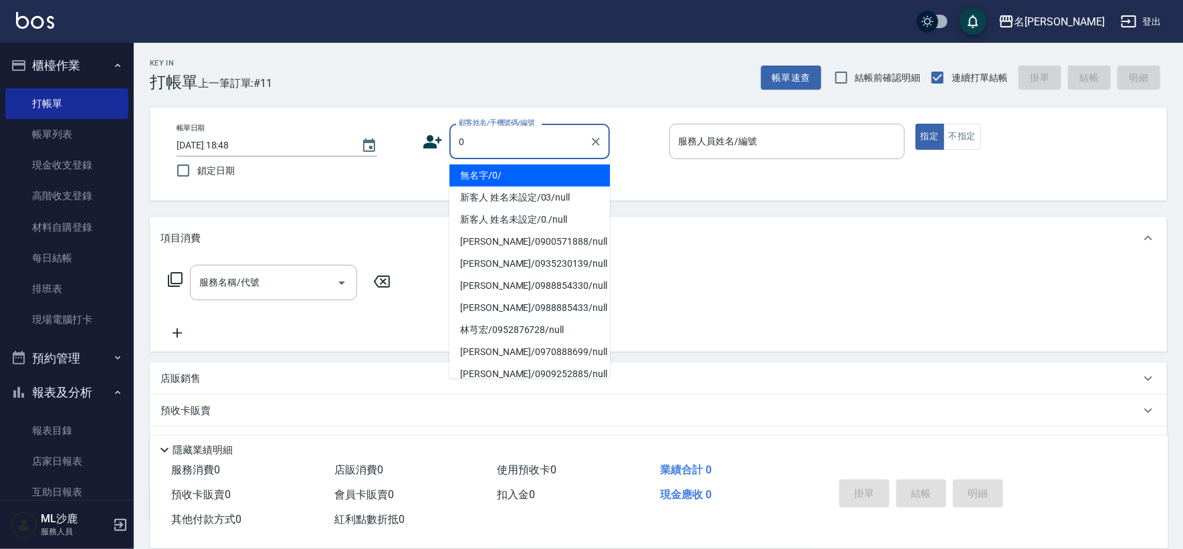
type input "無名字/0/"
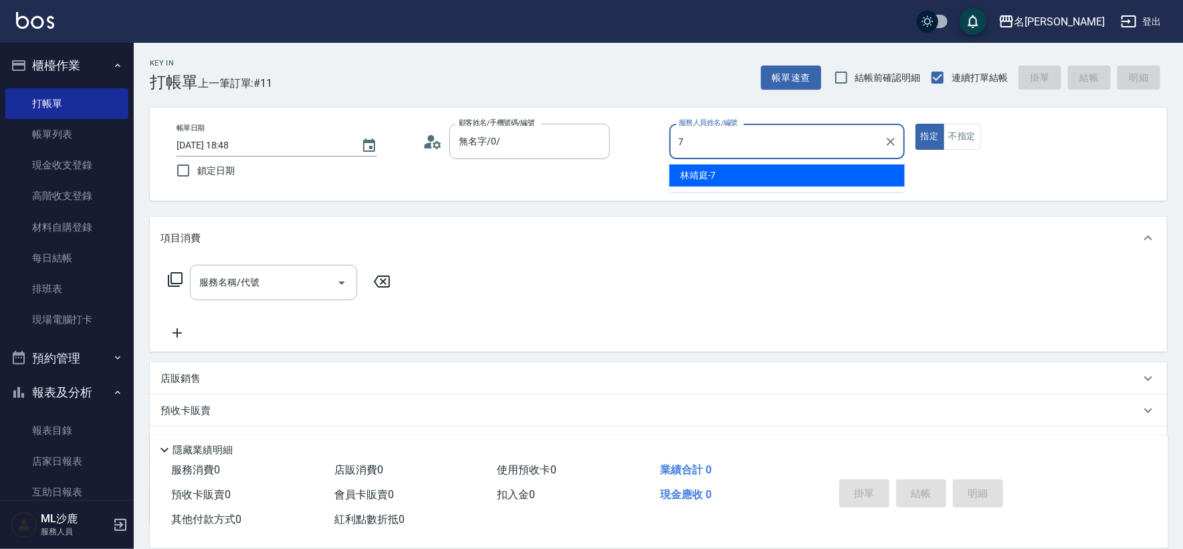
type input "[PERSON_NAME]-7"
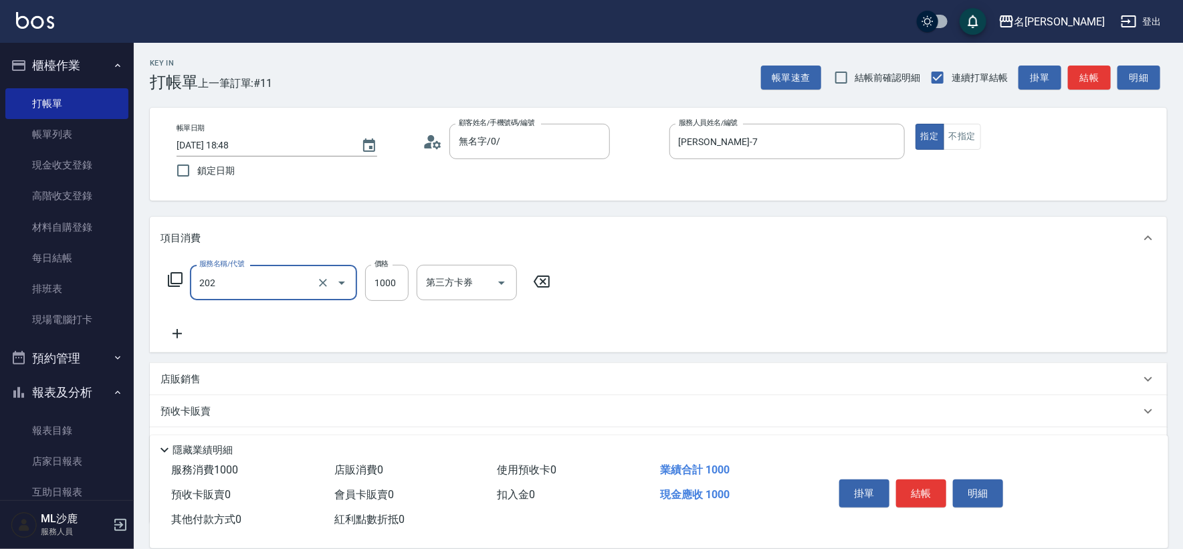
type input "燙髮(202)"
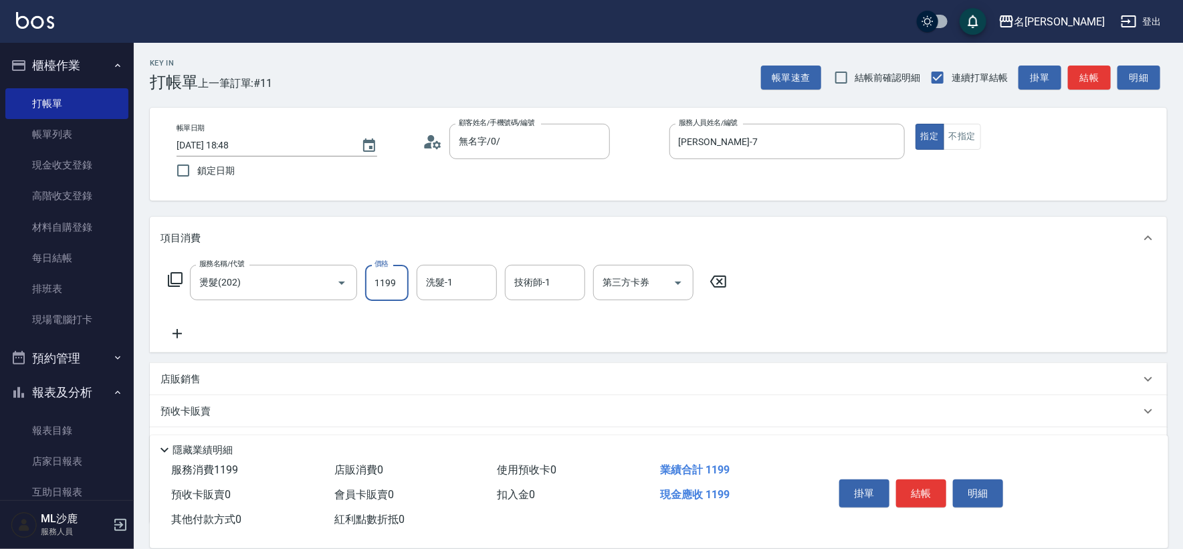
type input "1199"
type input "[PERSON_NAME]-34"
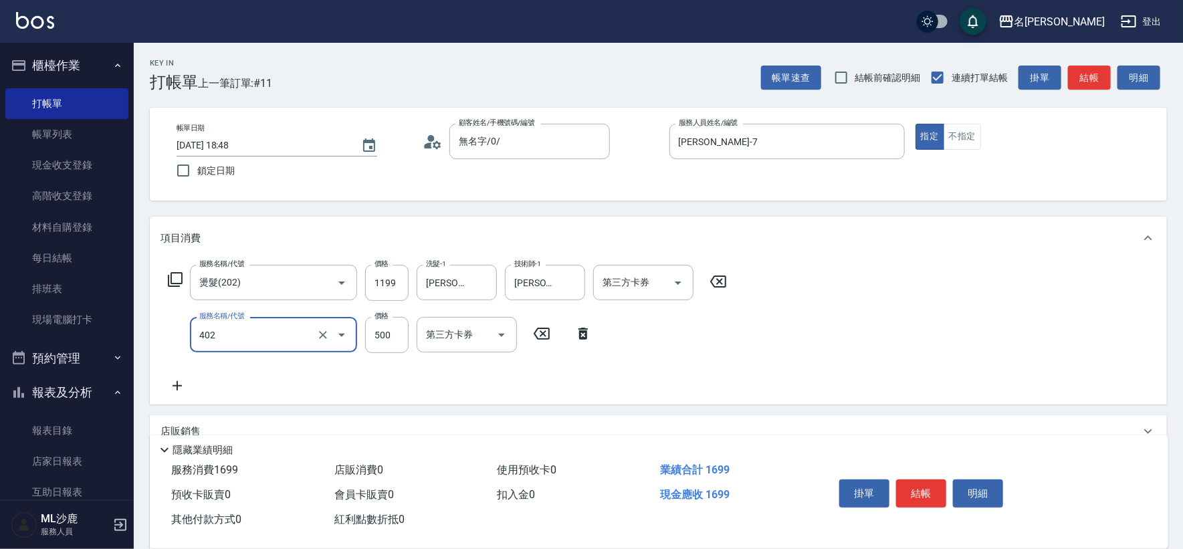
type input "500護(402)"
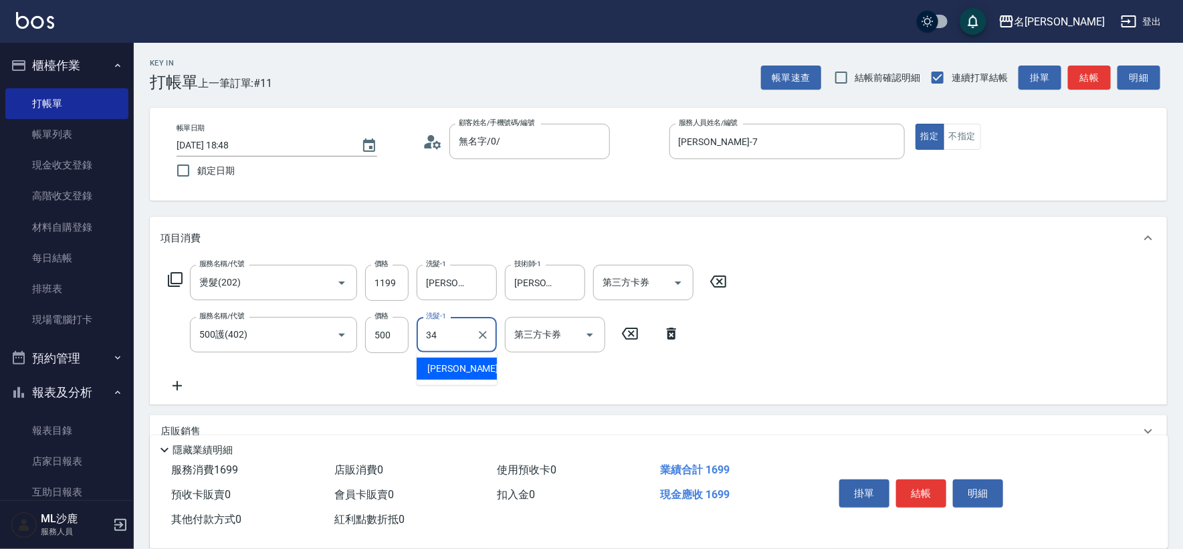
type input "[PERSON_NAME]-34"
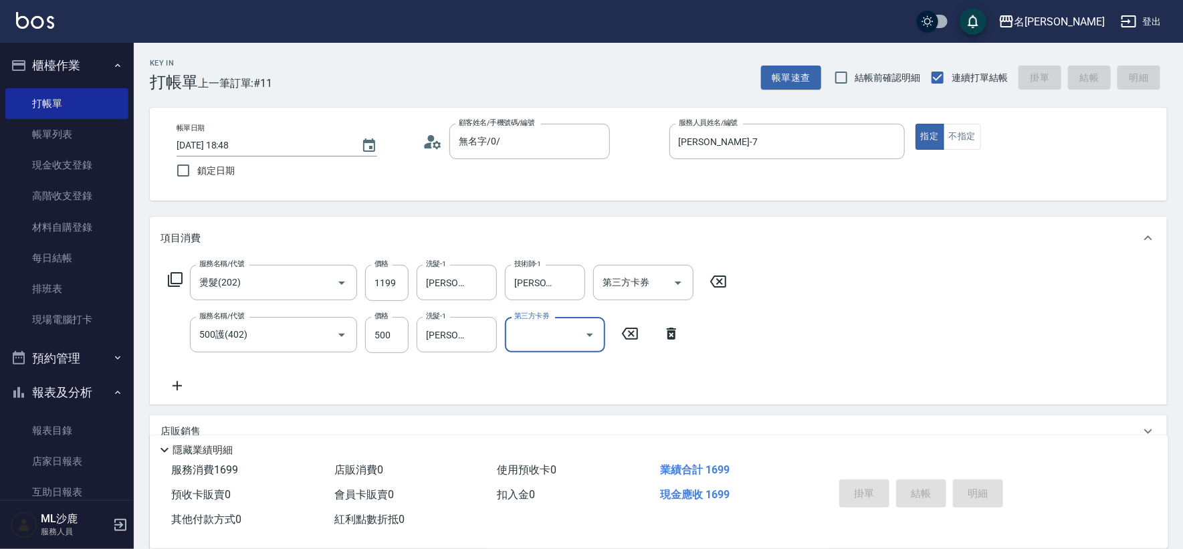
type input "[DATE] 18:53"
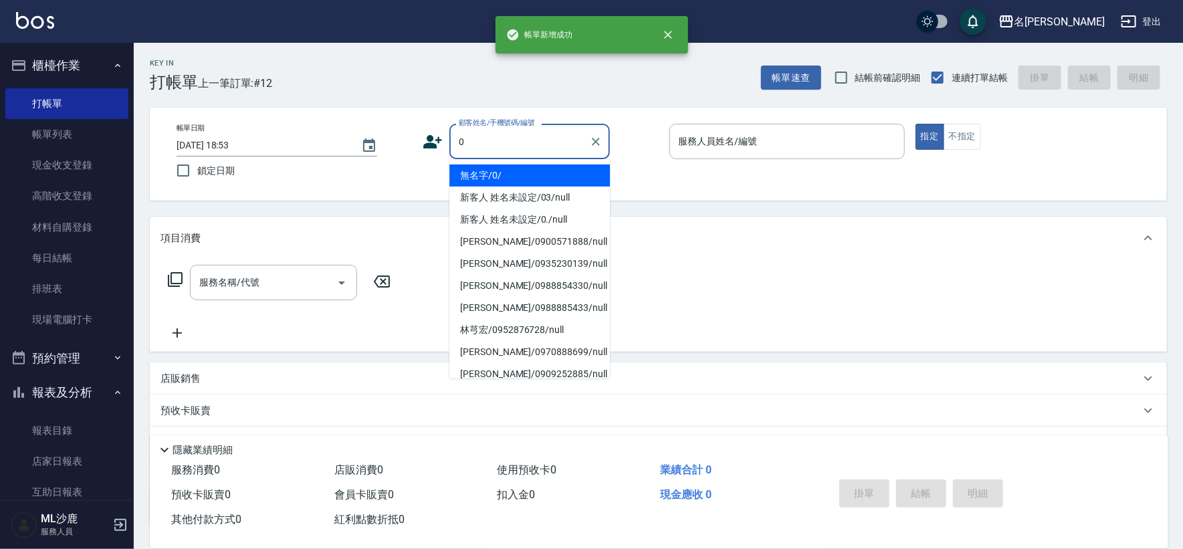
type input "無名字/0/"
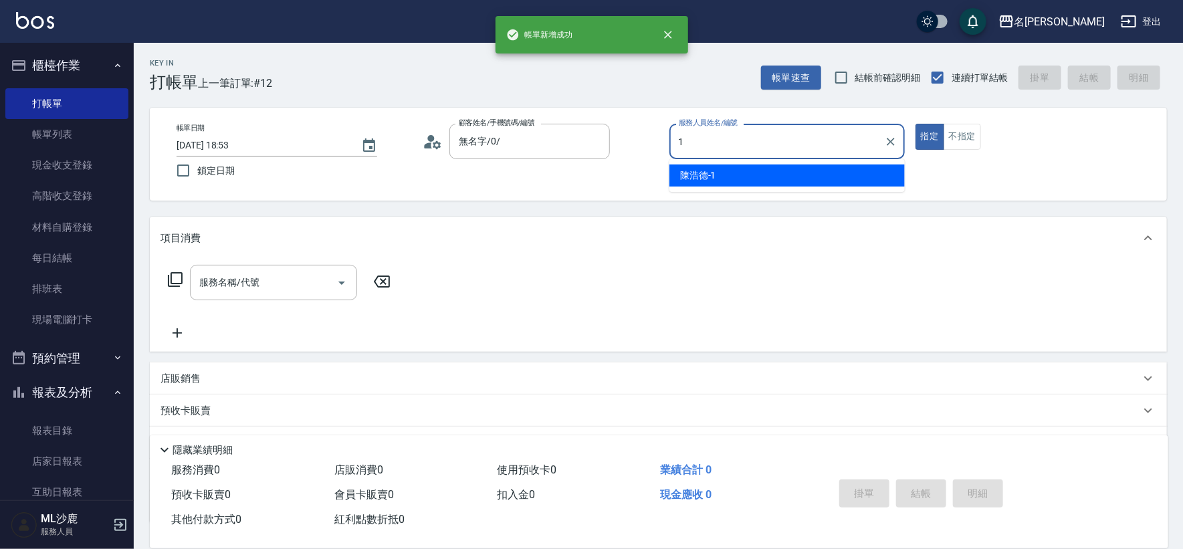
type input "[PERSON_NAME]1"
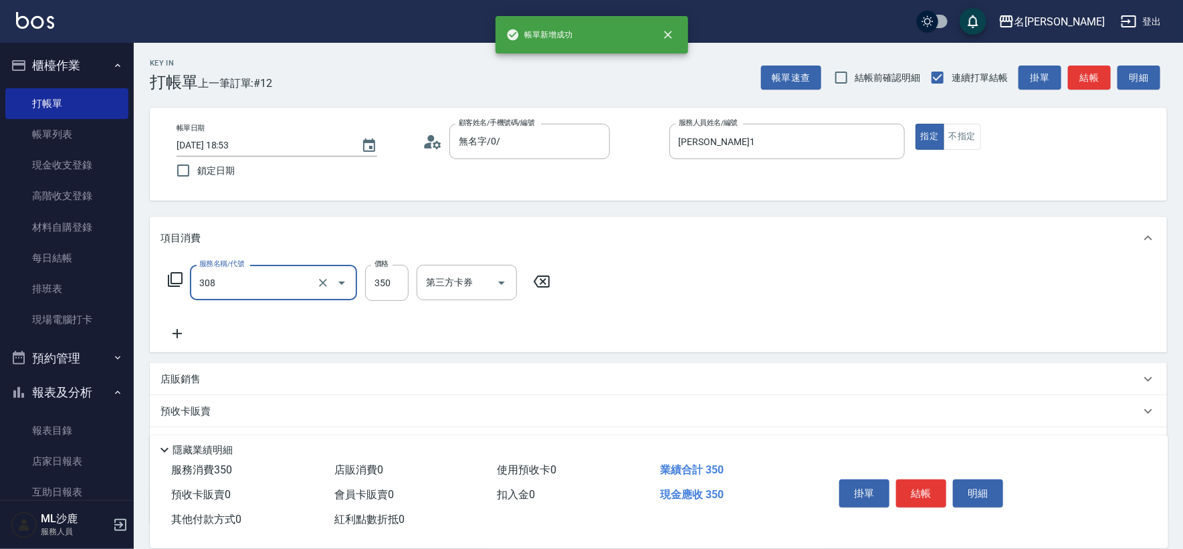
type input "洗+剪(308)"
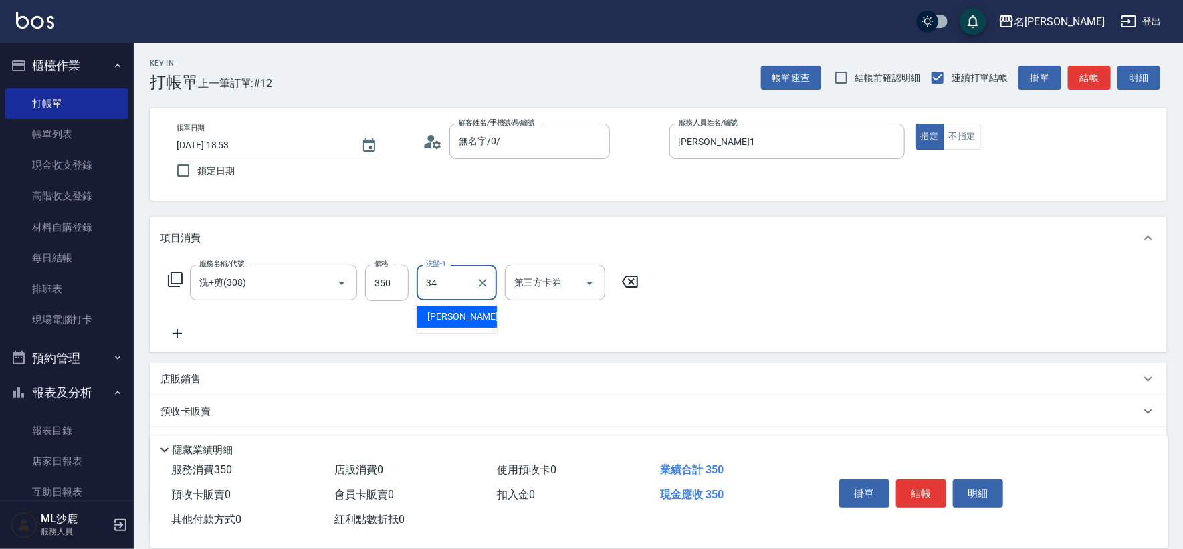
type input "[PERSON_NAME]-34"
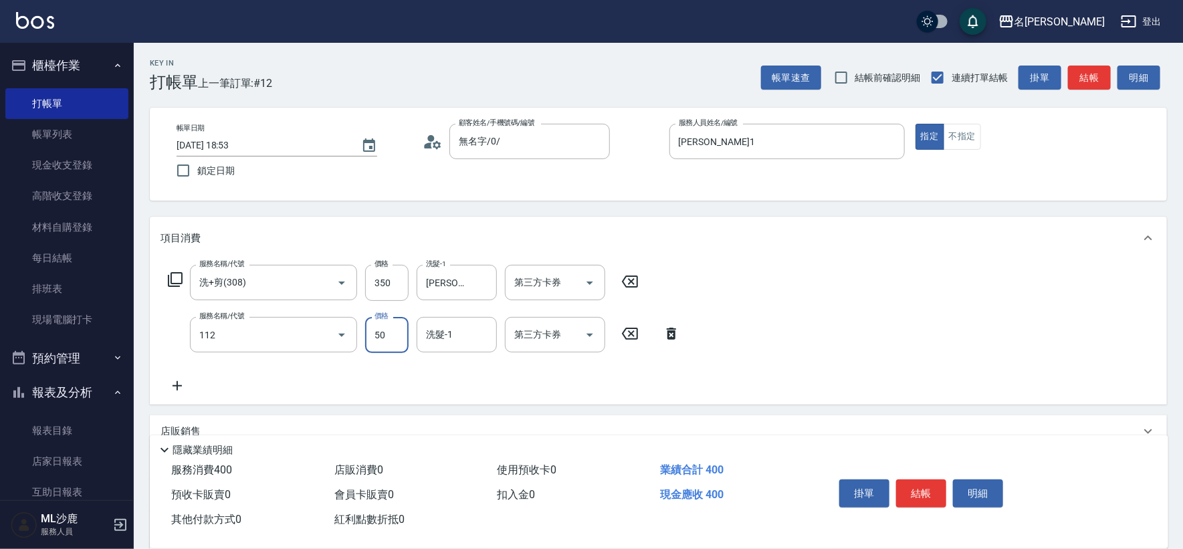
type input "精油50(112)"
type input "[PERSON_NAME]-34"
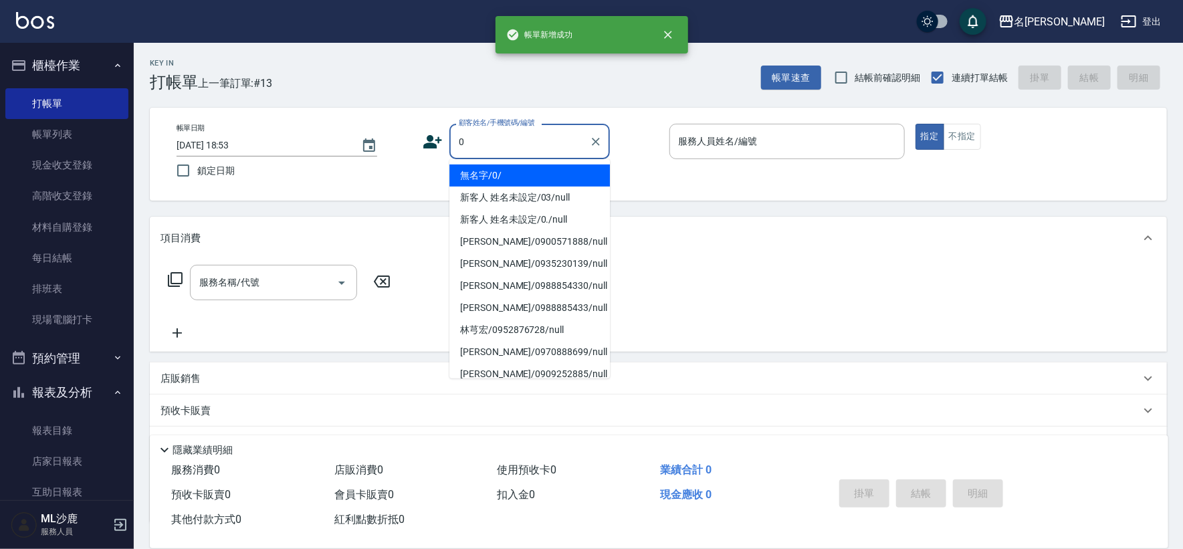
type input "無名字/0/"
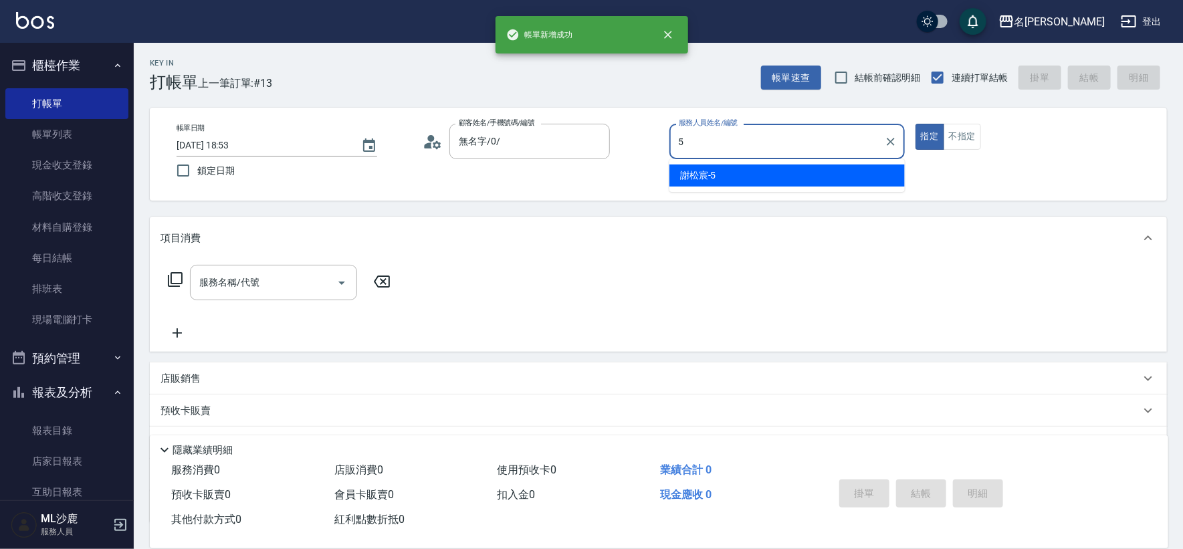
type input "[PERSON_NAME]-5"
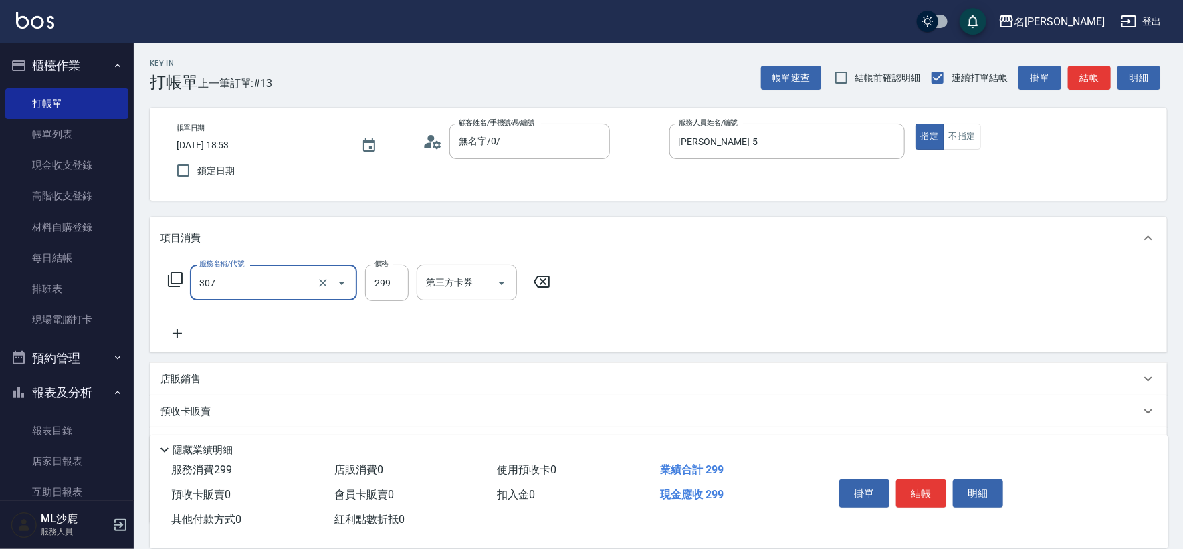
type input "剪髮(307)"
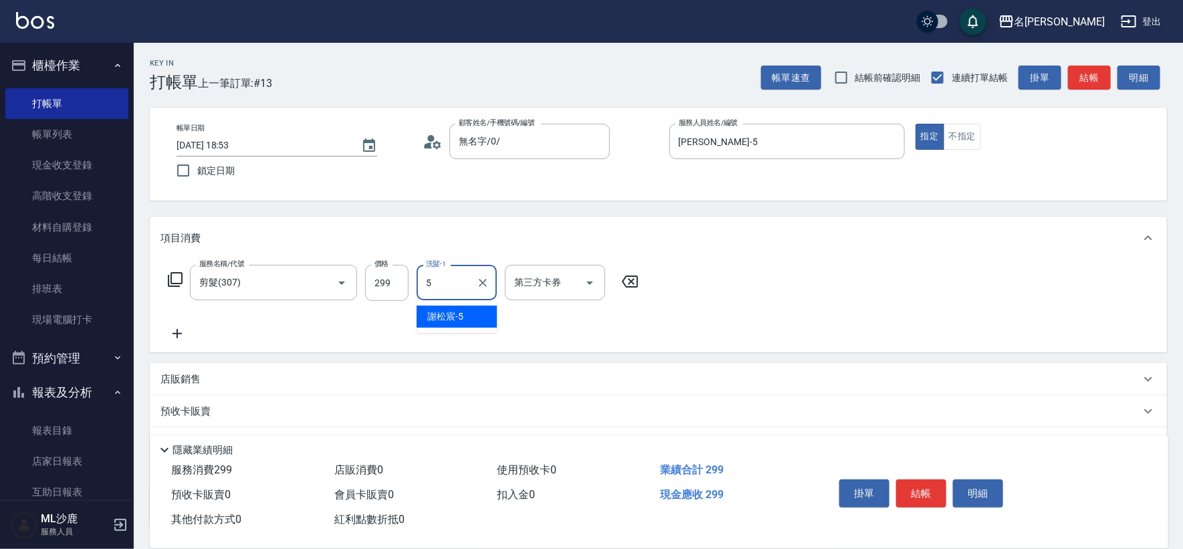
type input "[PERSON_NAME]-5"
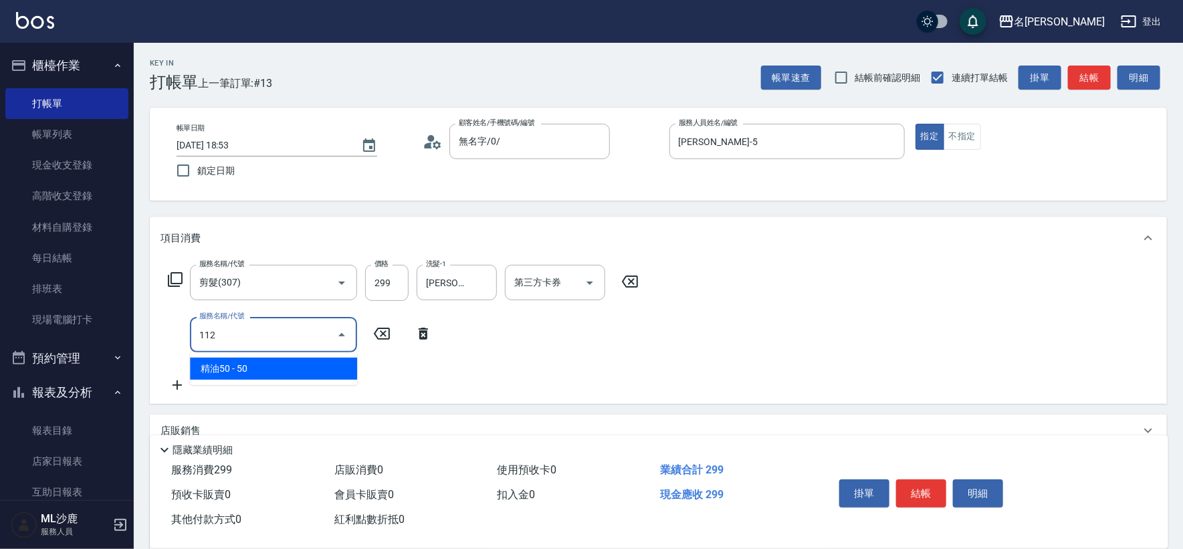
type input "精油50(112)"
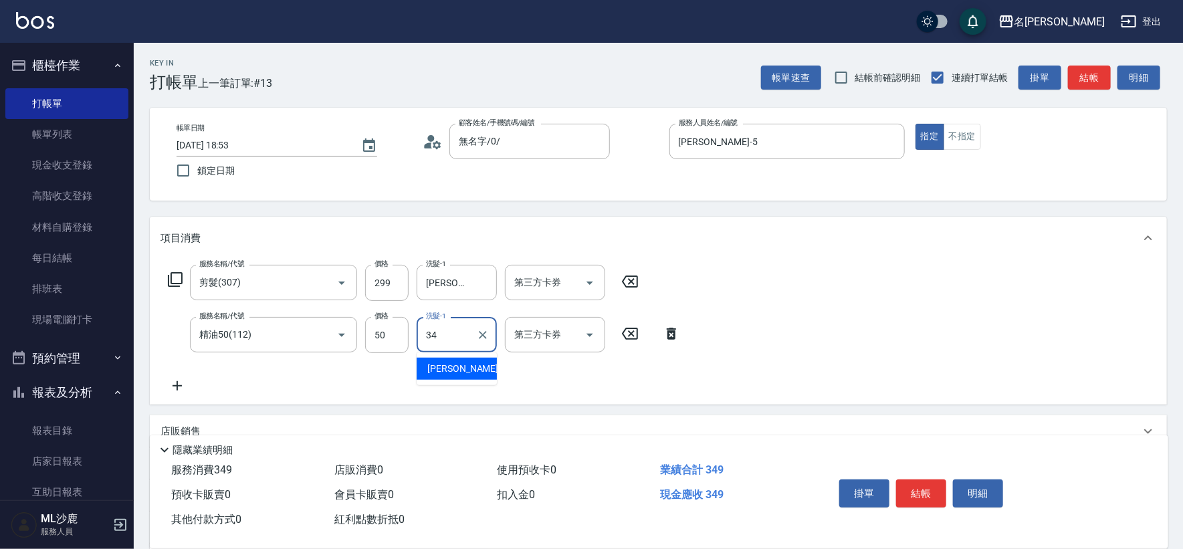
type input "3"
type input "[PERSON_NAME]-5"
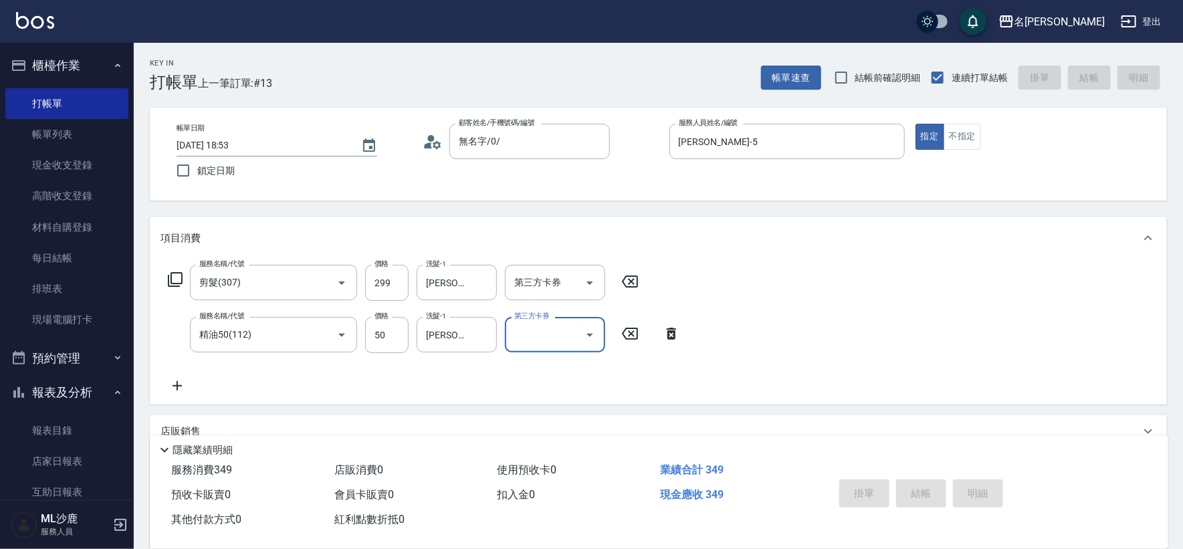
type input "[DATE] 18:54"
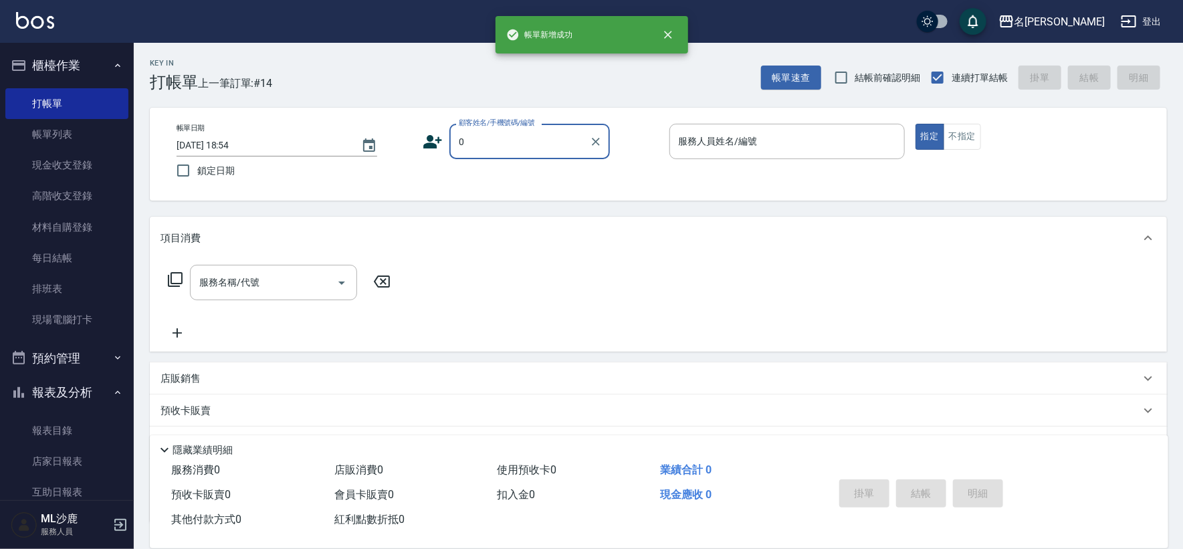
type input "無名字/0/"
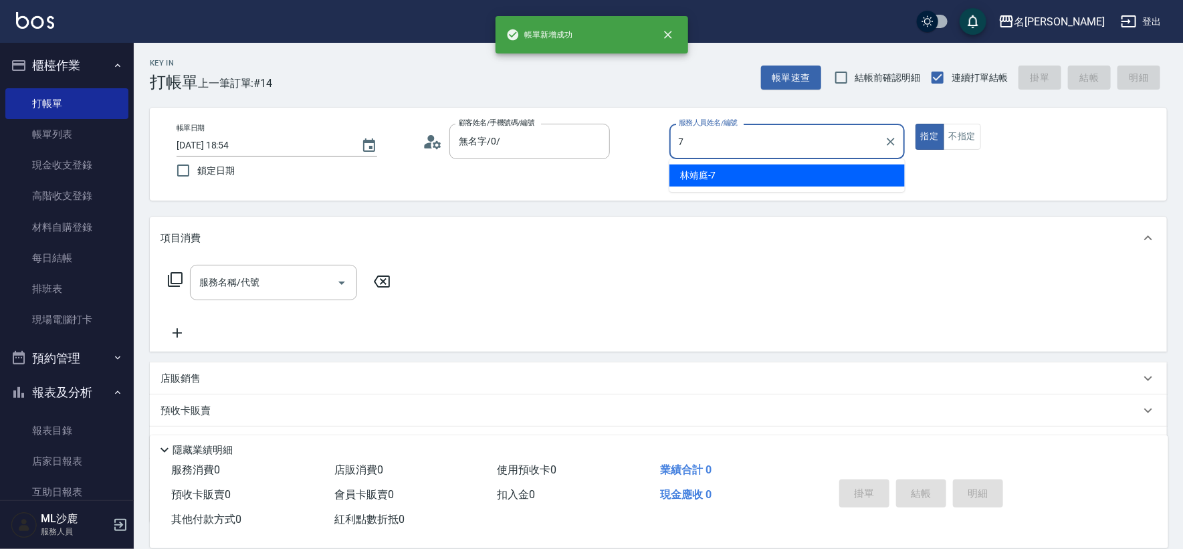
type input "[PERSON_NAME]-7"
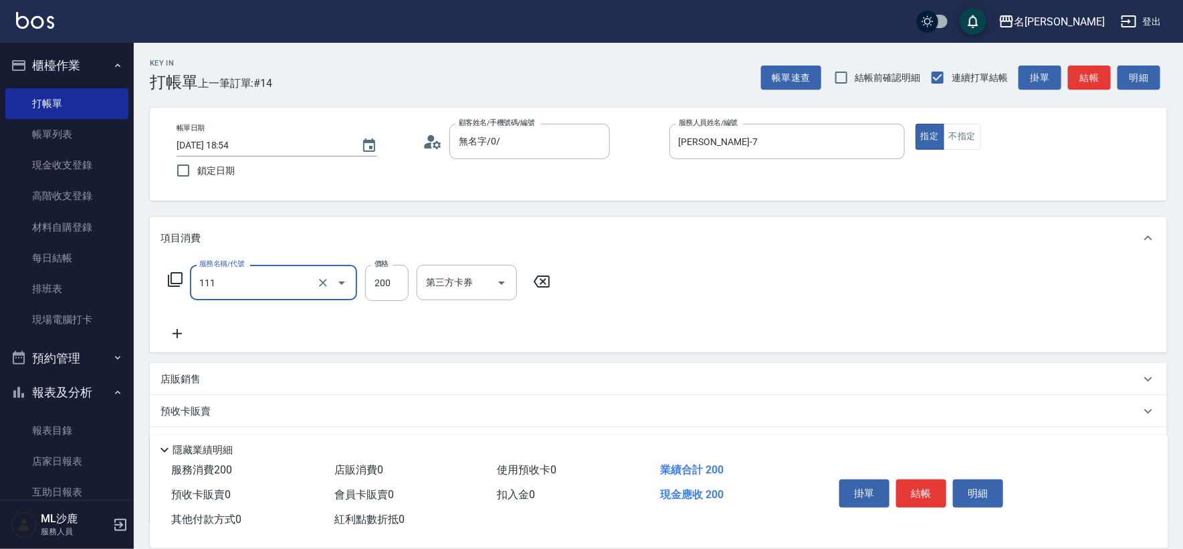
type input "200(111)"
type input "200"
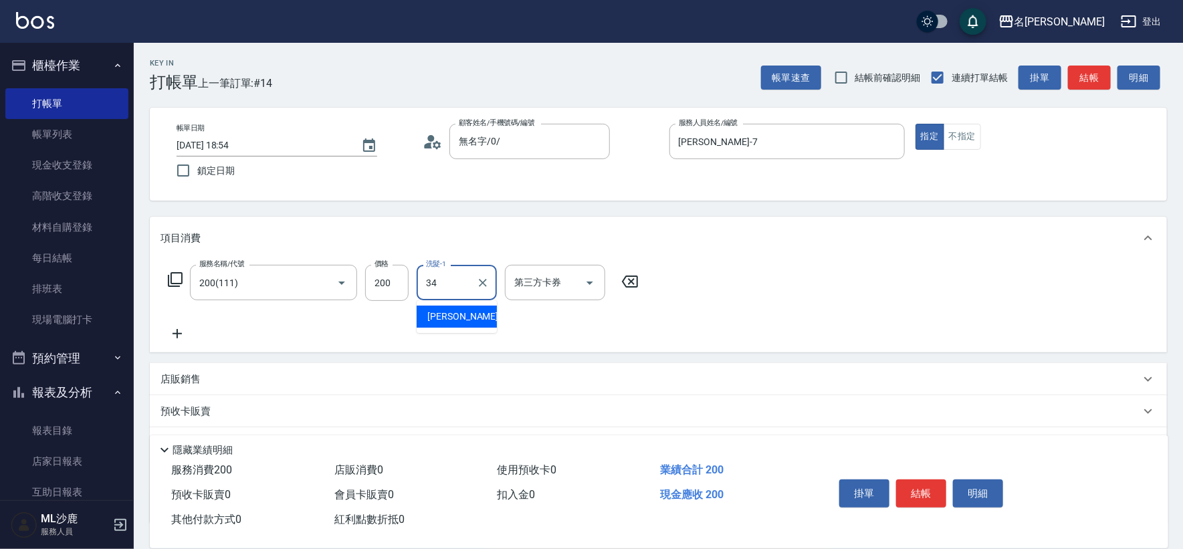
type input "[PERSON_NAME]-34"
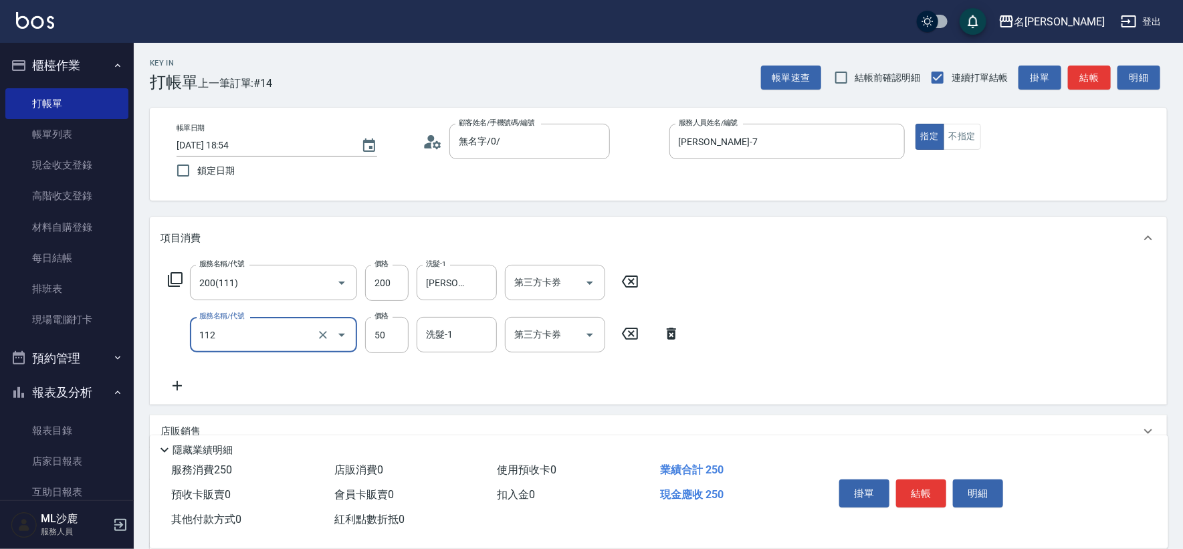
type input "精油50(112)"
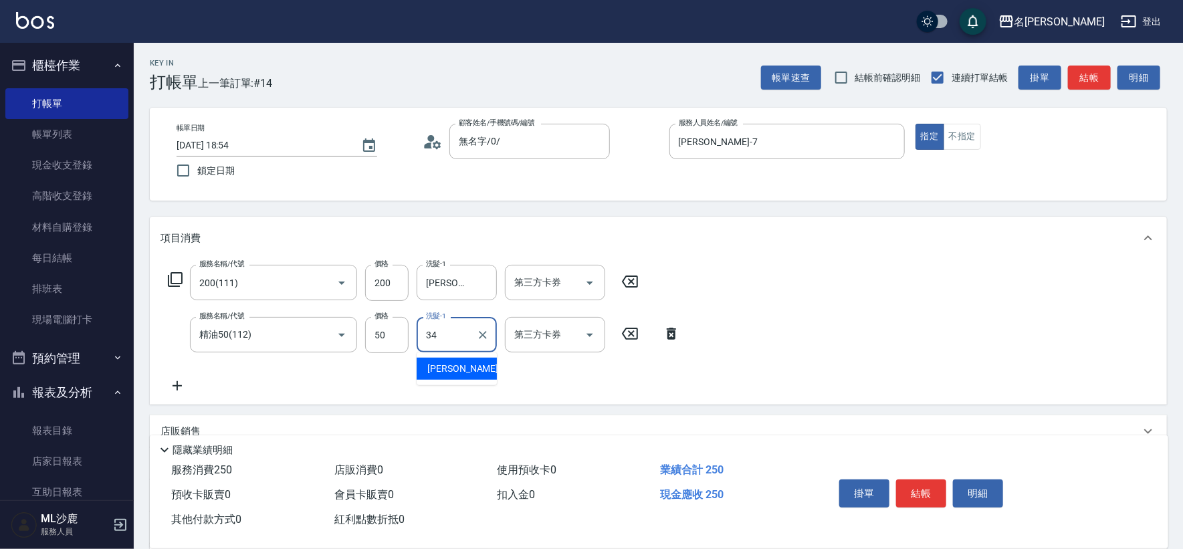
type input "[PERSON_NAME]-34"
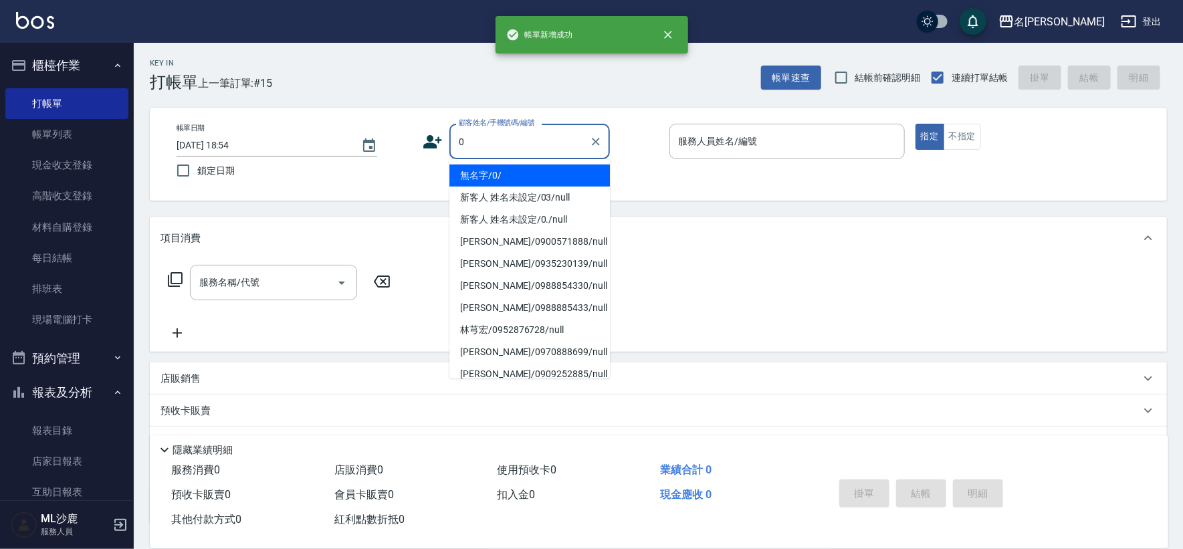
type input "無名字/0/"
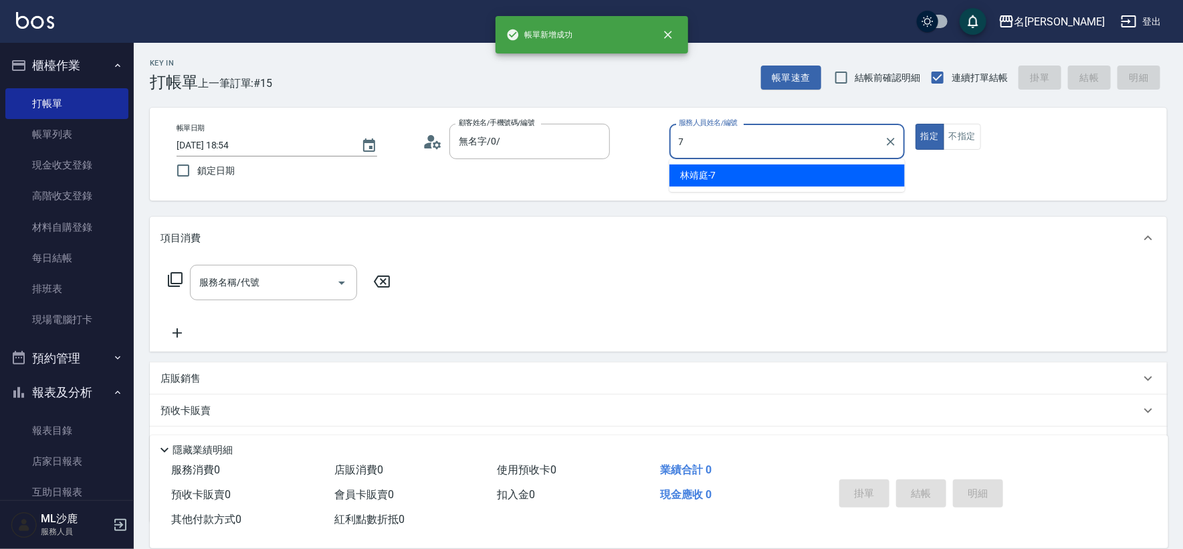
type input "[PERSON_NAME]-7"
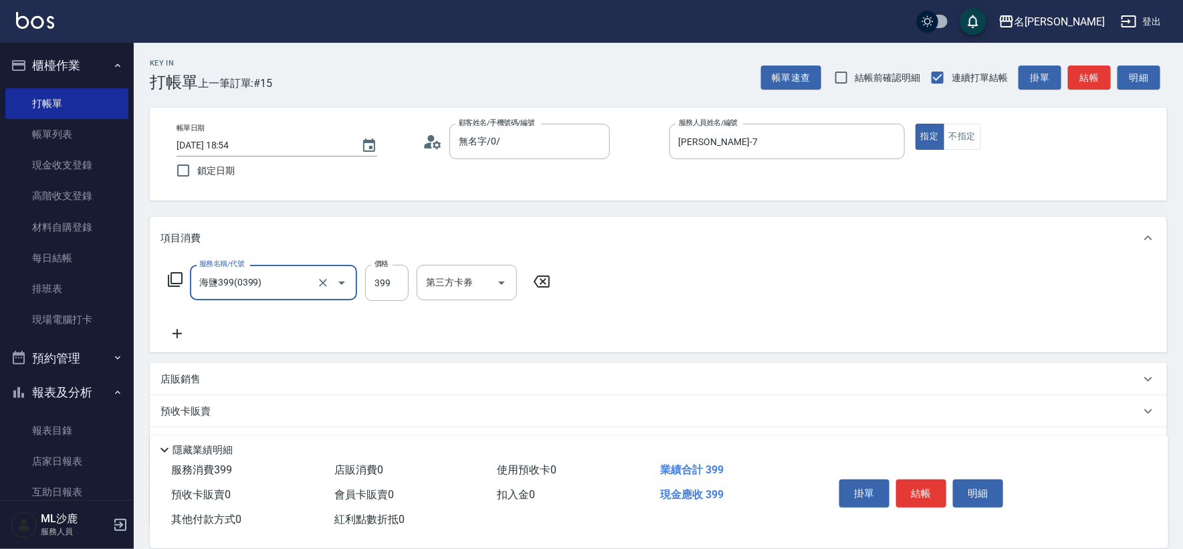
type input "海鹽399(0399)"
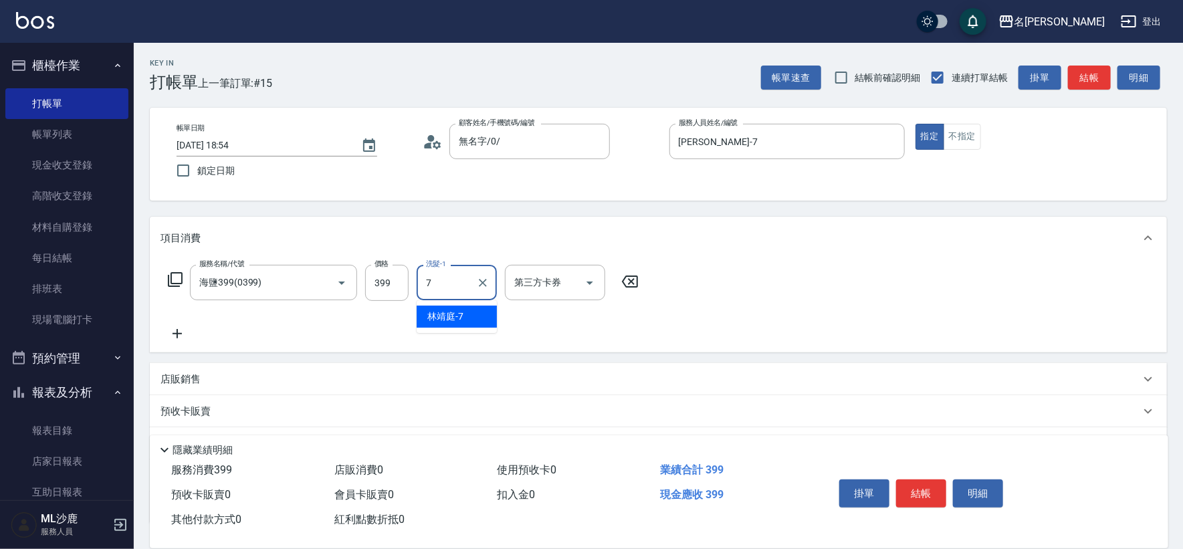
type input "[PERSON_NAME]-7"
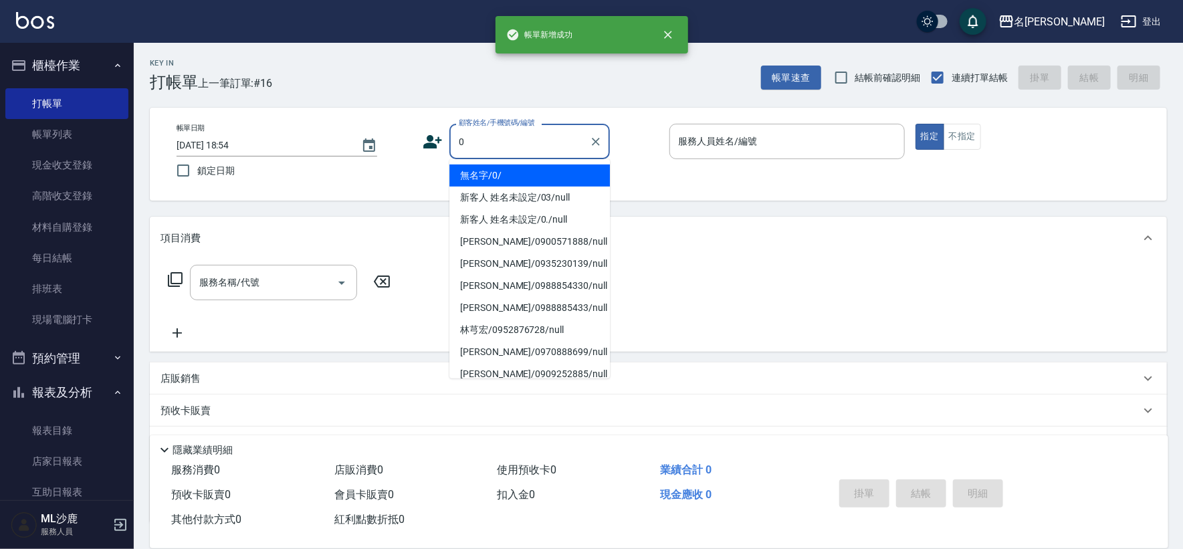
type input "無名字/0/"
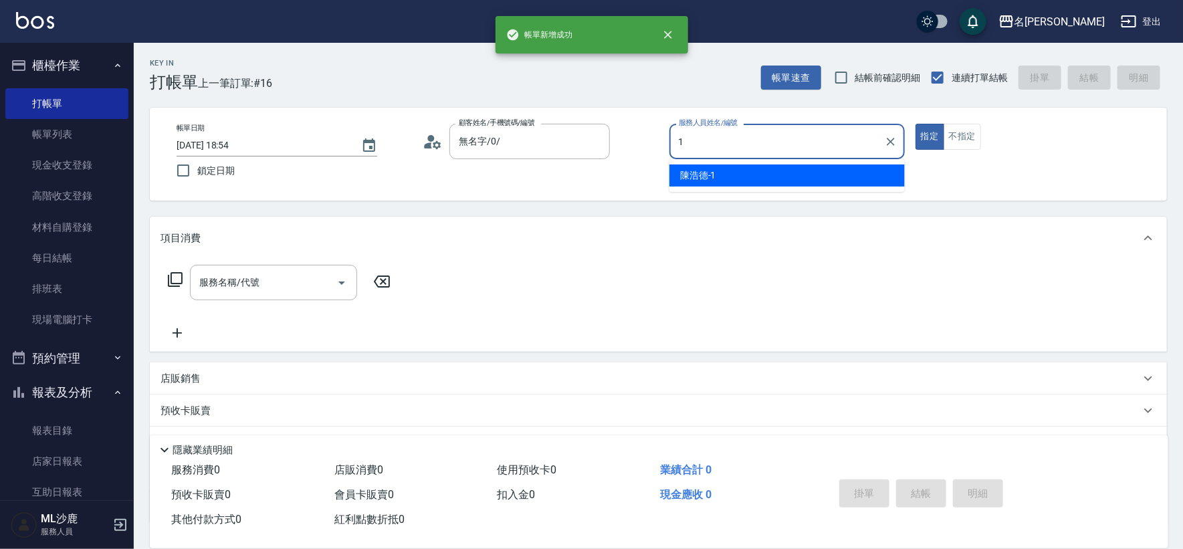
type input "[PERSON_NAME]1"
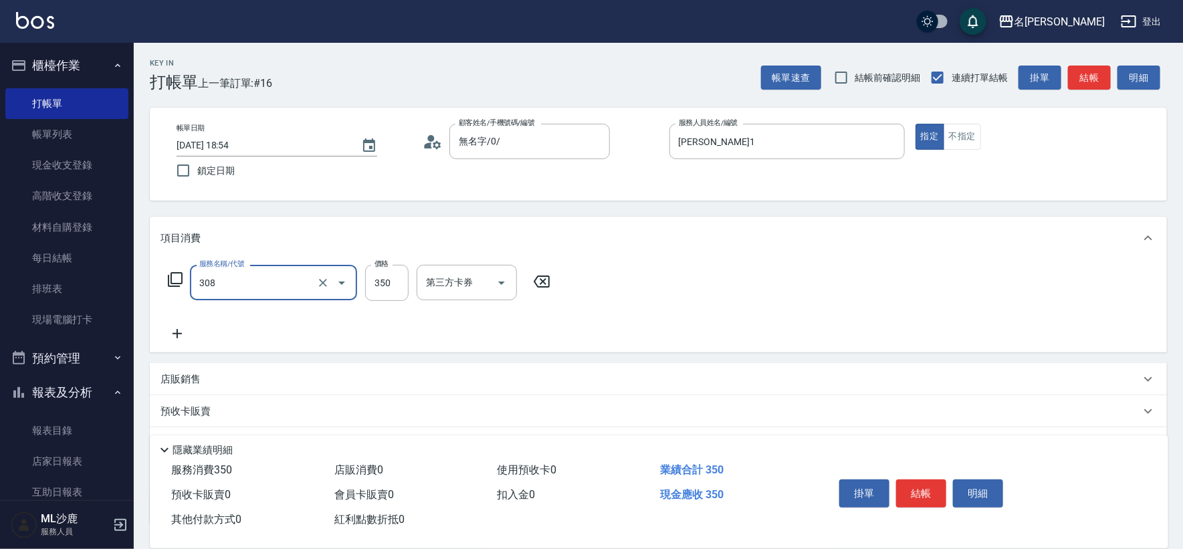
type input "洗+剪(308)"
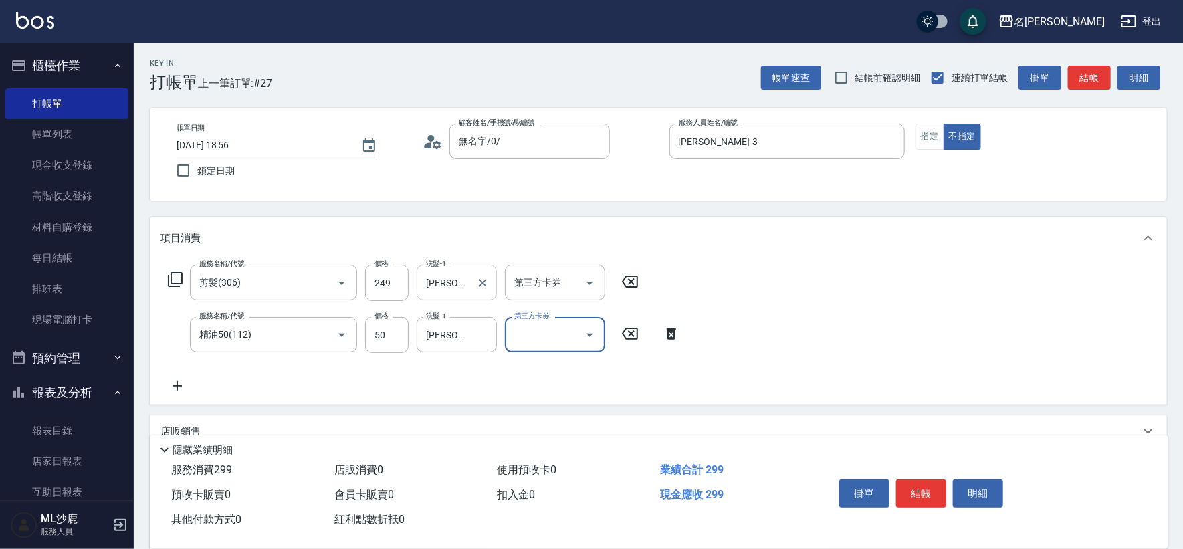
drag, startPoint x: 441, startPoint y: 286, endPoint x: 451, endPoint y: 282, distance: 11.2
click at [442, 286] on input "[PERSON_NAME]-3" at bounding box center [447, 282] width 48 height 23
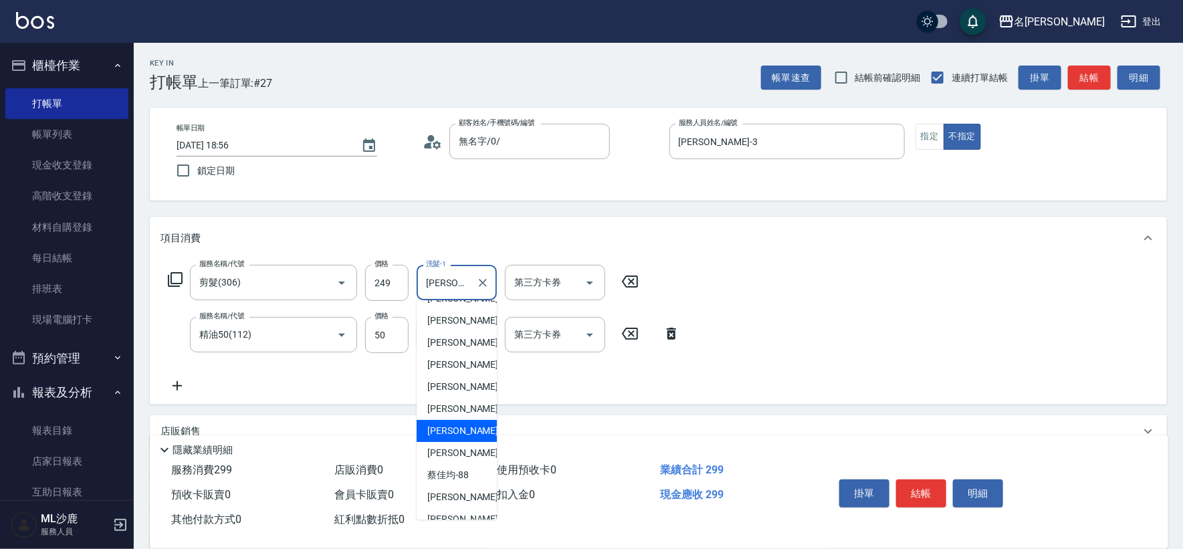
scroll to position [312, 0]
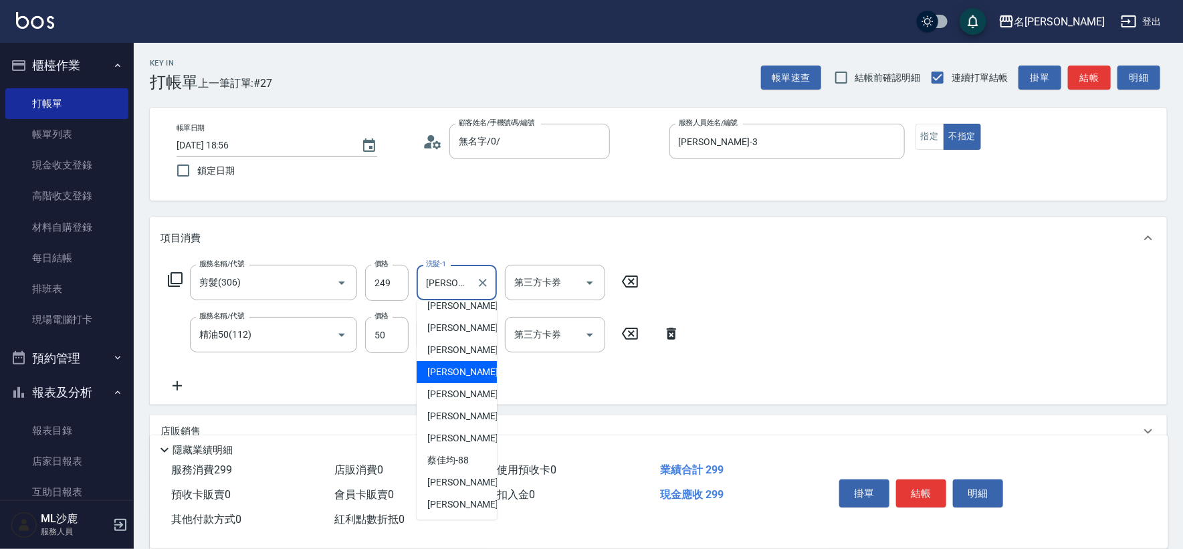
click at [441, 372] on span "[PERSON_NAME] -34" at bounding box center [469, 372] width 84 height 14
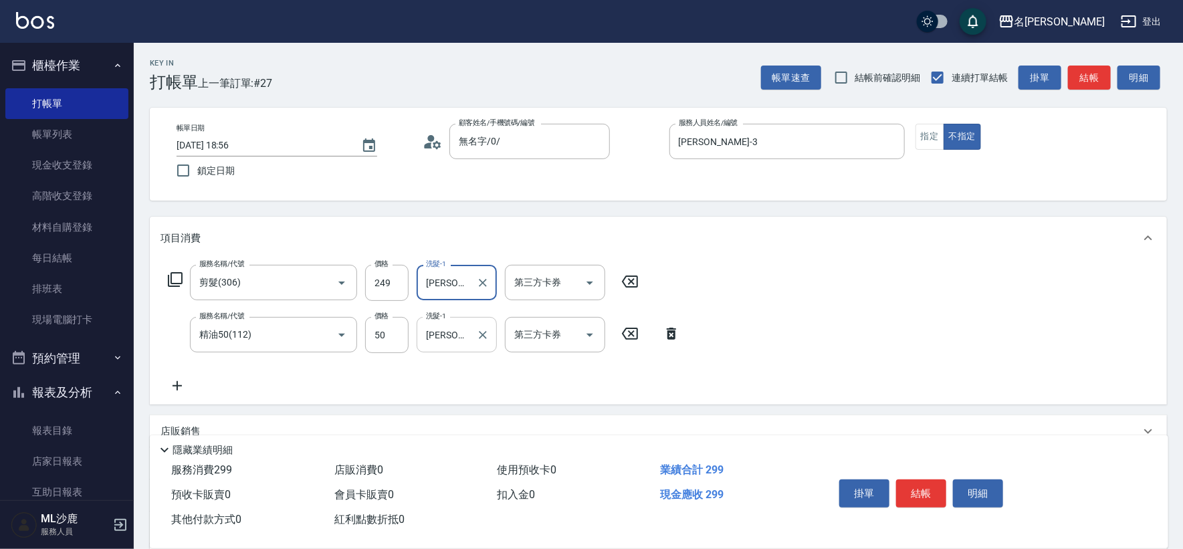
click at [443, 332] on input "[PERSON_NAME]-3" at bounding box center [447, 334] width 48 height 23
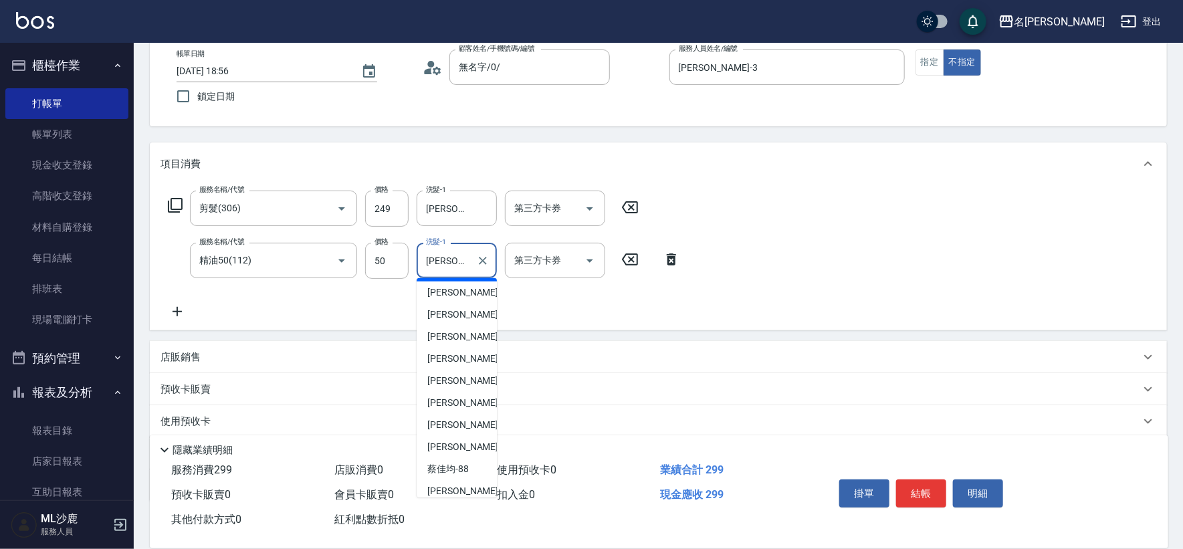
scroll to position [297, 0]
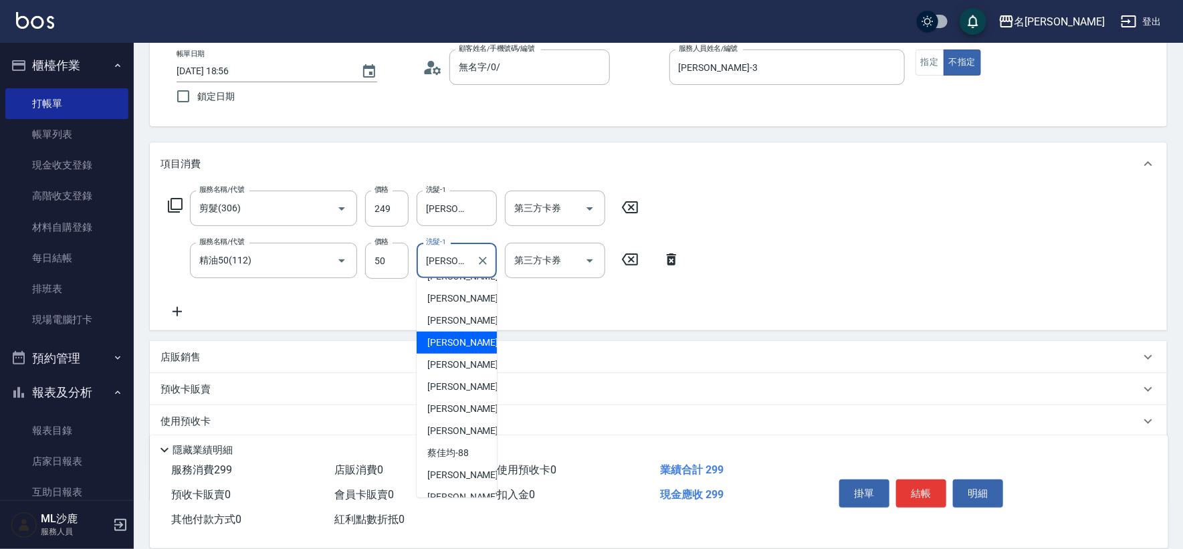
click at [456, 352] on ul "[PERSON_NAME] (無代號) [PERSON_NAME]-0 [PERSON_NAME]1 [PERSON_NAME]-2 [PERSON_NAME…" at bounding box center [457, 387] width 80 height 219
click at [456, 362] on span "[PERSON_NAME] -34" at bounding box center [469, 365] width 84 height 14
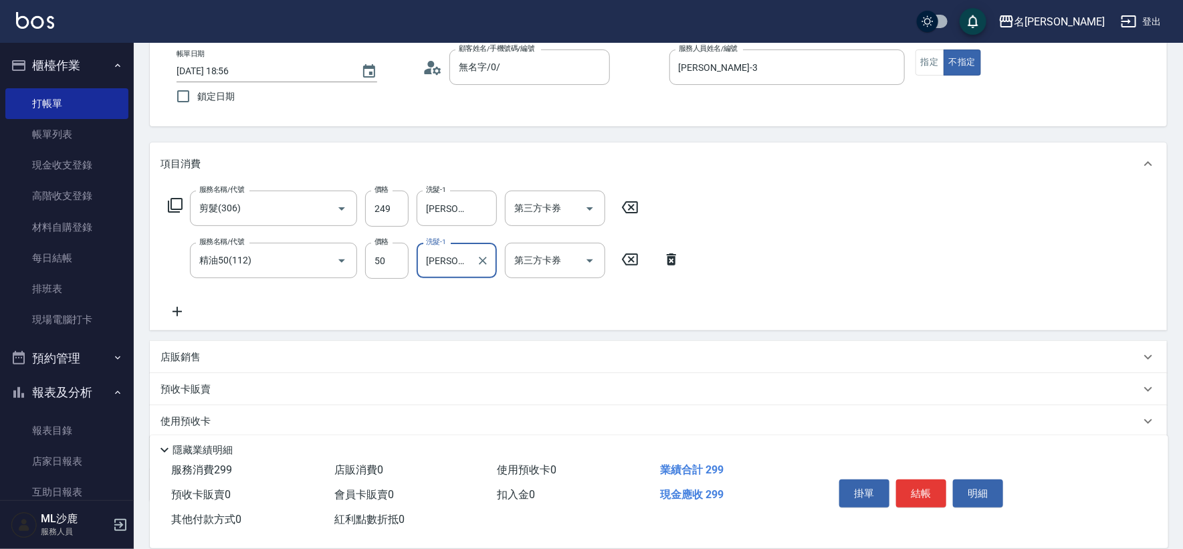
scroll to position [0, 0]
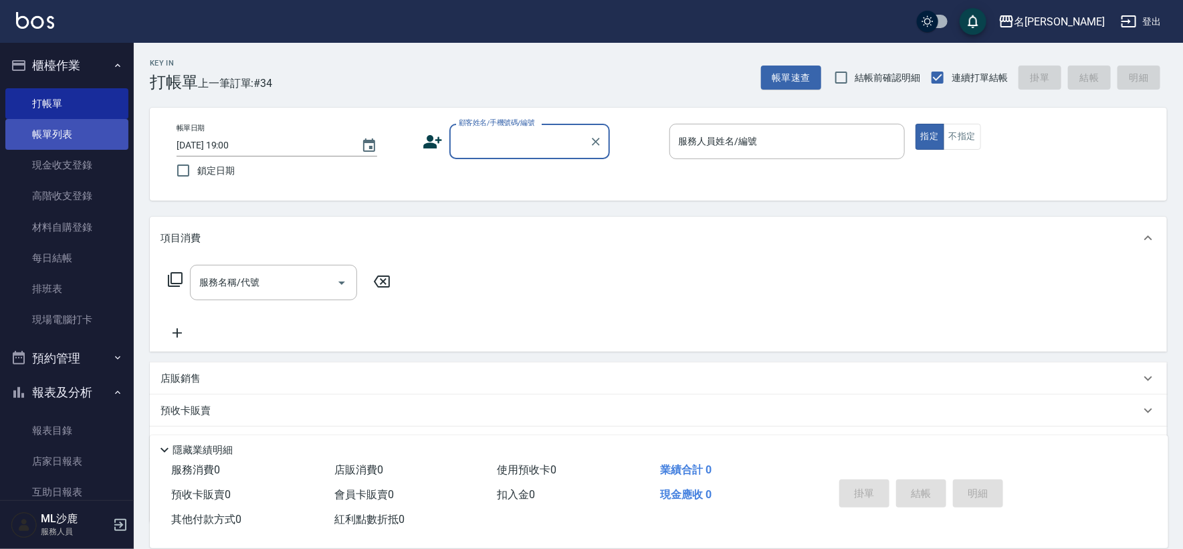
click at [102, 132] on link "帳單列表" at bounding box center [66, 134] width 123 height 31
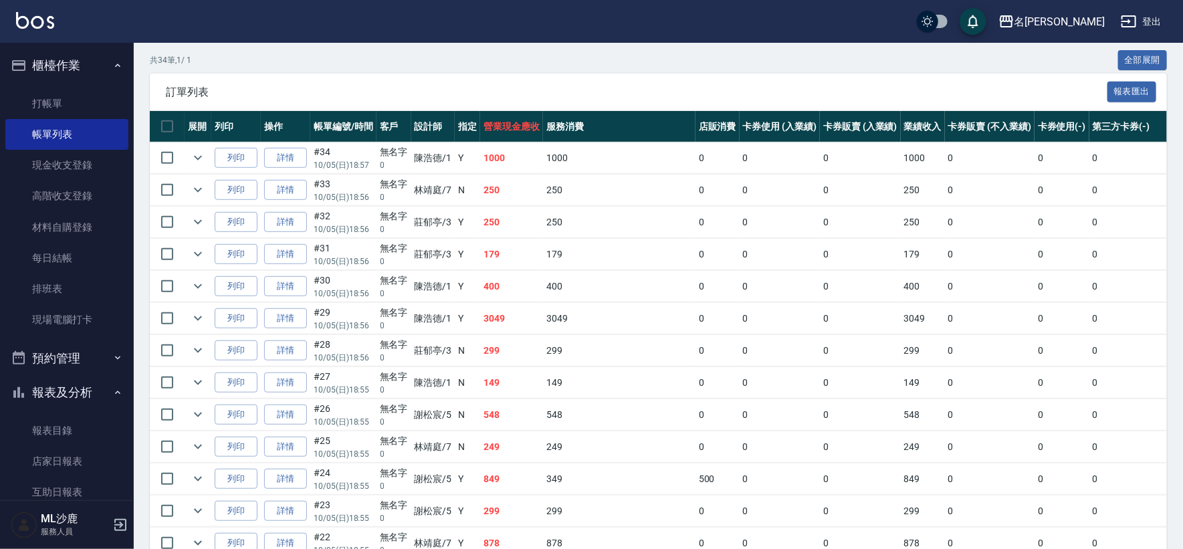
scroll to position [334, 0]
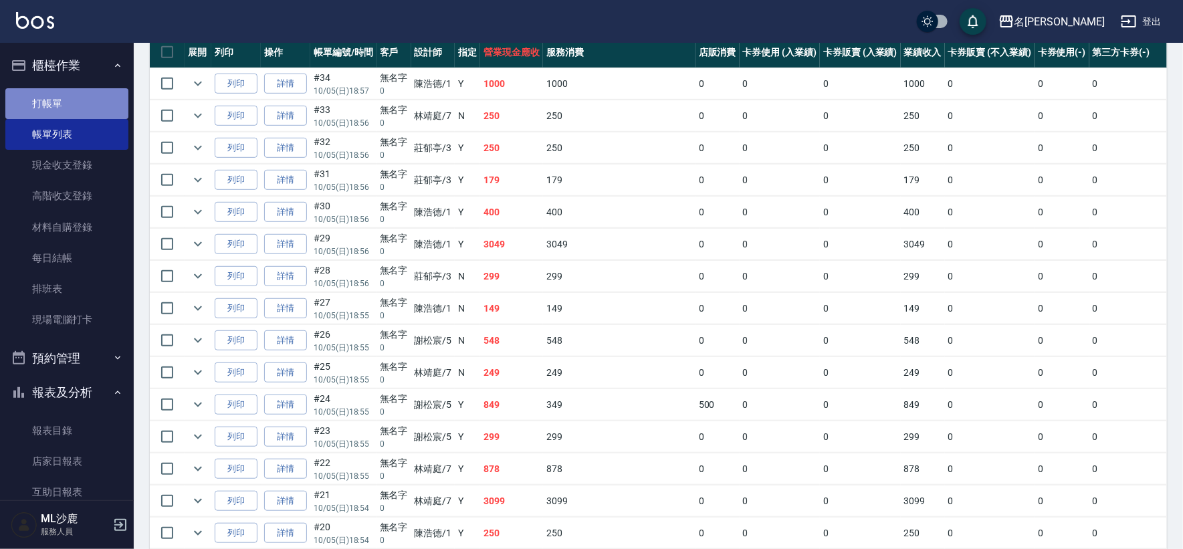
click at [76, 107] on link "打帳單" at bounding box center [66, 103] width 123 height 31
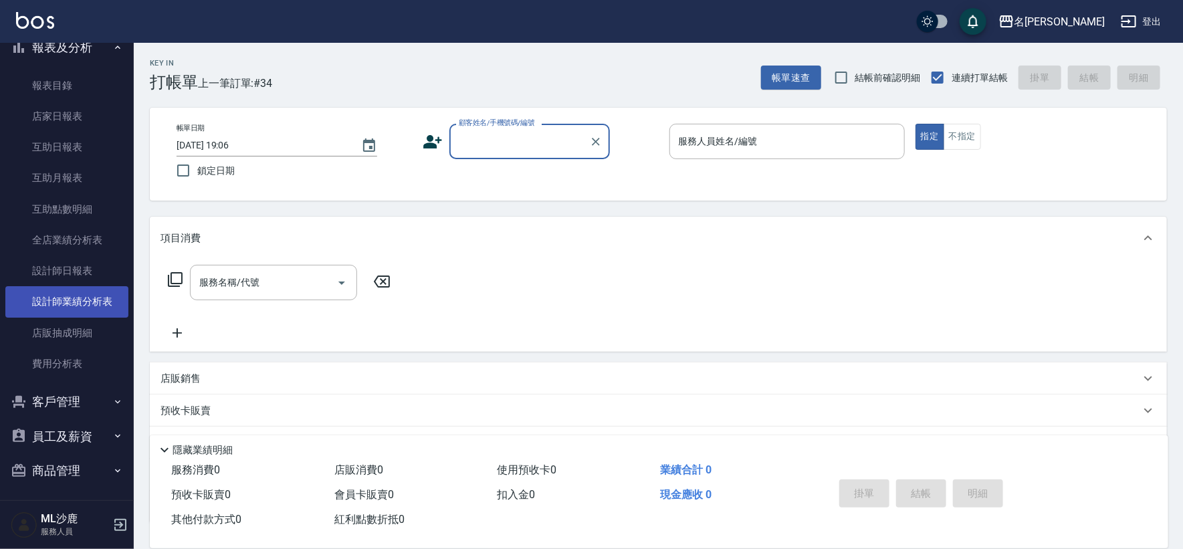
scroll to position [348, 0]
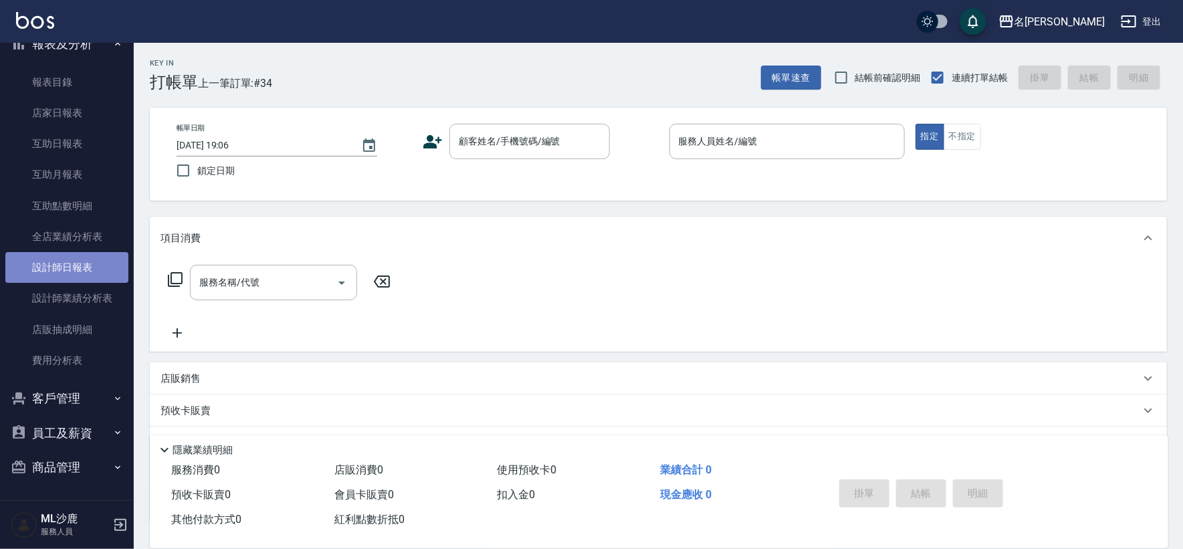
click at [68, 265] on link "設計師日報表" at bounding box center [66, 267] width 123 height 31
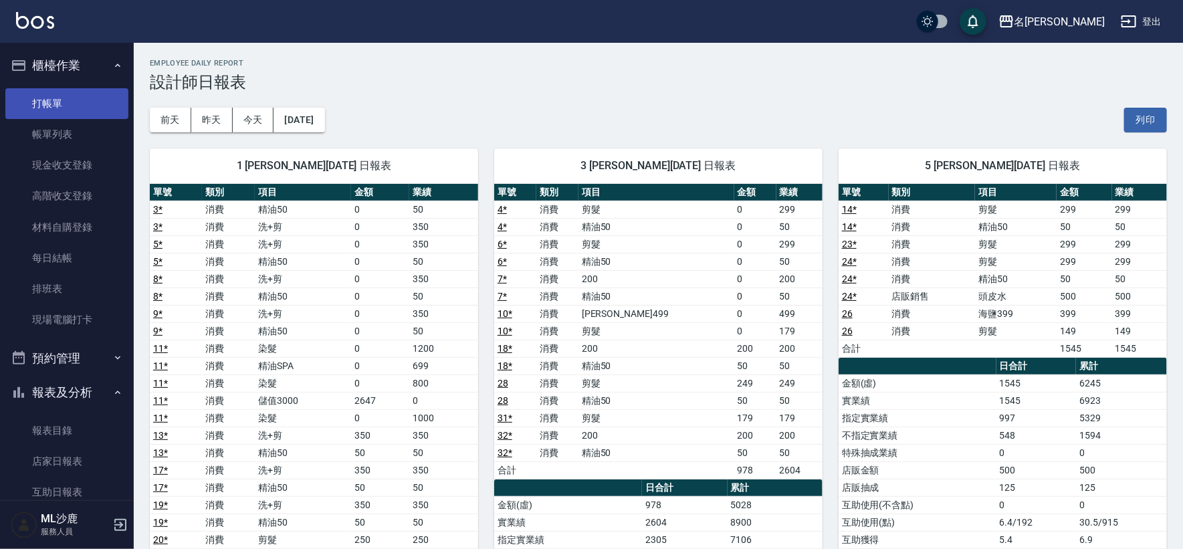
click at [65, 98] on link "打帳單" at bounding box center [66, 103] width 123 height 31
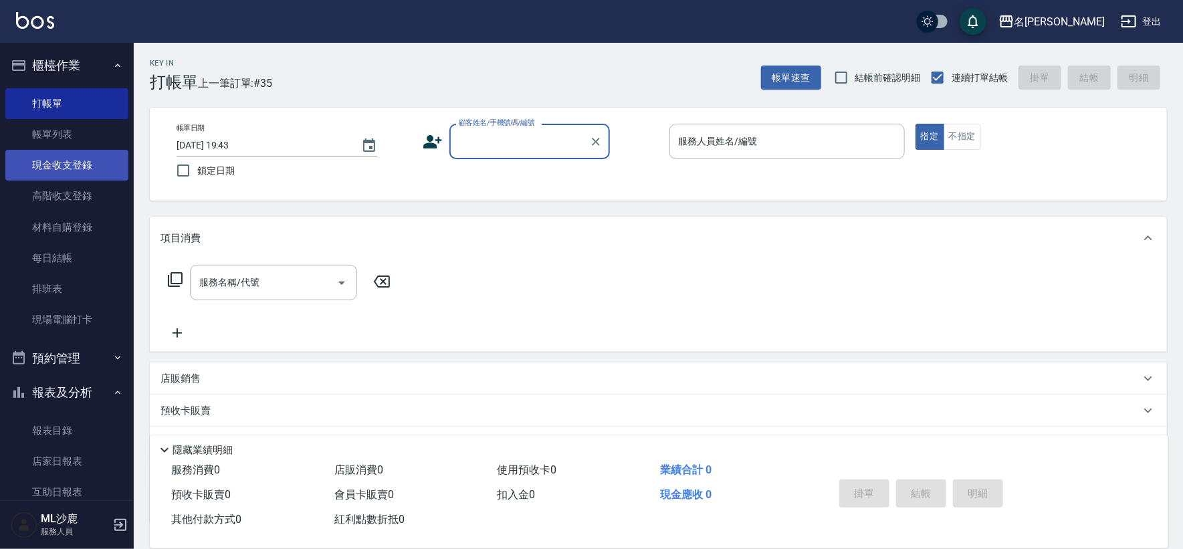
click at [72, 164] on link "現金收支登錄" at bounding box center [66, 165] width 123 height 31
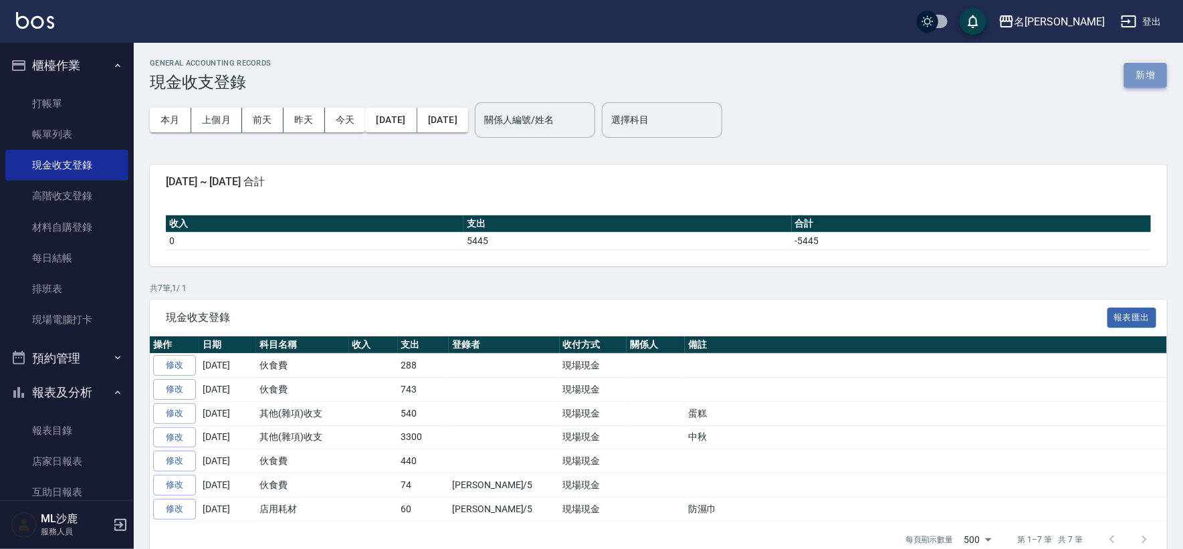
click at [1128, 79] on button "新增" at bounding box center [1145, 75] width 43 height 25
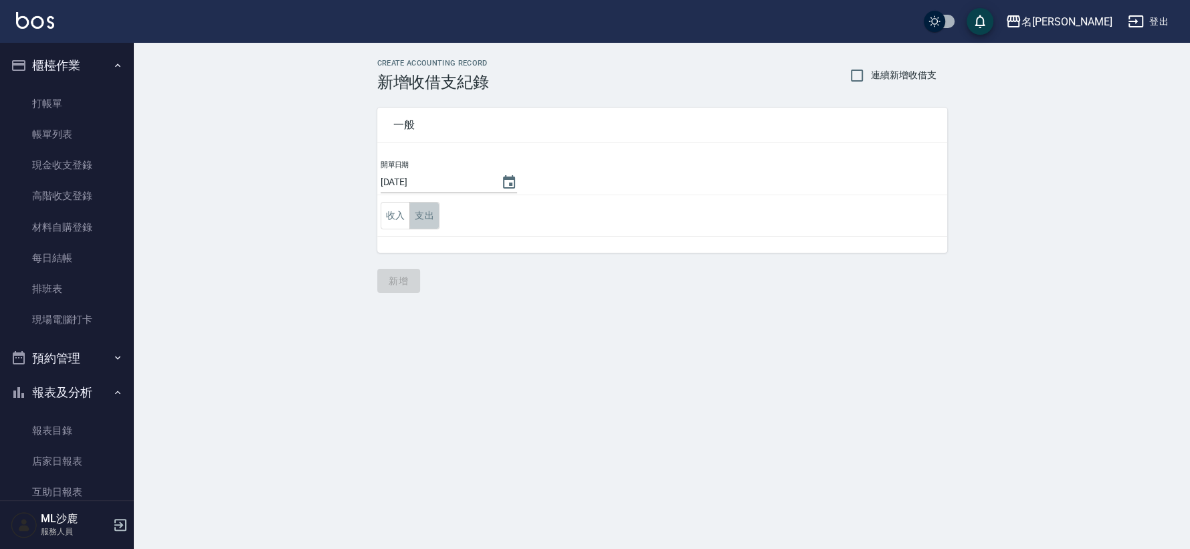
click at [434, 216] on button "支出" at bounding box center [424, 215] width 30 height 27
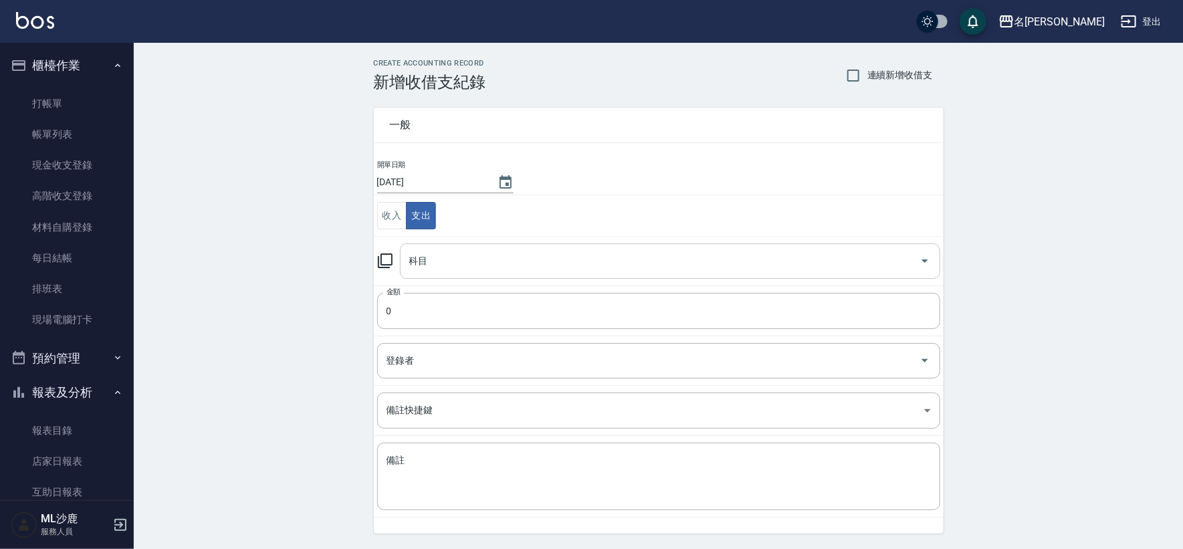
click at [423, 273] on div "科目" at bounding box center [670, 260] width 540 height 35
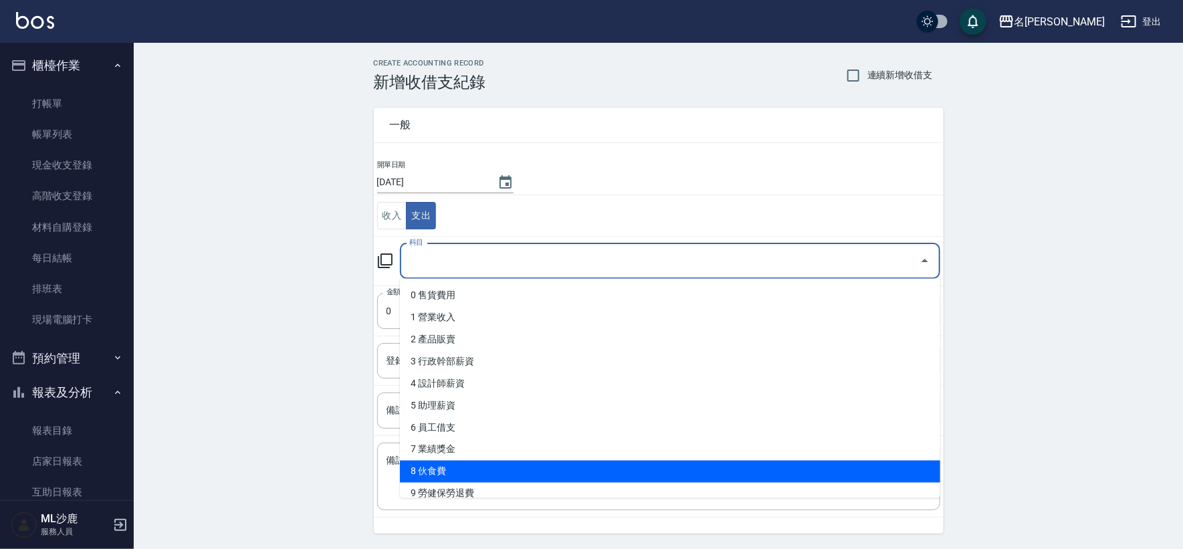
click at [437, 475] on li "8 伙食費" at bounding box center [670, 472] width 540 height 22
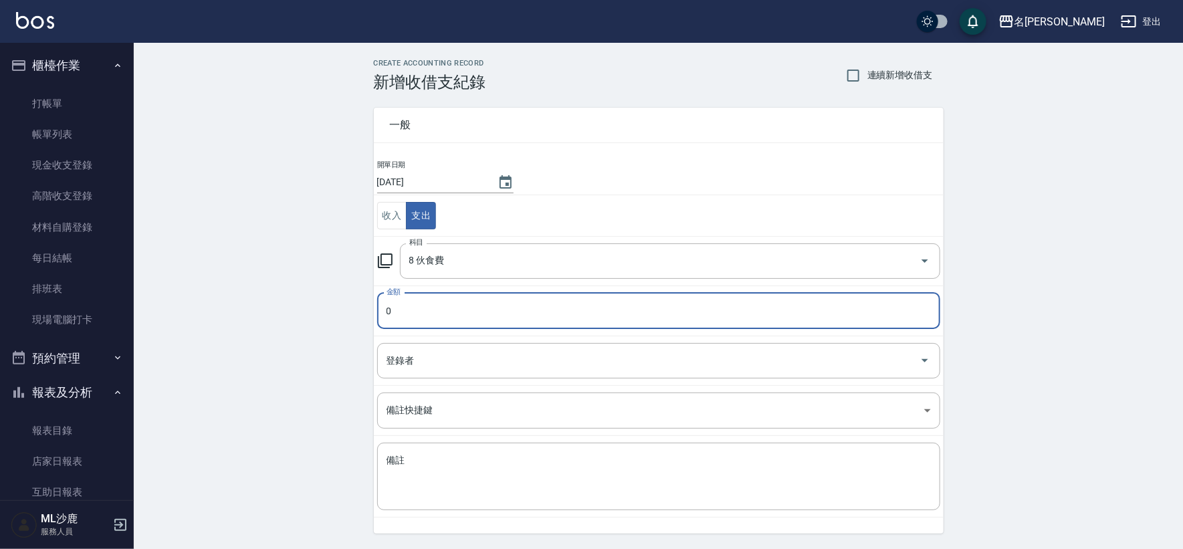
click at [252, 190] on div "CREATE ACCOUNTING RECORD 新增收借支紀錄 連續新增收借支 一般 開單日期 [DATE] 收入 支出 科目 8 伙食費 科目 金額 0 …" at bounding box center [658, 317] width 1049 height 548
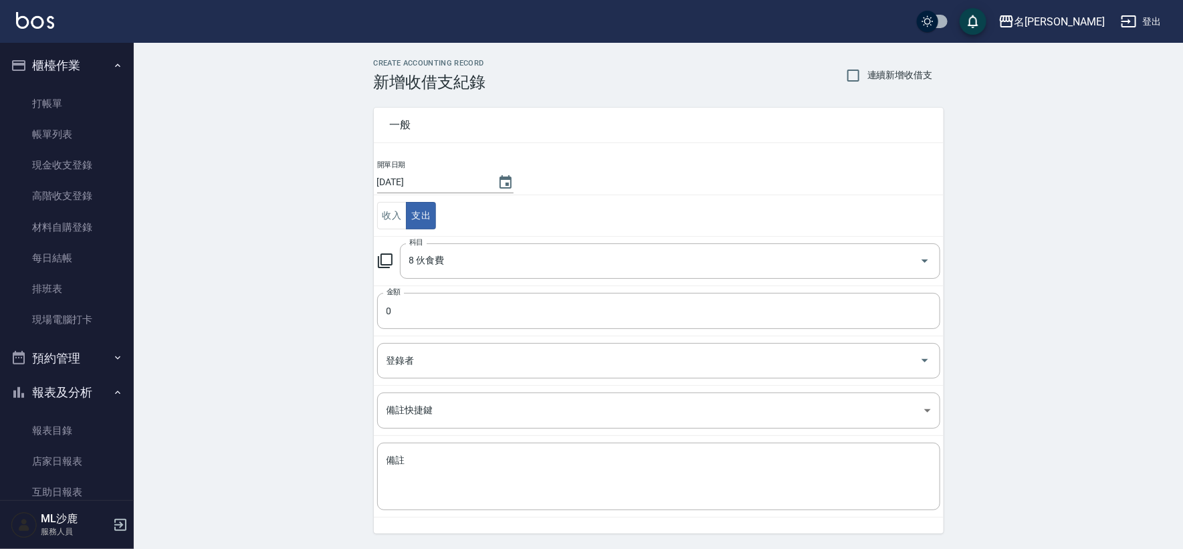
scroll to position [40, 0]
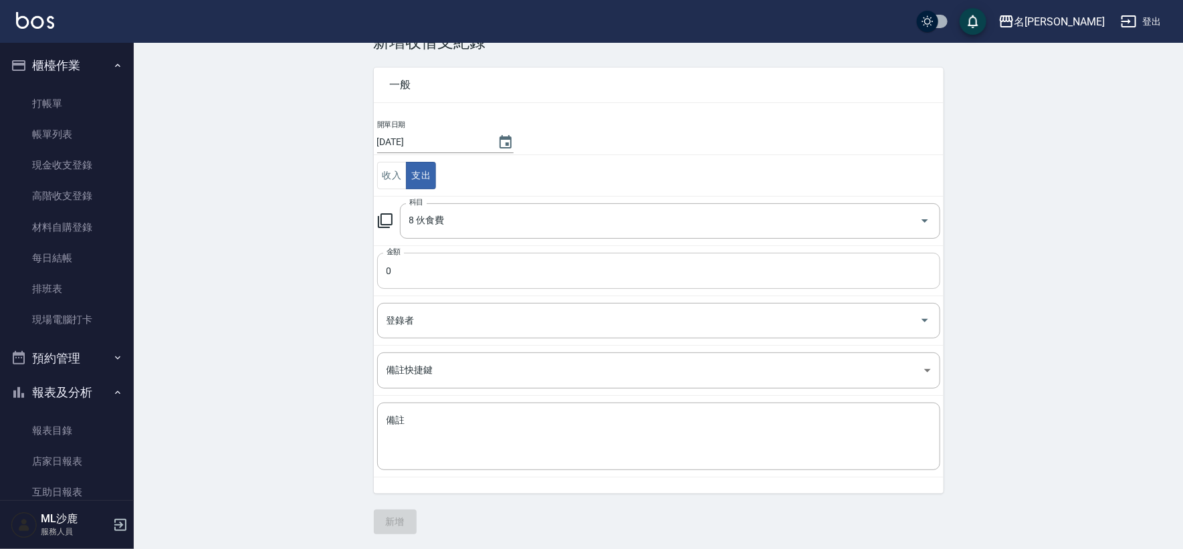
click at [411, 258] on input "0" at bounding box center [658, 271] width 563 height 36
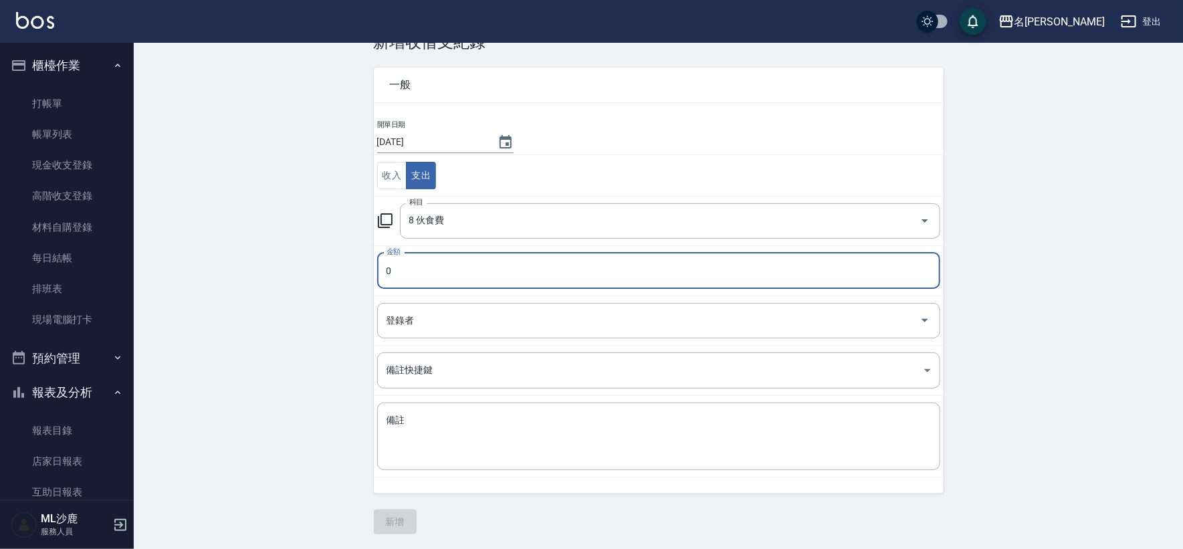
click at [411, 258] on input "0" at bounding box center [658, 271] width 563 height 36
click at [324, 240] on div "CREATE ACCOUNTING RECORD 新增收借支紀錄 連續新增收借支 一般 開單日期 [DATE] 收入 支出 科目 8 伙食費 科目 金額 27…" at bounding box center [658, 277] width 1049 height 548
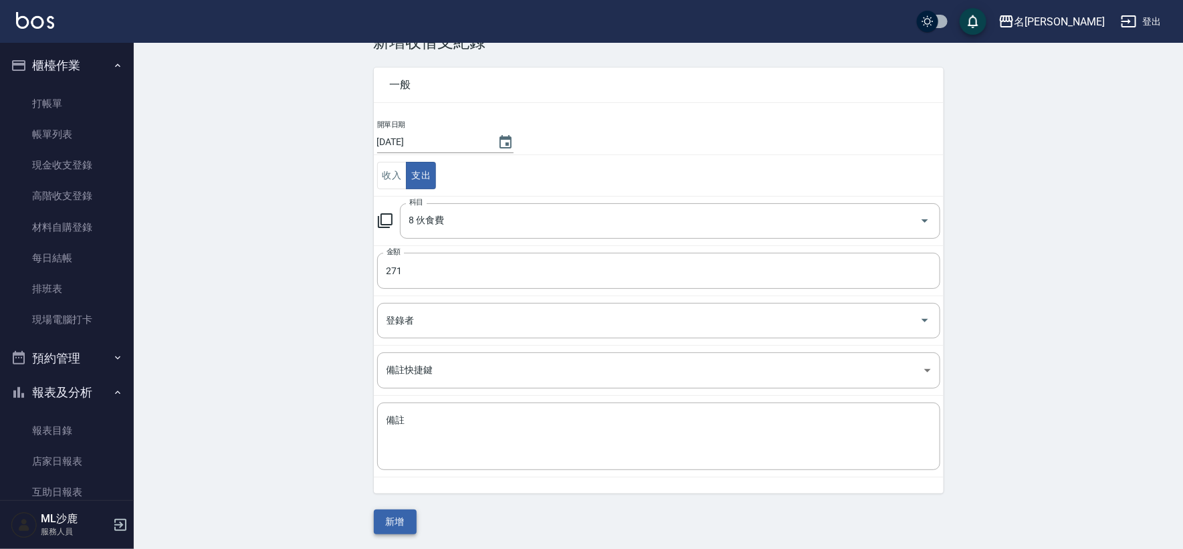
click at [406, 516] on button "新增" at bounding box center [395, 522] width 43 height 25
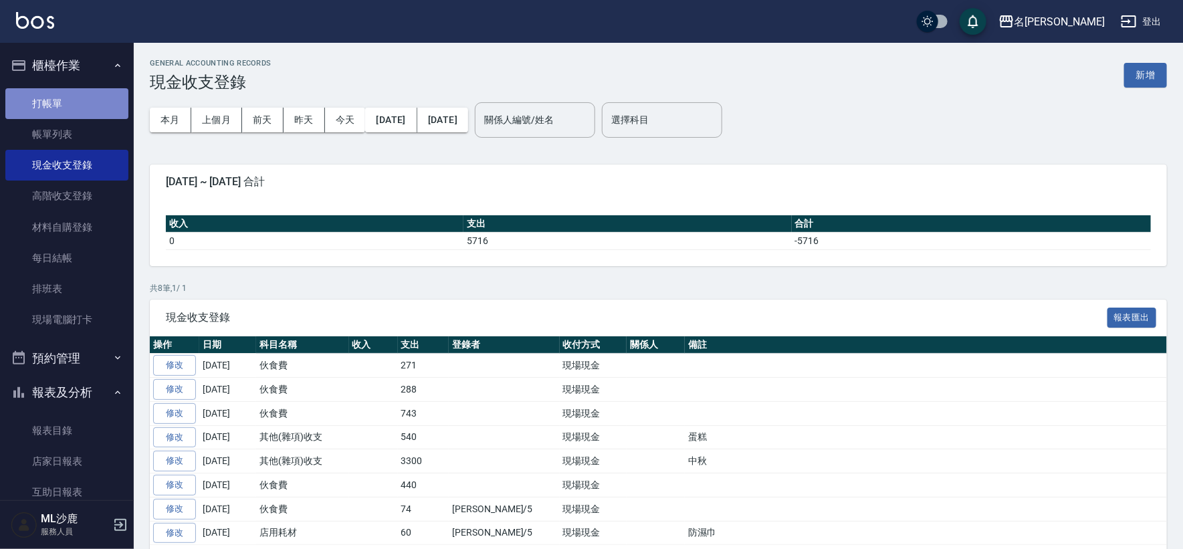
click at [91, 90] on link "打帳單" at bounding box center [66, 103] width 123 height 31
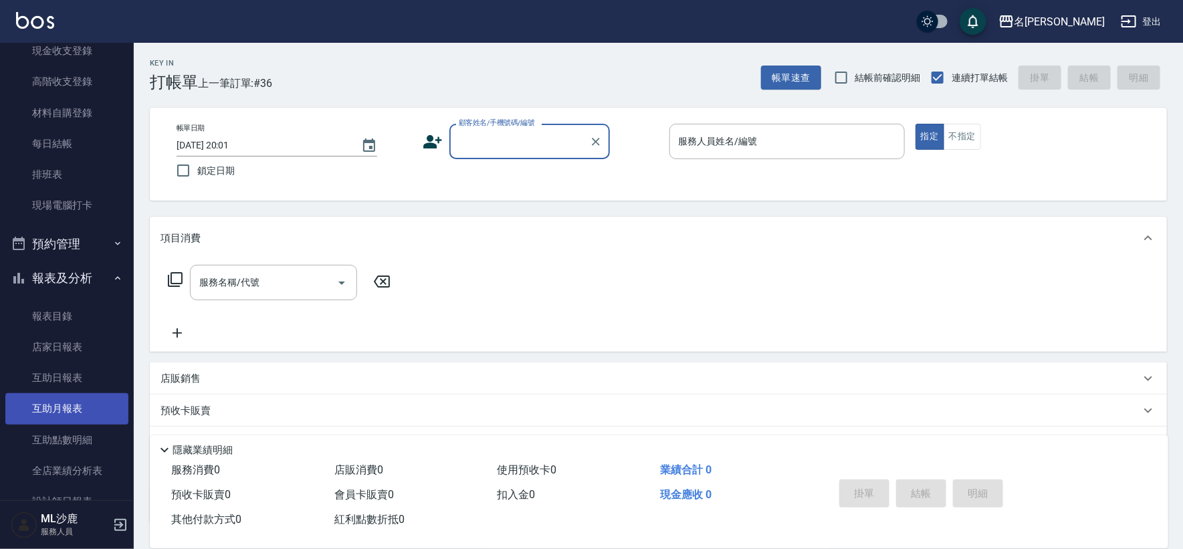
scroll to position [297, 0]
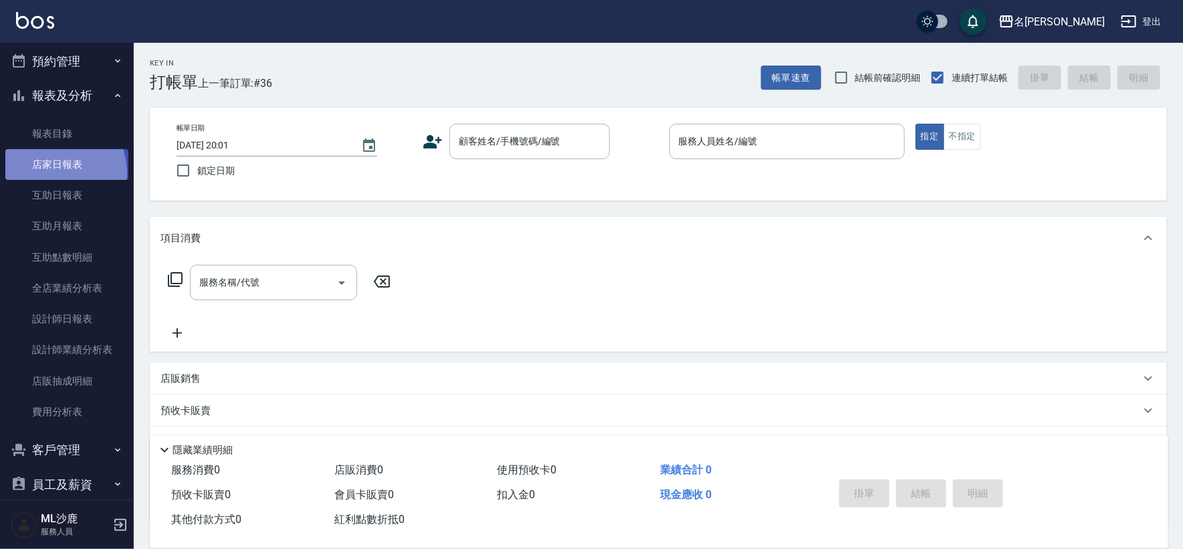
click at [51, 173] on link "店家日報表" at bounding box center [66, 164] width 123 height 31
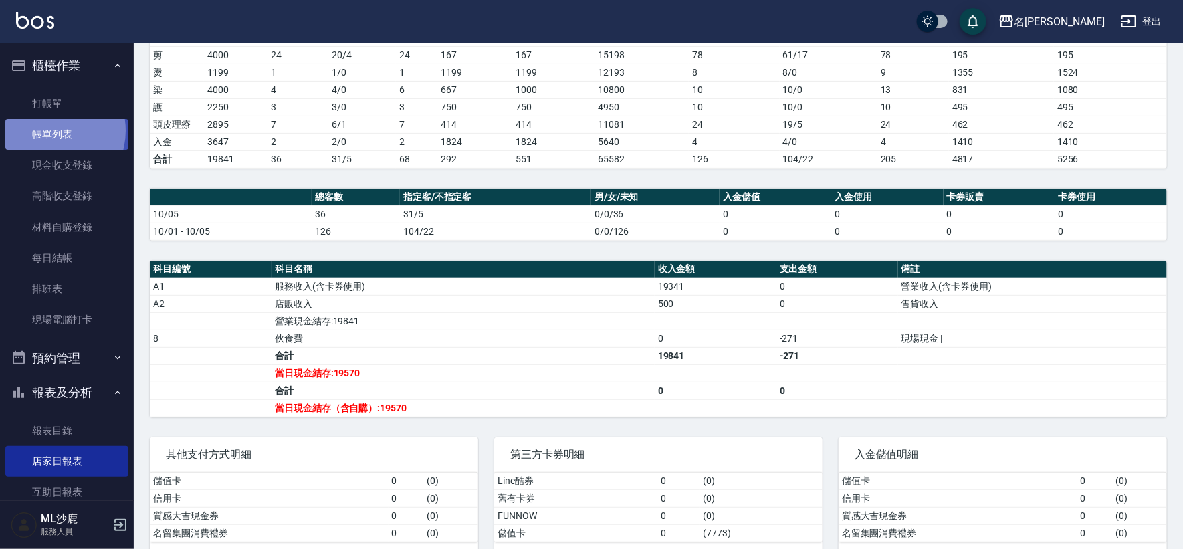
click at [47, 131] on link "帳單列表" at bounding box center [66, 134] width 123 height 31
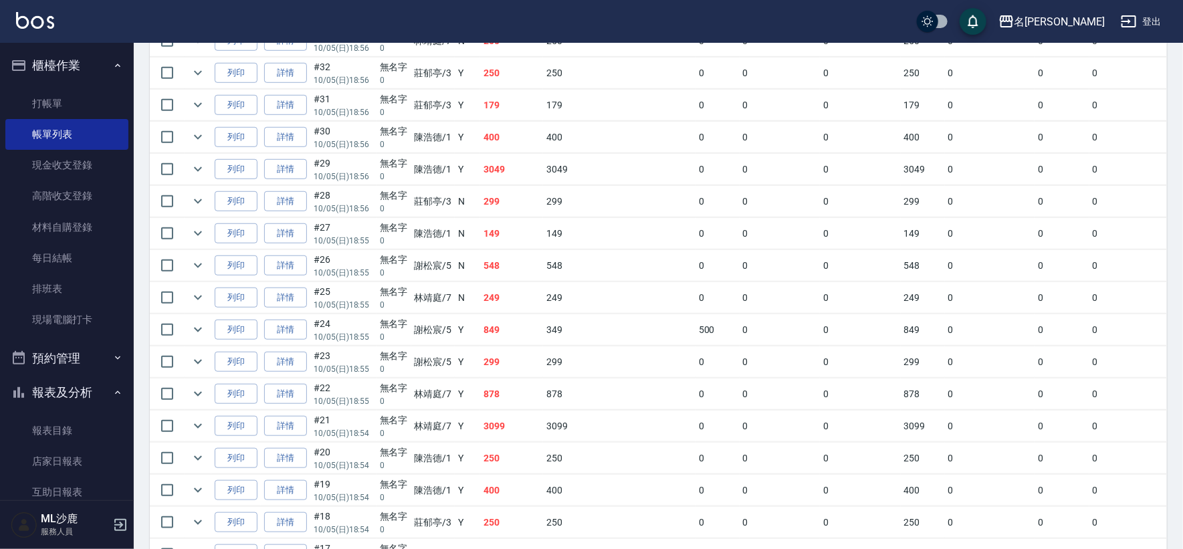
scroll to position [325, 0]
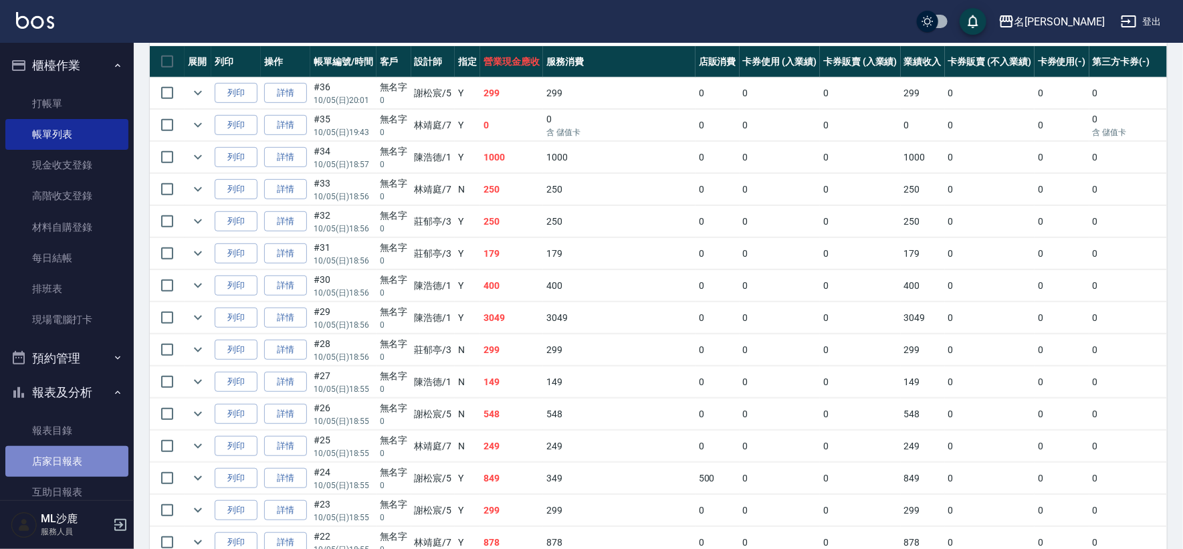
click at [70, 469] on link "店家日報表" at bounding box center [66, 461] width 123 height 31
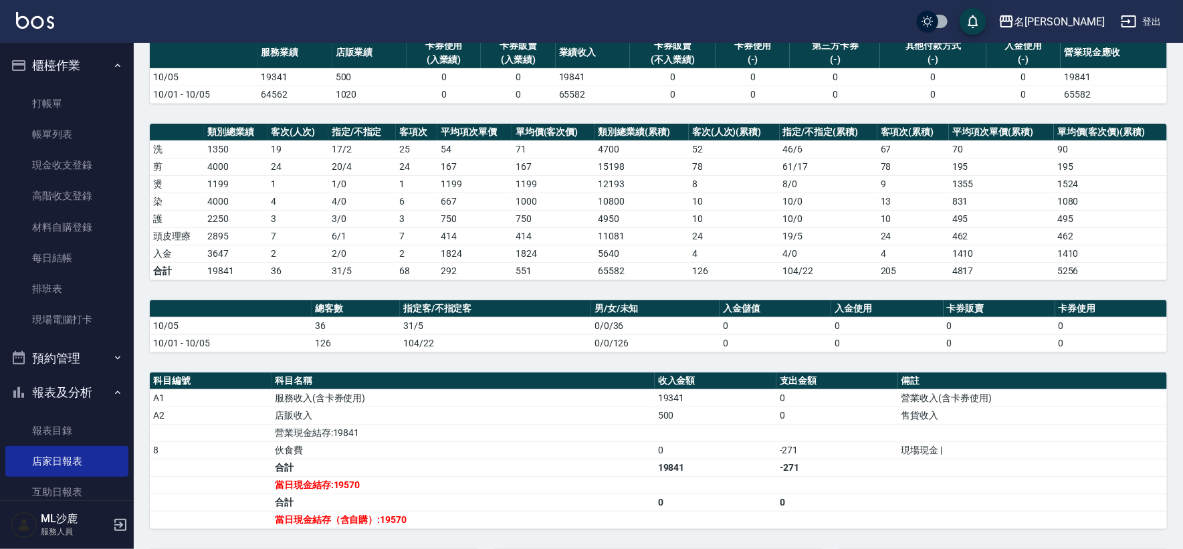
scroll to position [74, 0]
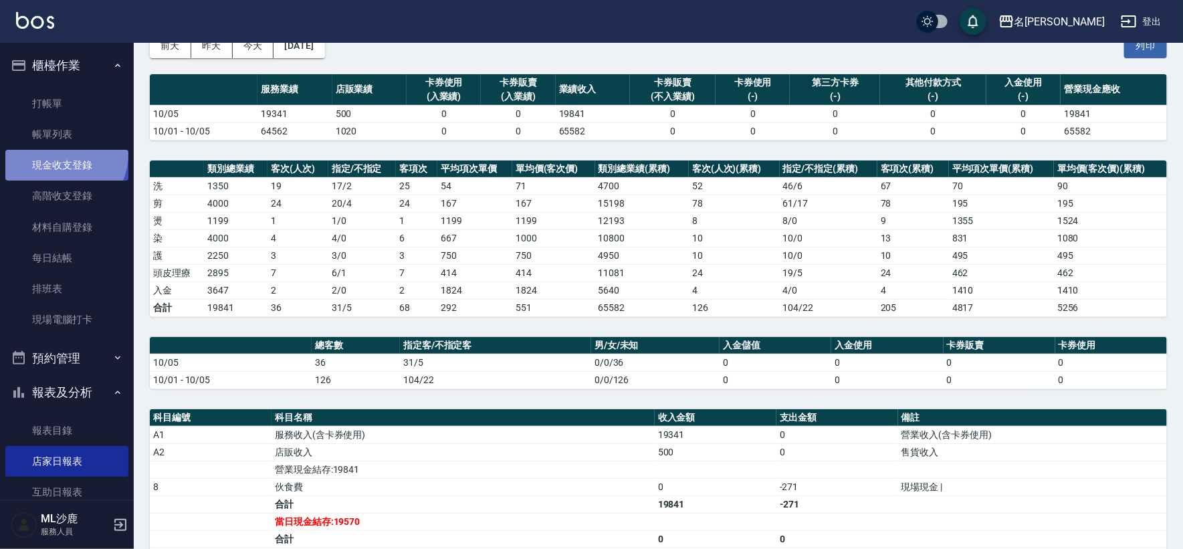
click at [61, 154] on link "現金收支登錄" at bounding box center [66, 165] width 123 height 31
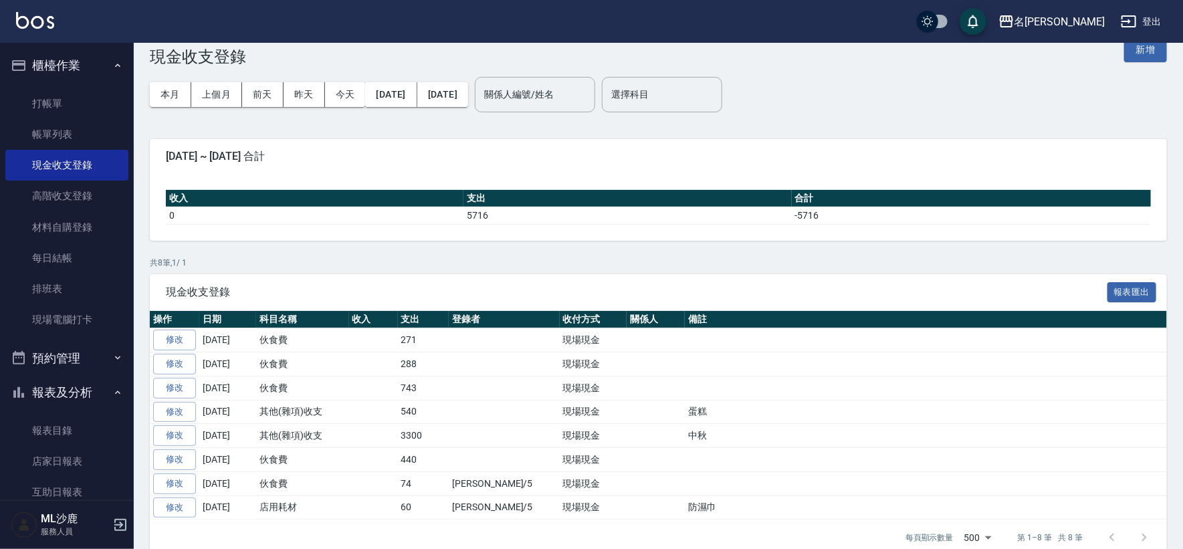
scroll to position [46, 0]
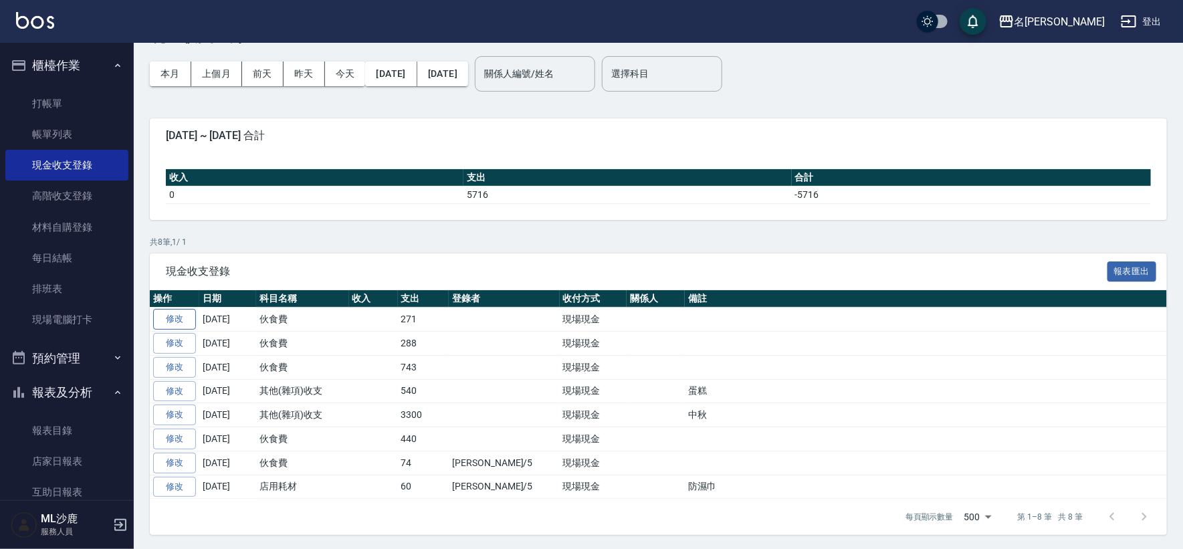
click at [185, 320] on link "修改" at bounding box center [174, 319] width 43 height 21
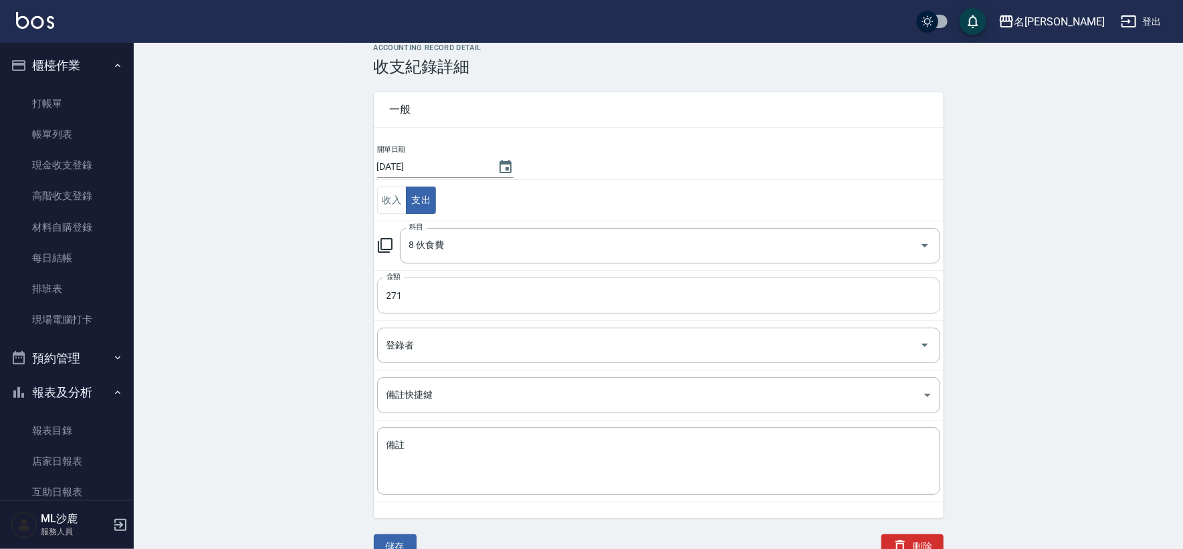
scroll to position [24, 0]
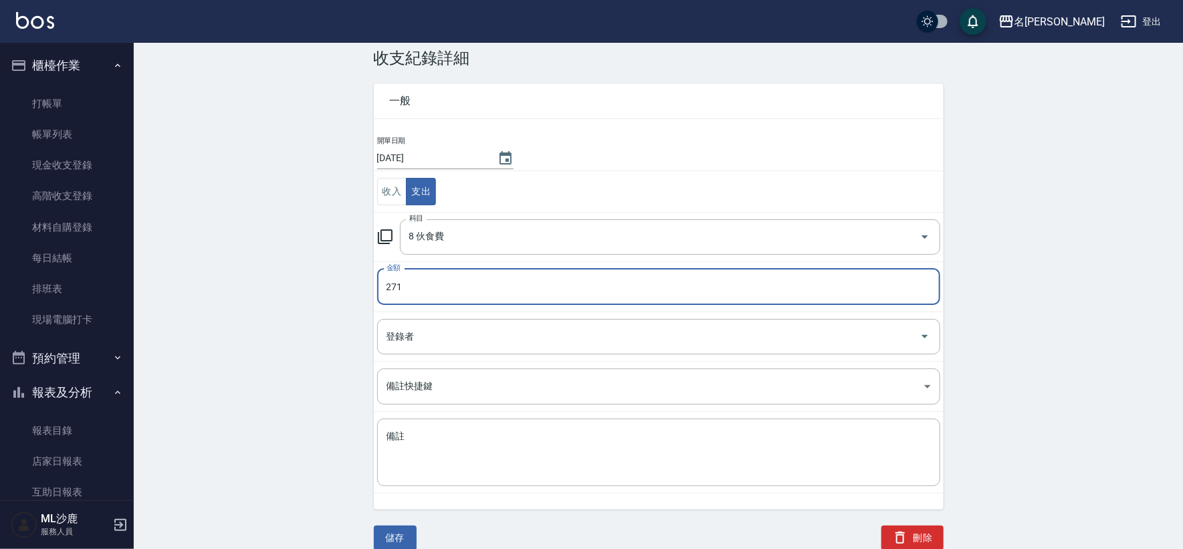
click at [435, 282] on input "271" at bounding box center [658, 287] width 563 height 36
click at [333, 284] on div "ACCOUNTING RECORD DETAIL 收支紀錄詳細 一般 開單日期 [DATE] 收入 支出 科目 8 伙食費 科目 金額 616 金額 登錄者 …" at bounding box center [658, 293] width 1049 height 516
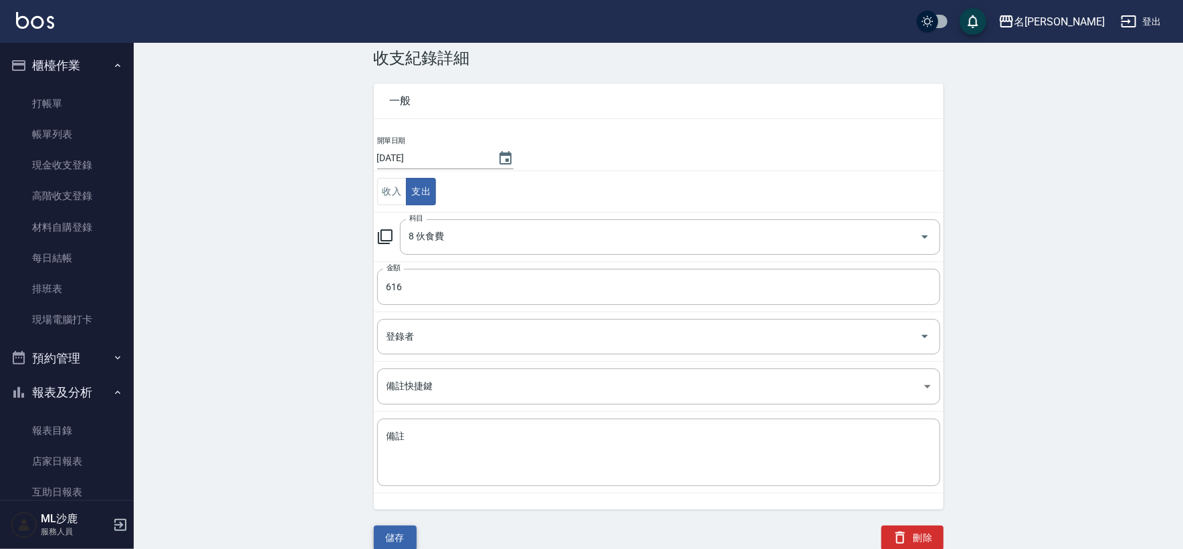
click at [394, 540] on button "儲存" at bounding box center [395, 538] width 43 height 25
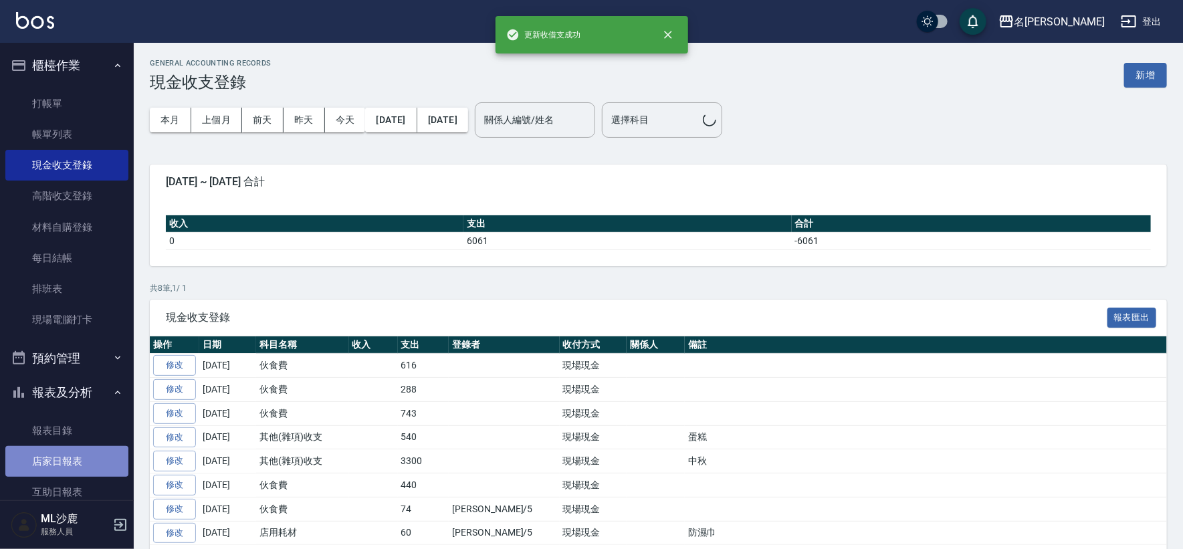
click at [67, 467] on link "店家日報表" at bounding box center [66, 461] width 123 height 31
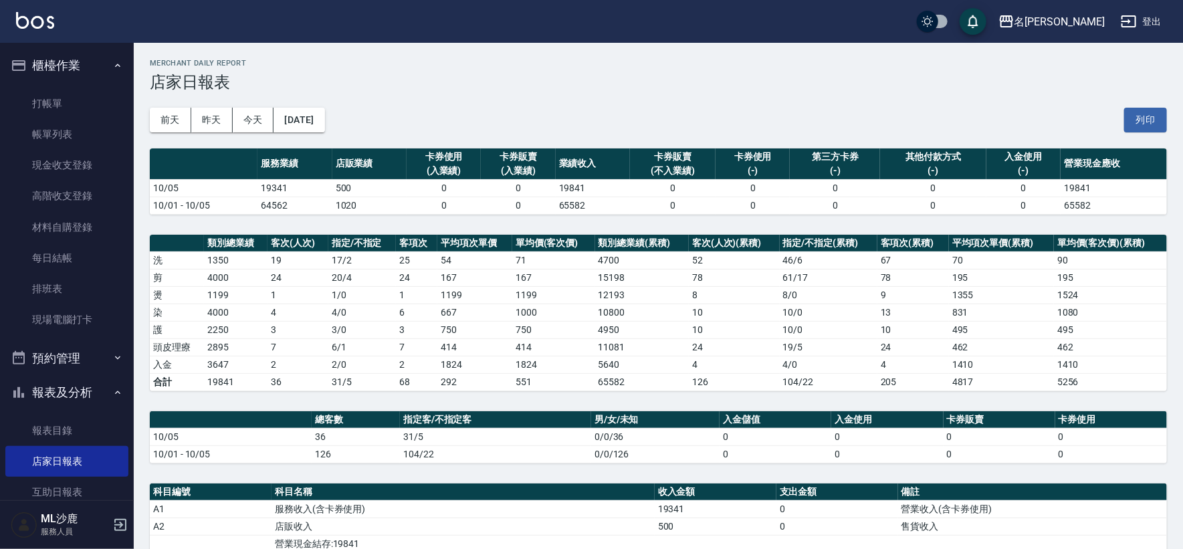
click at [645, 105] on div "[DATE] [DATE] [DATE] [DATE] 列印" at bounding box center [658, 120] width 1017 height 57
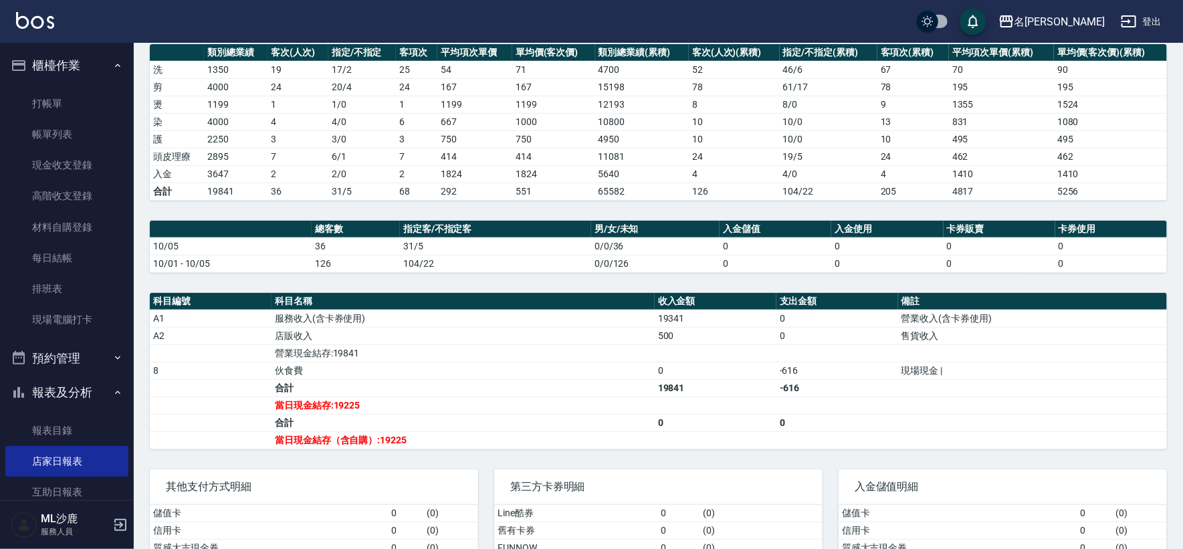
scroll to position [223, 0]
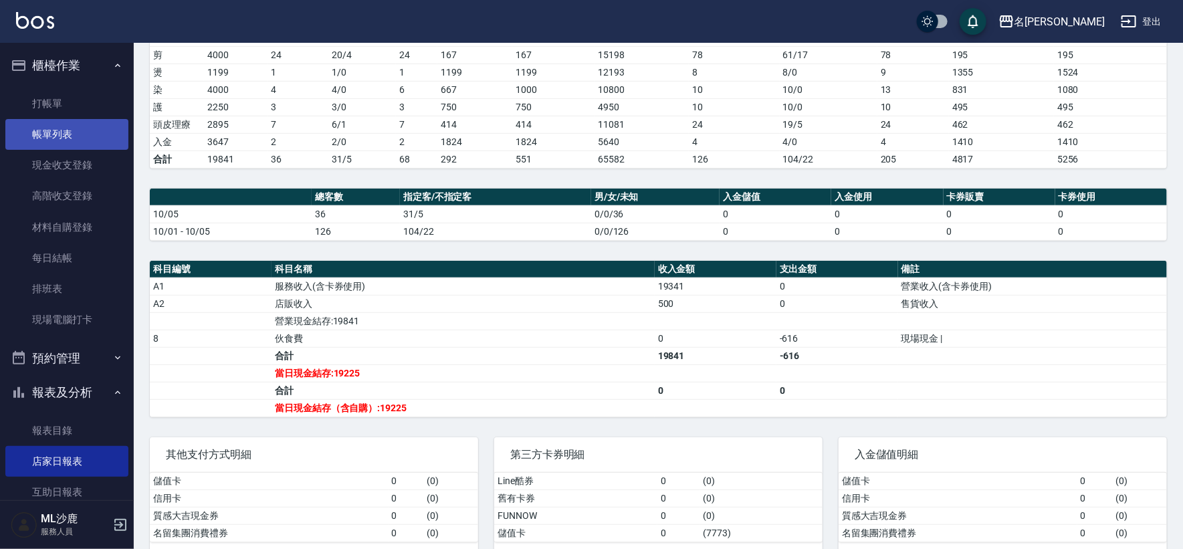
click at [59, 138] on link "帳單列表" at bounding box center [66, 134] width 123 height 31
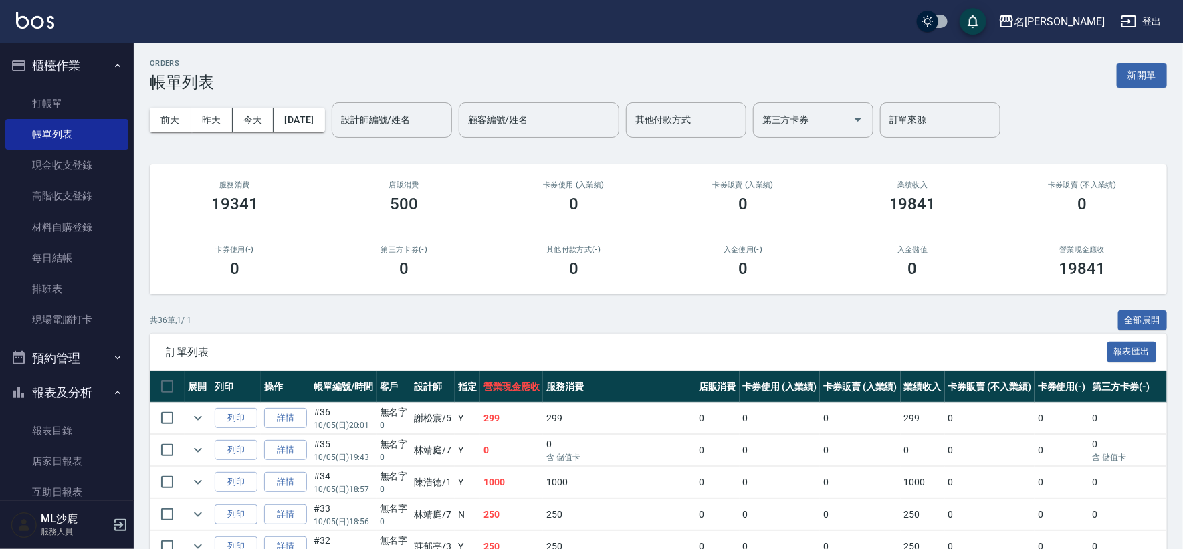
scroll to position [223, 0]
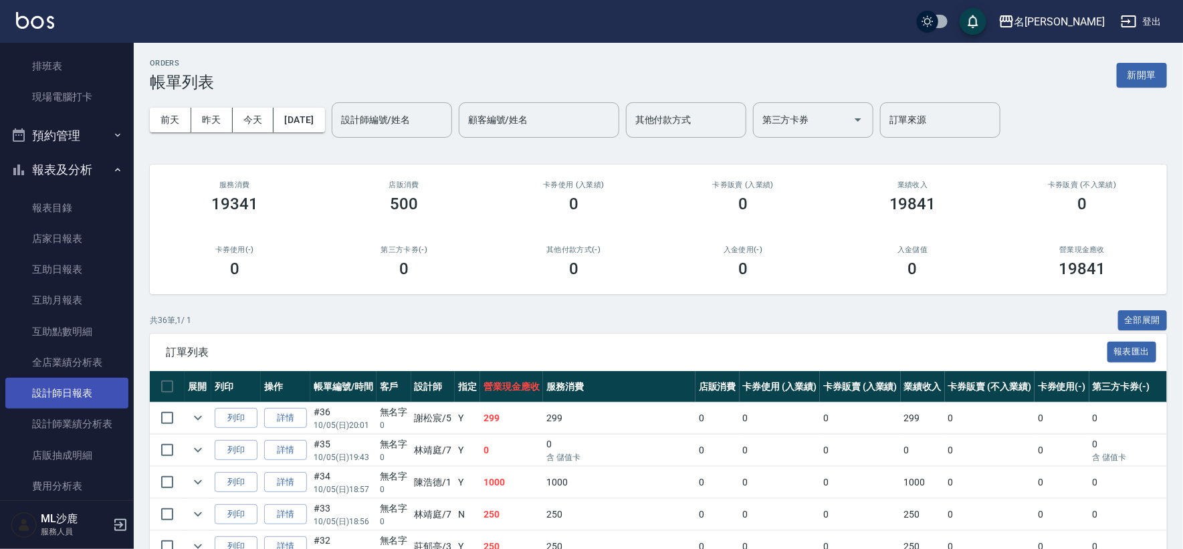
click at [58, 383] on link "設計師日報表" at bounding box center [66, 393] width 123 height 31
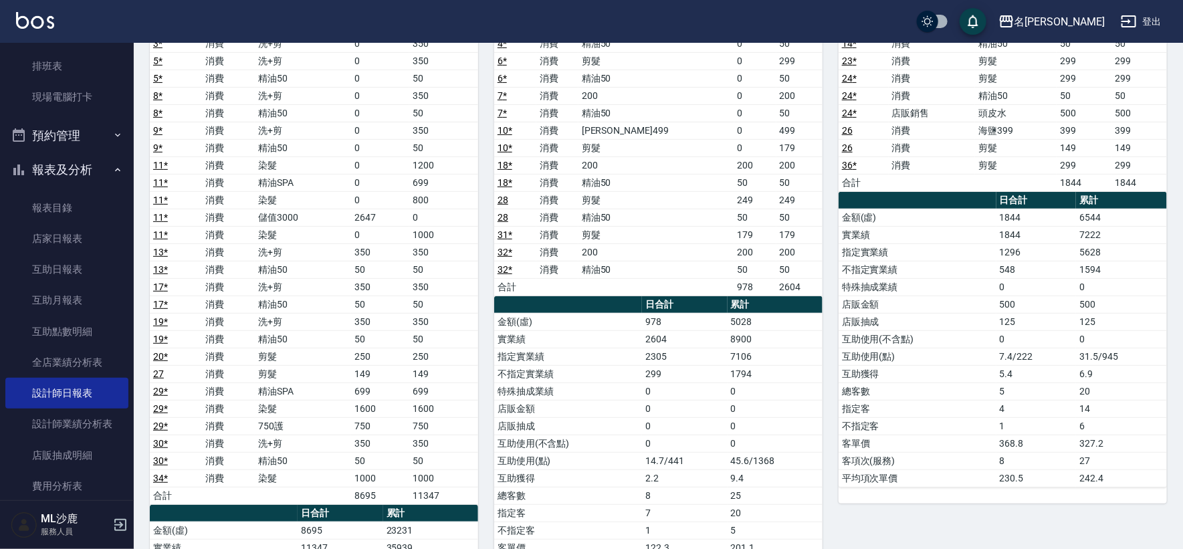
scroll to position [148, 0]
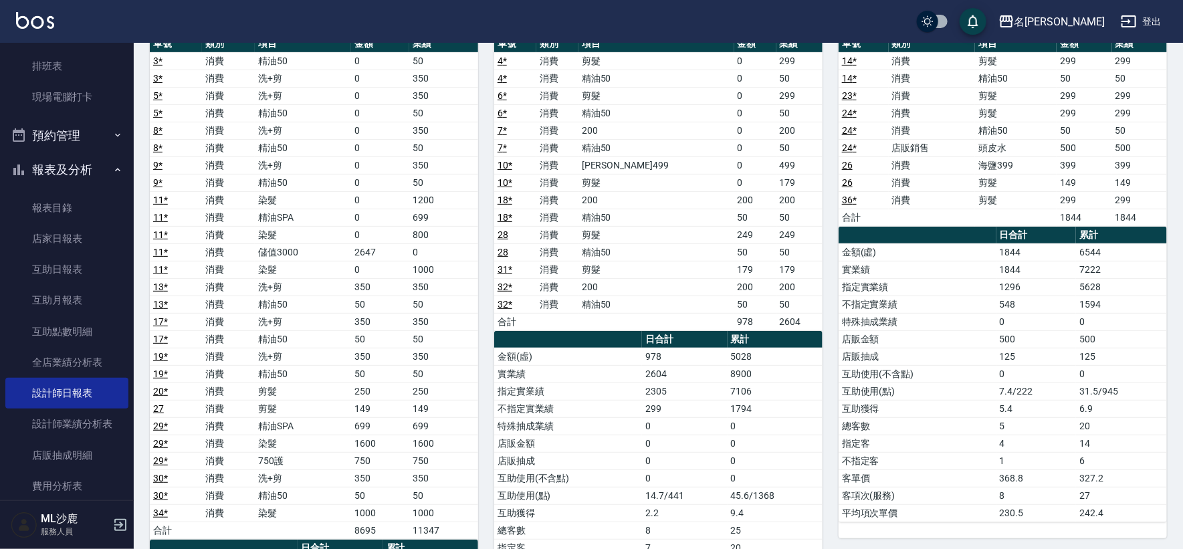
click at [272, 215] on td "精油SPA" at bounding box center [303, 217] width 96 height 17
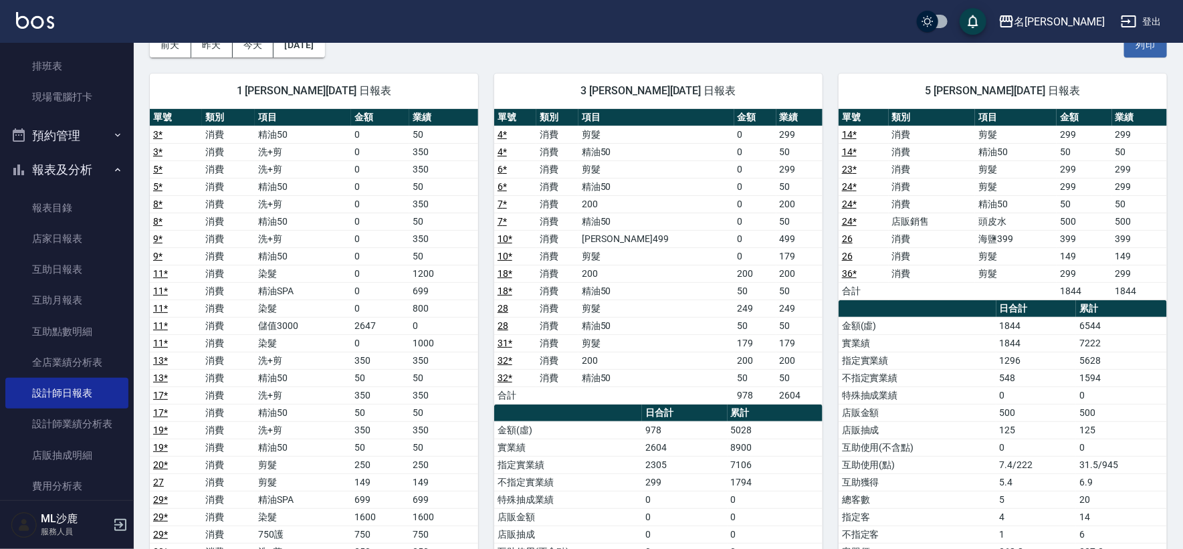
scroll to position [74, 0]
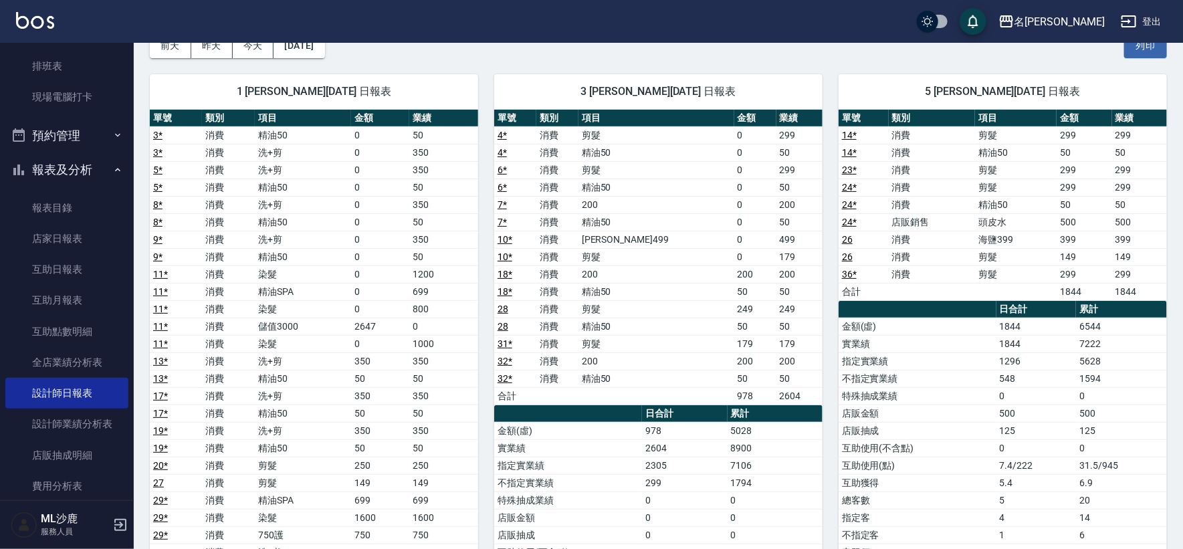
click at [428, 322] on td "0" at bounding box center [443, 326] width 69 height 17
drag, startPoint x: 427, startPoint y: 338, endPoint x: 441, endPoint y: 338, distance: 14.7
click at [441, 338] on td "1000" at bounding box center [443, 343] width 69 height 17
click at [441, 326] on td "0" at bounding box center [443, 326] width 69 height 17
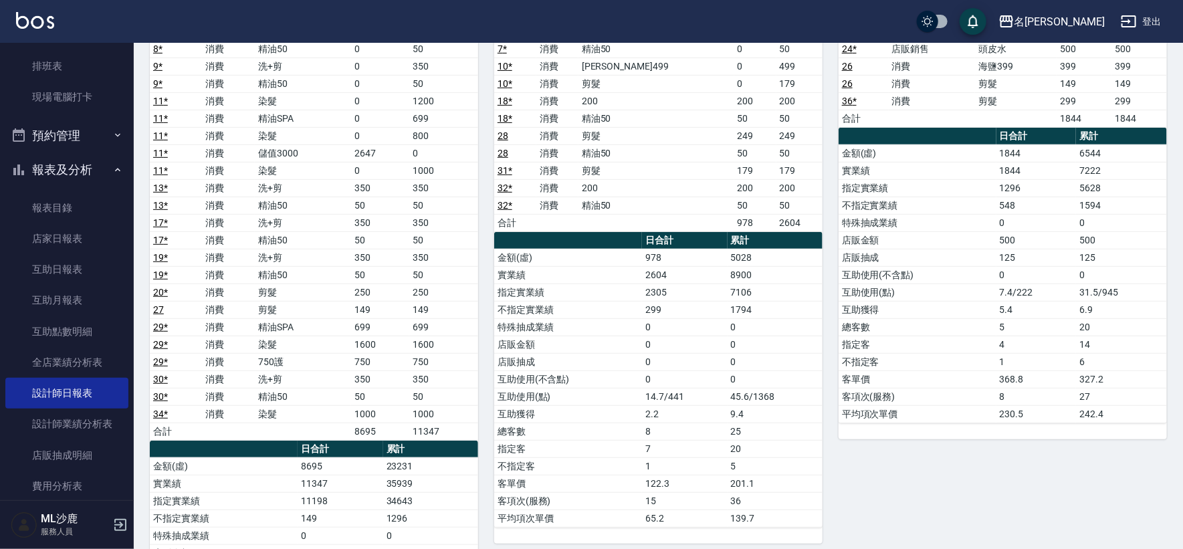
scroll to position [223, 0]
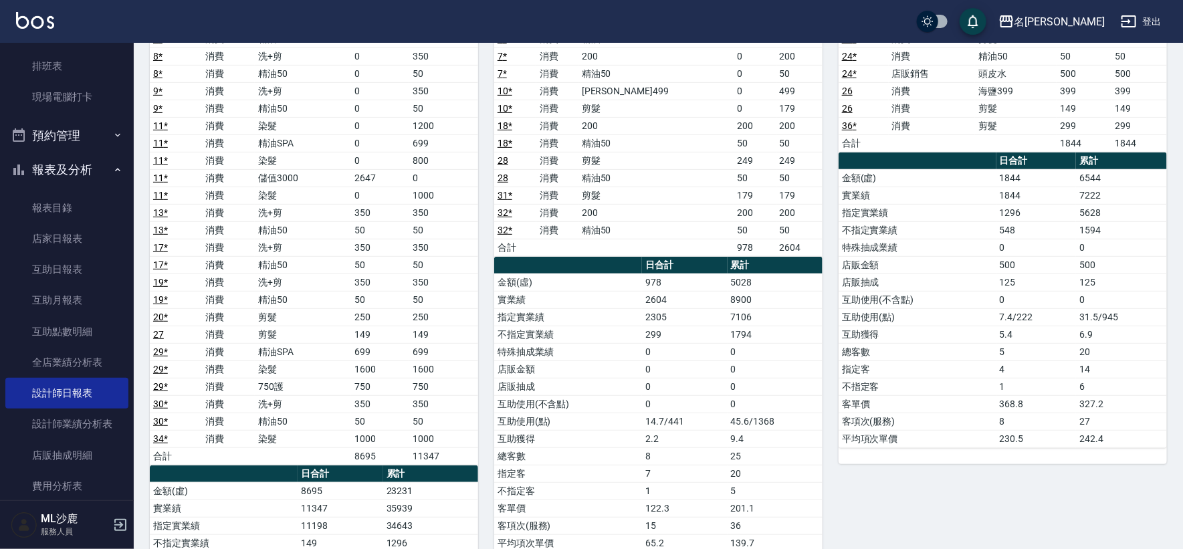
click at [370, 361] on td "1600" at bounding box center [380, 368] width 58 height 17
click at [402, 311] on td "250" at bounding box center [380, 316] width 58 height 17
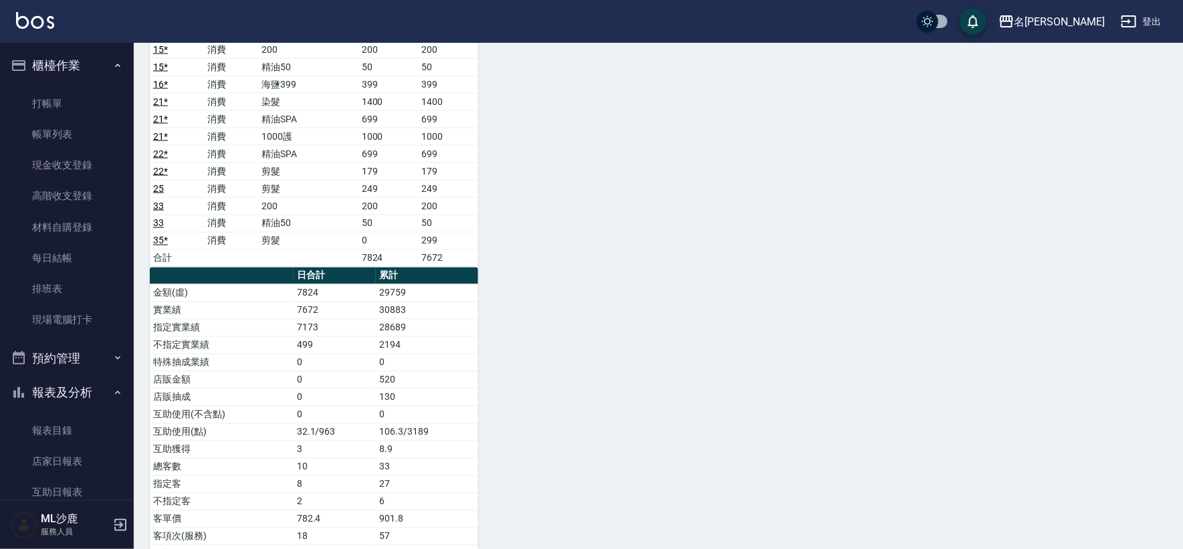
scroll to position [0, 0]
click at [90, 453] on link "店家日報表" at bounding box center [66, 461] width 123 height 31
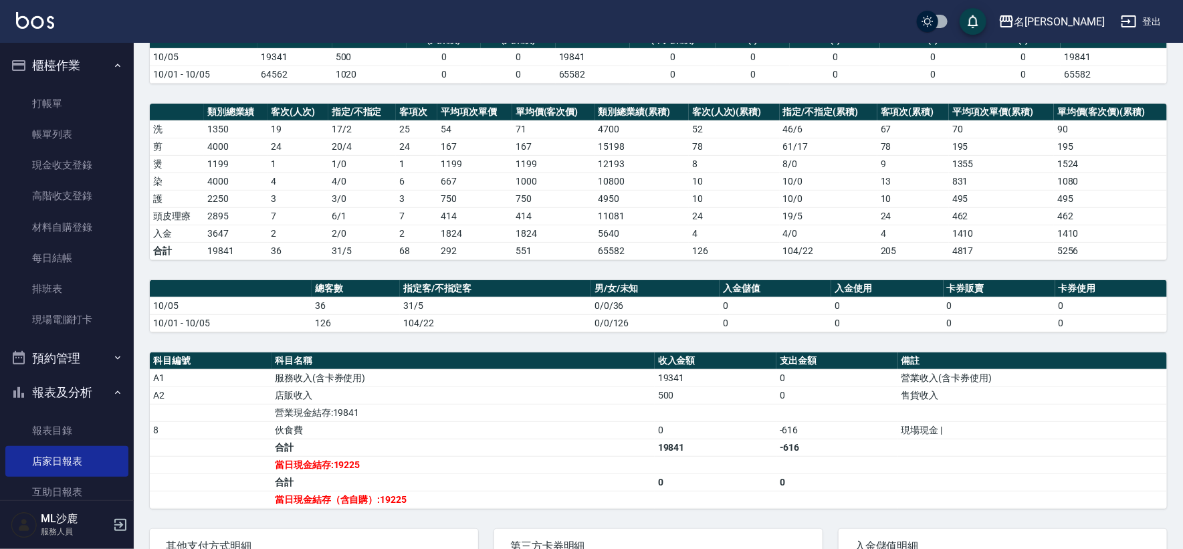
scroll to position [97, 0]
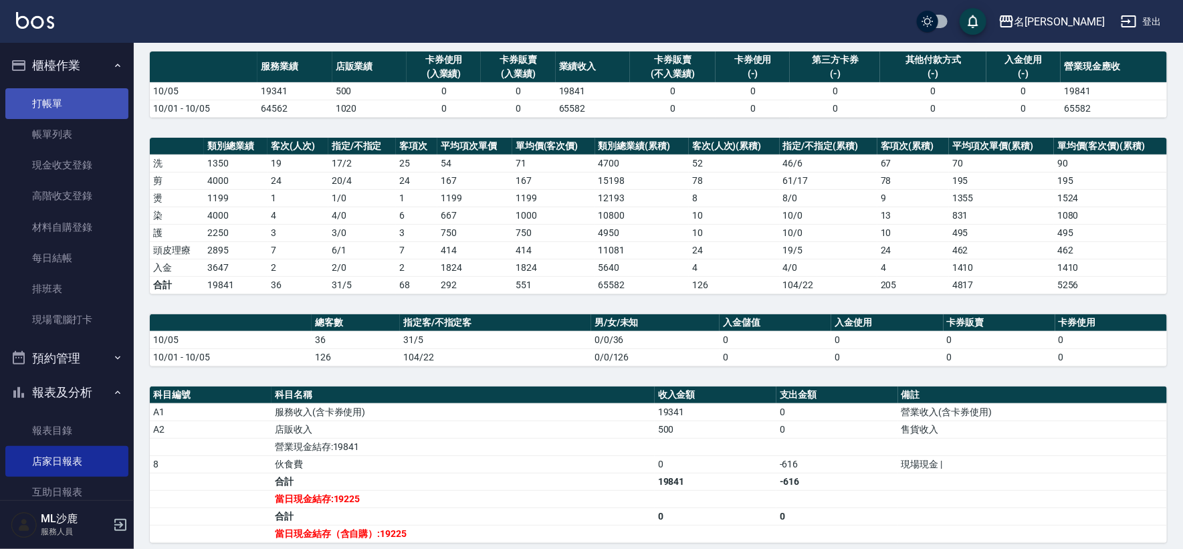
click at [81, 89] on link "打帳單" at bounding box center [66, 103] width 123 height 31
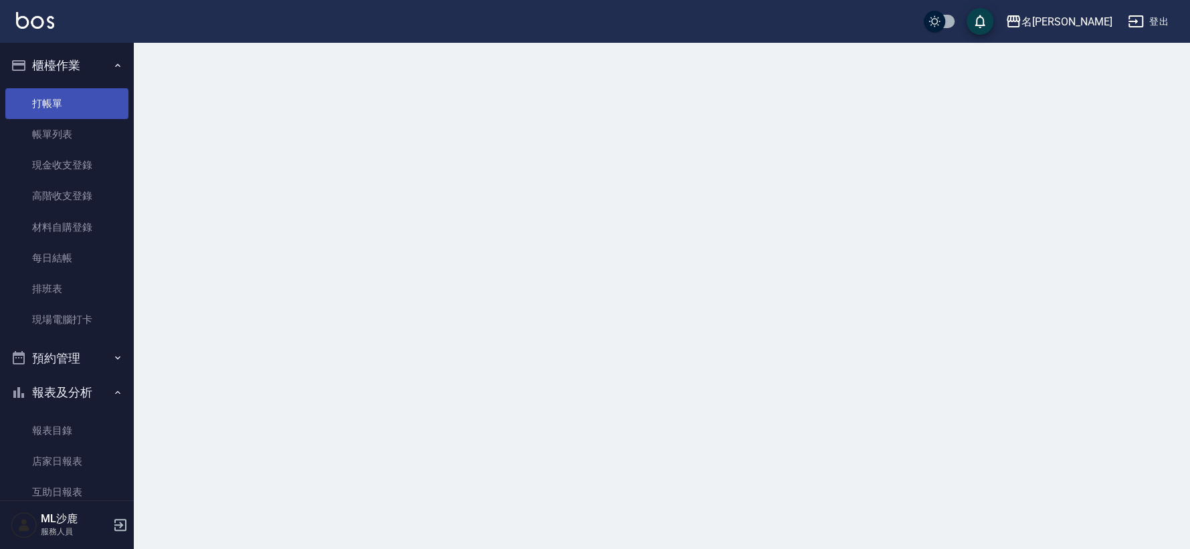
click at [82, 91] on link "打帳單" at bounding box center [66, 103] width 123 height 31
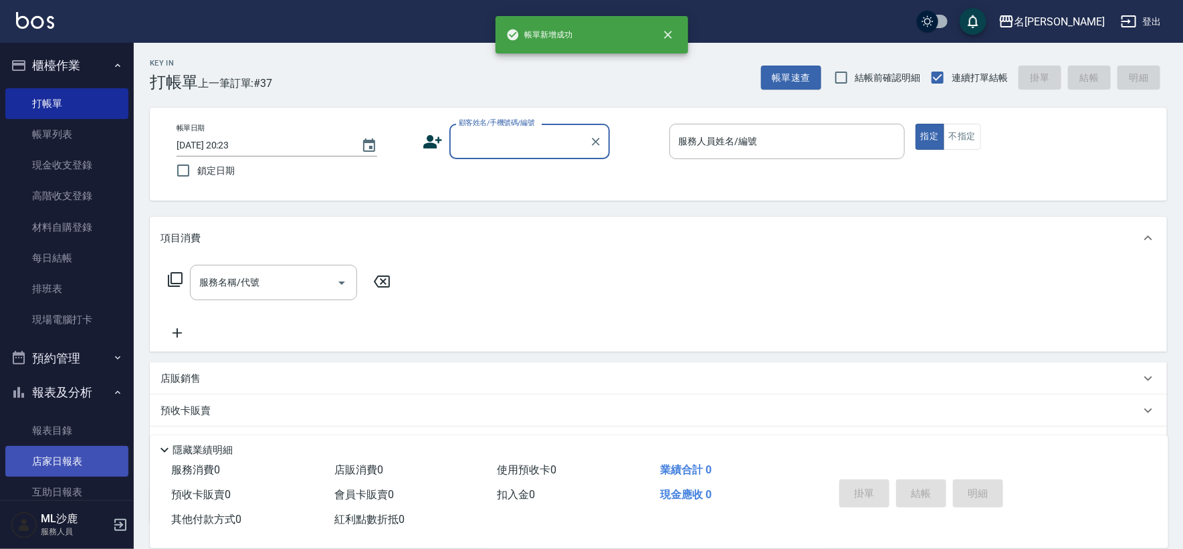
click at [75, 457] on link "店家日報表" at bounding box center [66, 461] width 123 height 31
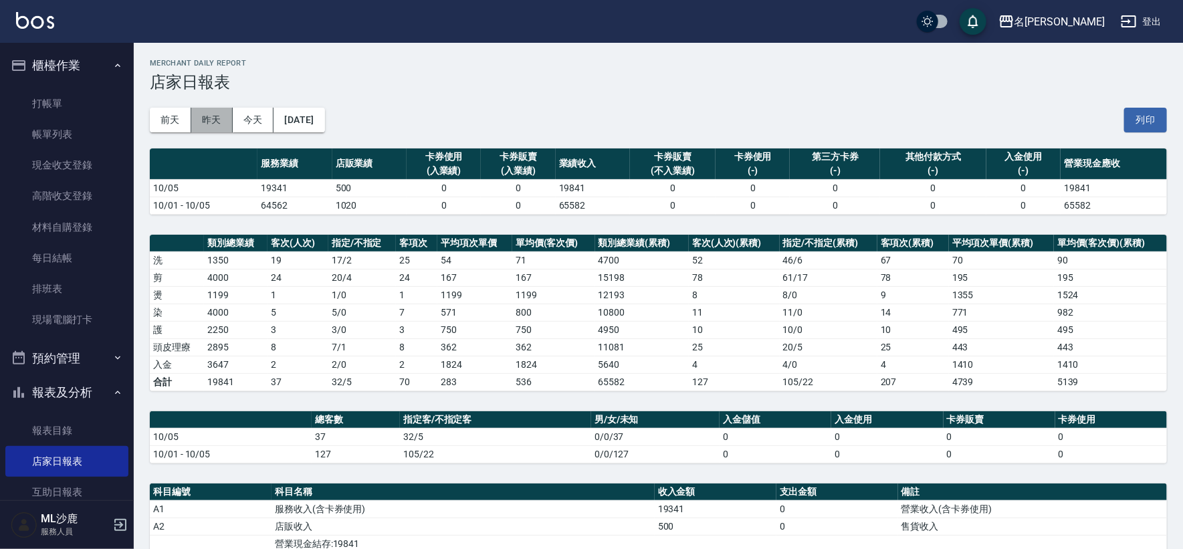
click at [209, 123] on button "昨天" at bounding box center [211, 120] width 41 height 25
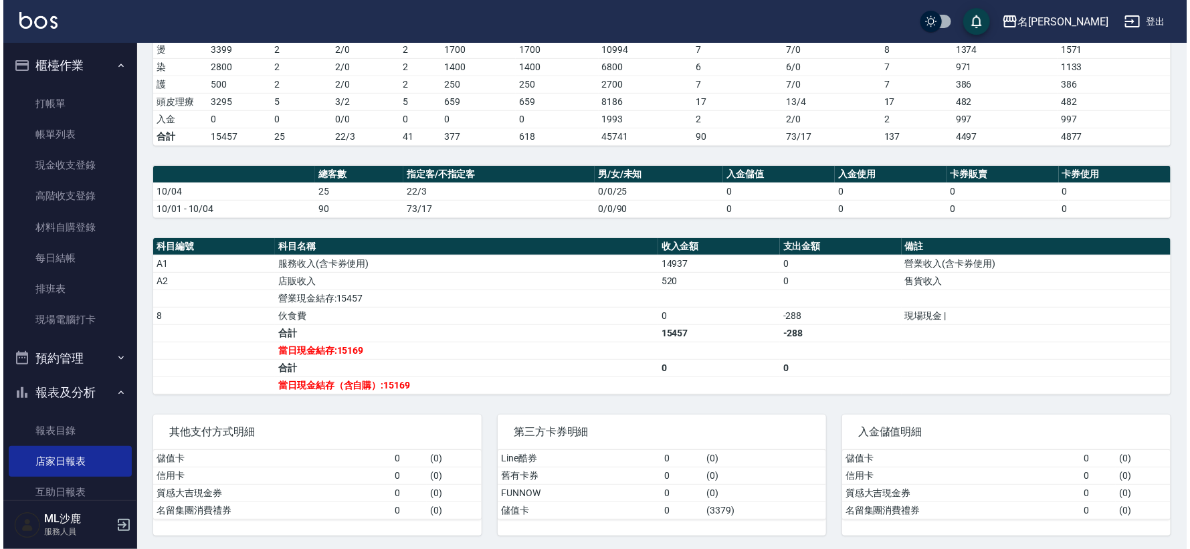
scroll to position [23, 0]
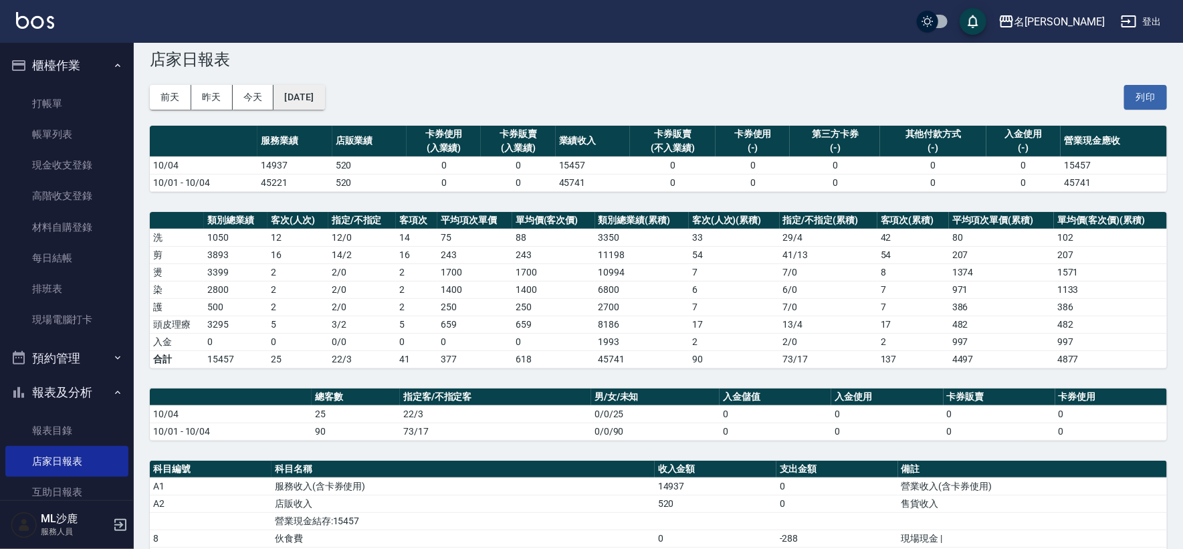
click at [317, 92] on button "[DATE]" at bounding box center [298, 97] width 51 height 25
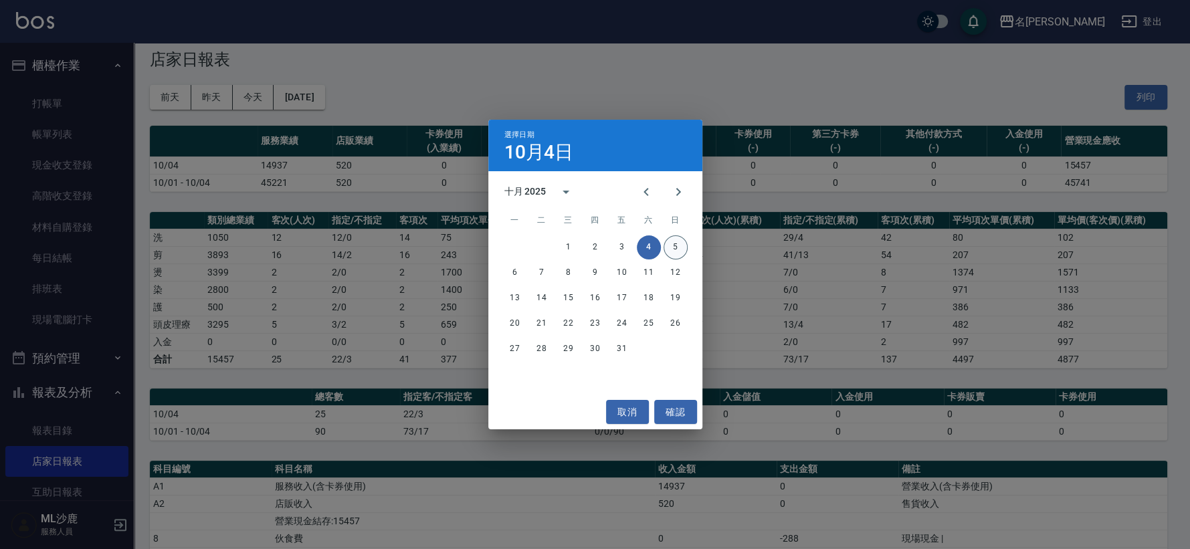
click at [671, 249] on button "5" at bounding box center [675, 247] width 24 height 24
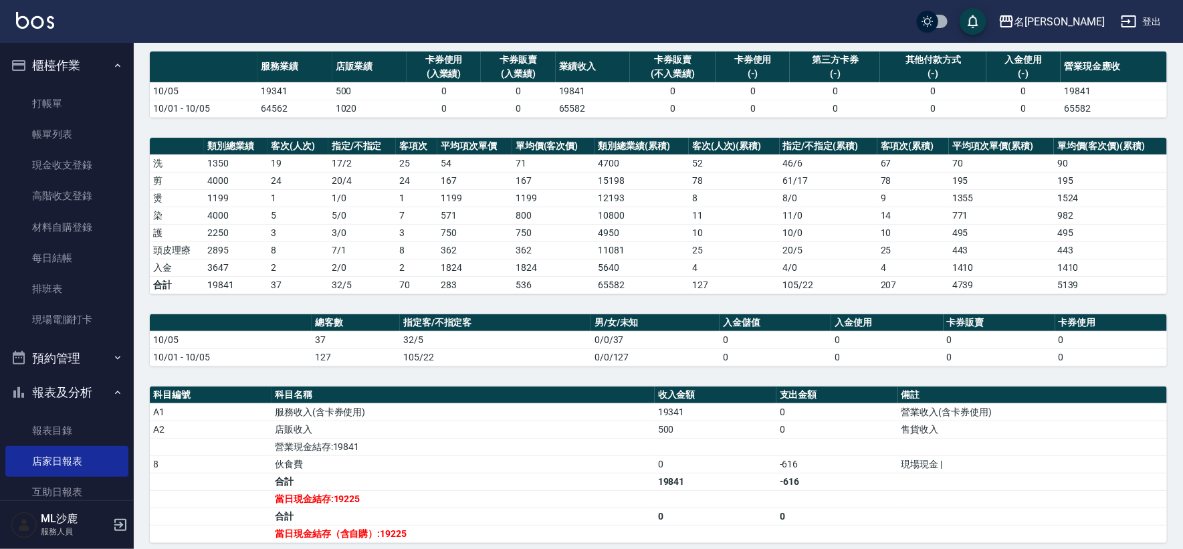
scroll to position [223, 0]
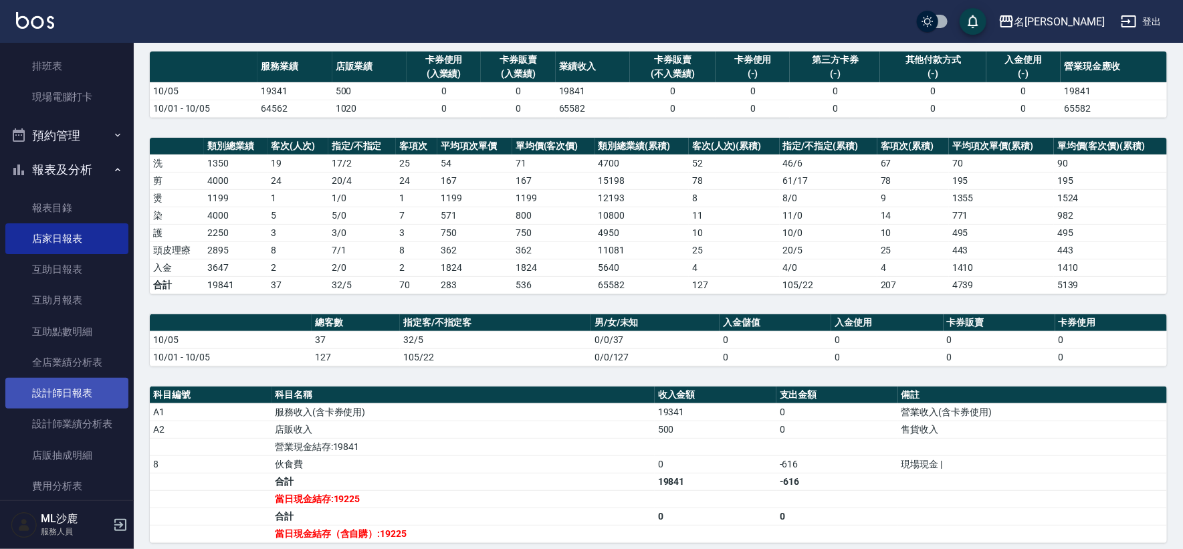
click at [73, 382] on link "設計師日報表" at bounding box center [66, 393] width 123 height 31
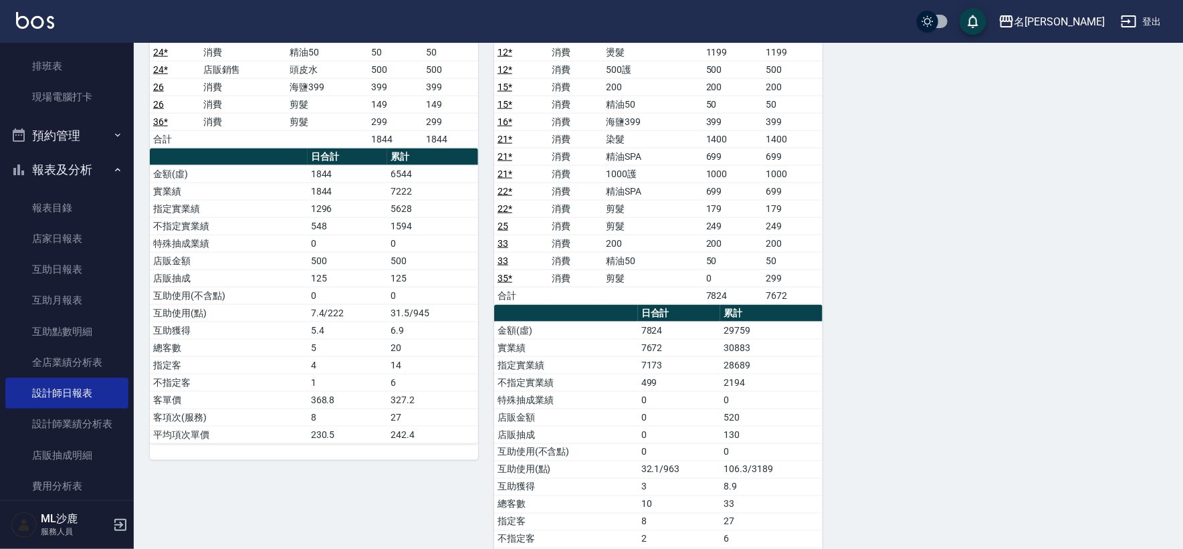
scroll to position [964, 0]
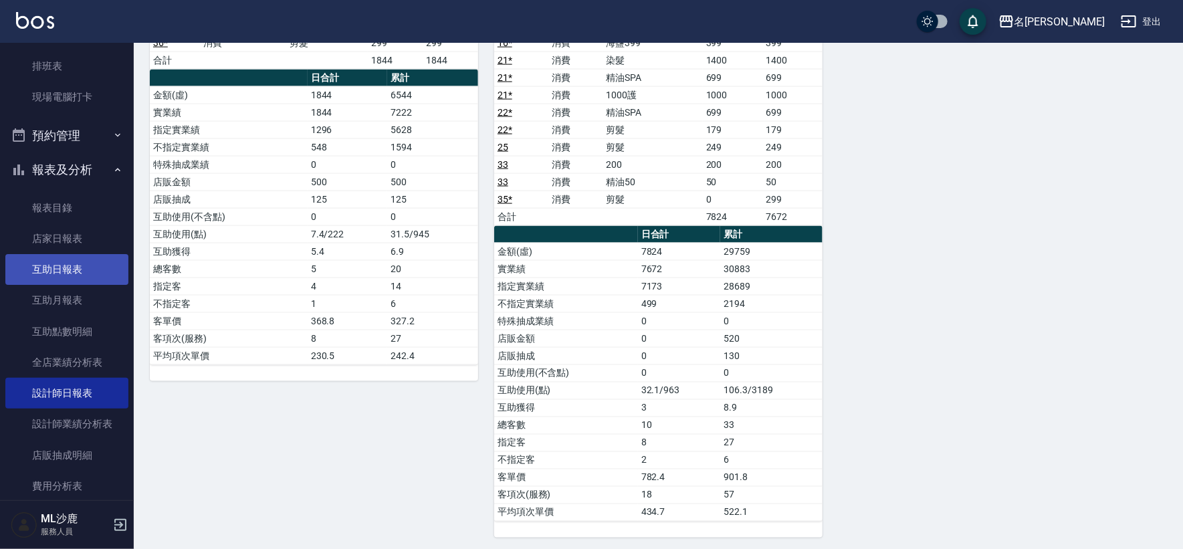
click at [97, 268] on link "互助日報表" at bounding box center [66, 269] width 123 height 31
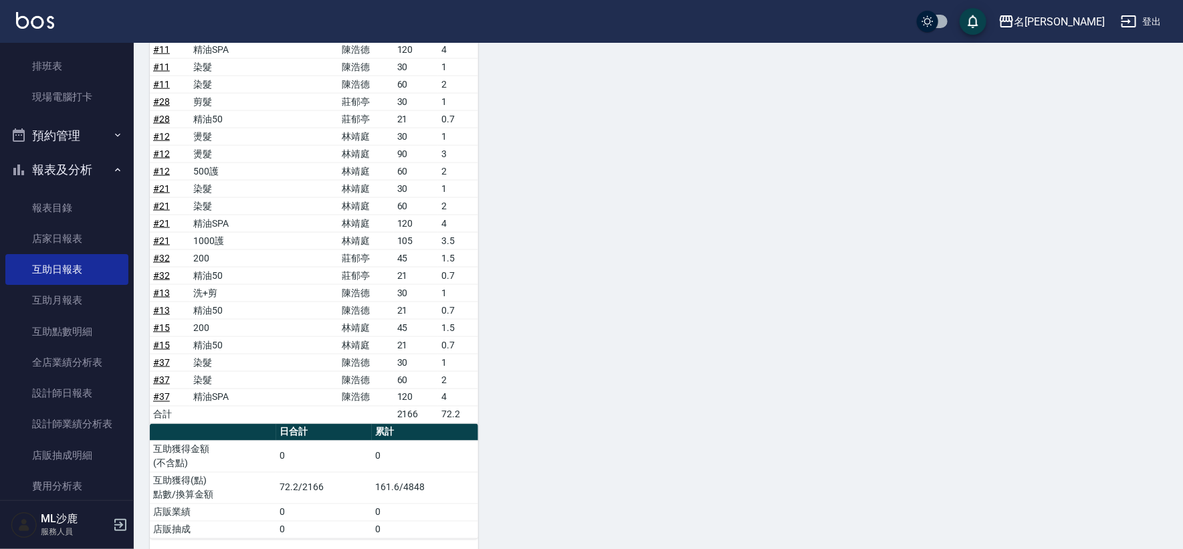
scroll to position [966, 0]
